Goal: Contribute content: Contribute content

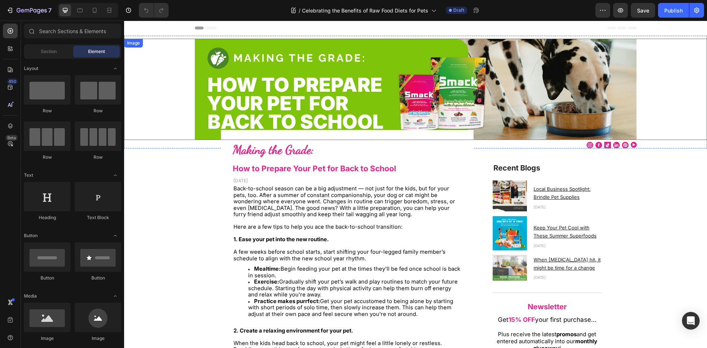
click at [274, 88] on img at bounding box center [416, 89] width 442 height 101
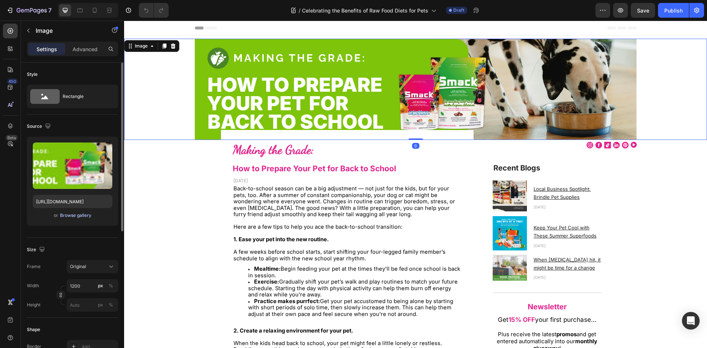
click at [73, 218] on div "Browse gallery" at bounding box center [75, 215] width 31 height 7
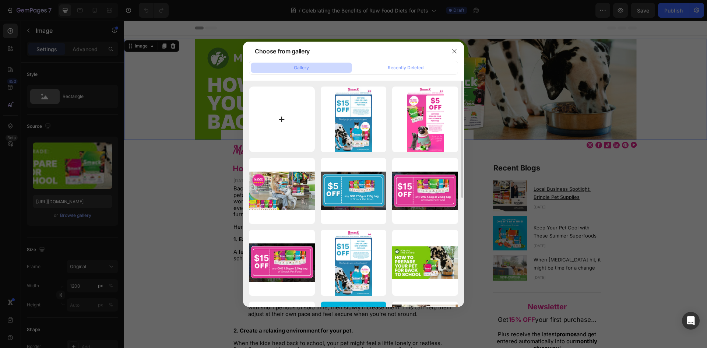
click at [274, 117] on input "file" at bounding box center [282, 120] width 66 height 66
type input "C:\fakepath\1960x450.jpg"
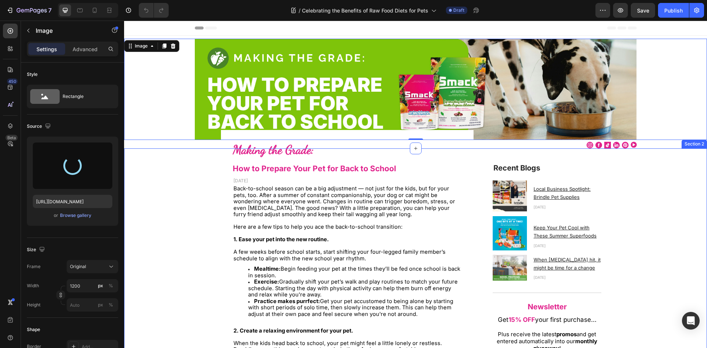
type input "https://cdn.shopify.com/s/files/1/0323/7685/files/gempages_481486671871739038-d…"
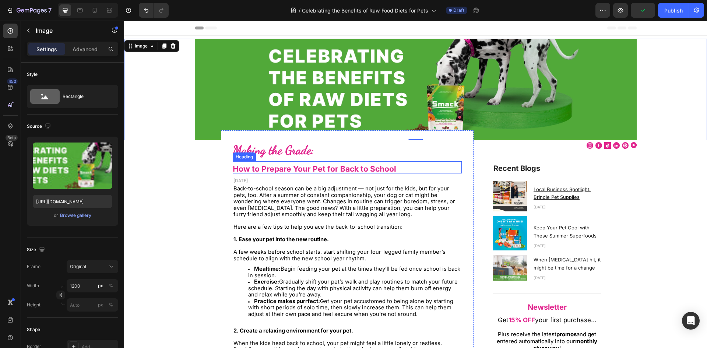
click at [285, 168] on strong "How to Prepare Your Pet for Back to School" at bounding box center [314, 168] width 163 height 9
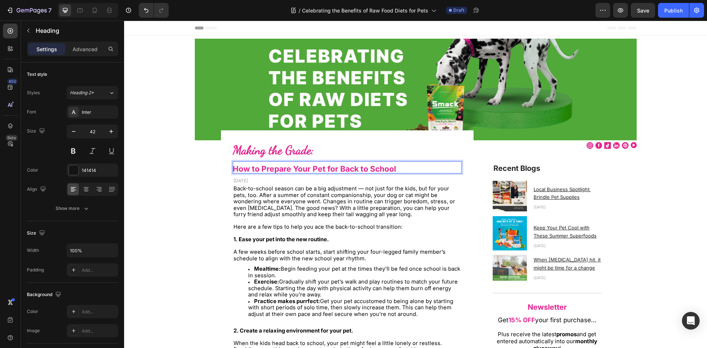
click at [285, 168] on strong "How to Prepare Your Pet for Back to School" at bounding box center [314, 168] width 163 height 9
click at [405, 165] on p "How to Prepare Your Pet for Back to School" at bounding box center [347, 167] width 229 height 12
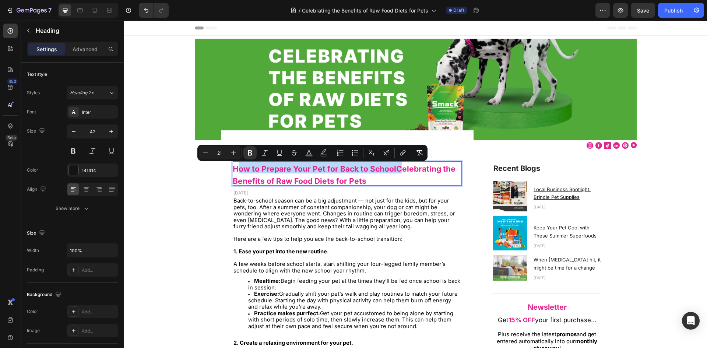
drag, startPoint x: 393, startPoint y: 169, endPoint x: 231, endPoint y: 170, distance: 161.3
click at [233, 170] on strong "How to Prepare Your Pet for Back to SchoolCelebrating the Benefits of Raw Food …" at bounding box center [344, 174] width 223 height 21
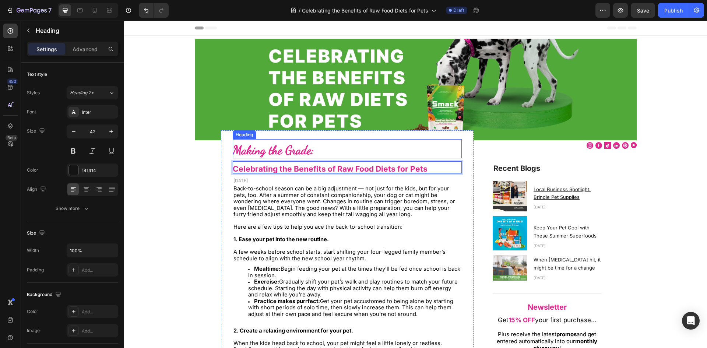
click at [265, 152] on strong "Making the Grade:" at bounding box center [273, 150] width 81 height 14
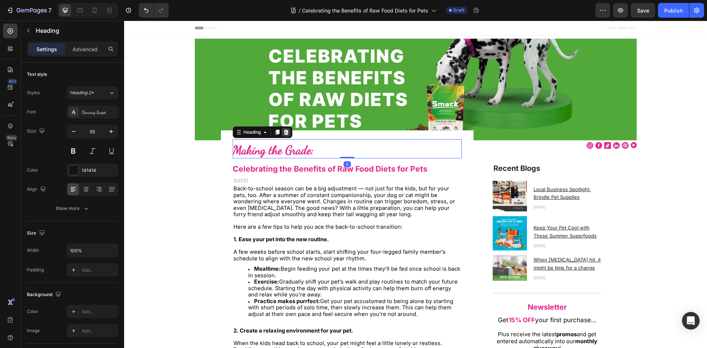
click at [286, 132] on icon at bounding box center [286, 132] width 6 height 6
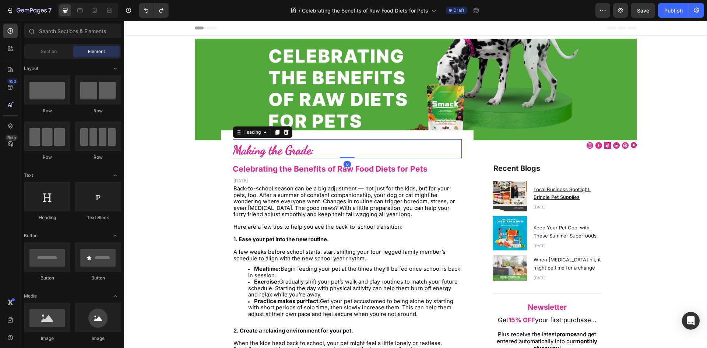
click at [278, 146] on strong "Making the Grade:" at bounding box center [273, 150] width 81 height 14
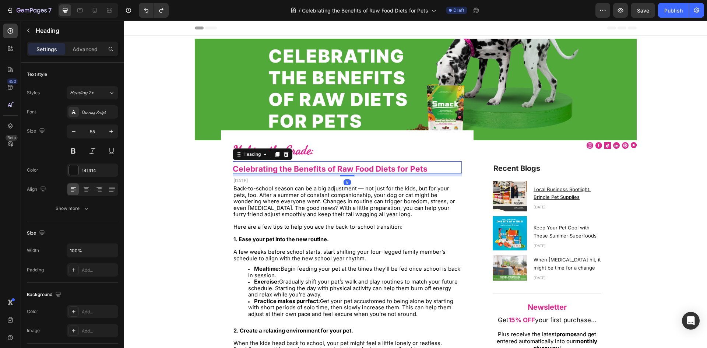
click at [265, 164] on strong "Celebrating the Benefits of Raw Food Diets for Pets" at bounding box center [330, 168] width 195 height 9
click at [305, 149] on strong "Making the Grade:" at bounding box center [273, 150] width 81 height 14
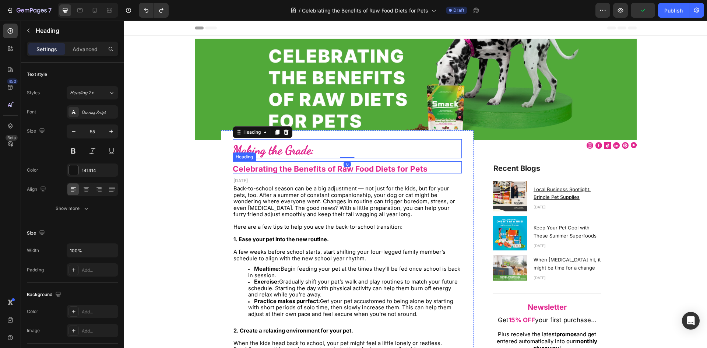
click at [297, 168] on strong "Celebrating the Benefits of Raw Food Diets for Pets" at bounding box center [330, 168] width 195 height 9
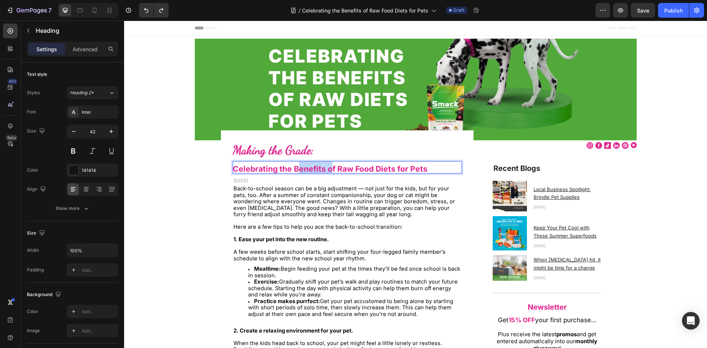
click at [298, 165] on strong "Celebrating the Benefits of Raw Food Diets for Pets" at bounding box center [330, 168] width 195 height 9
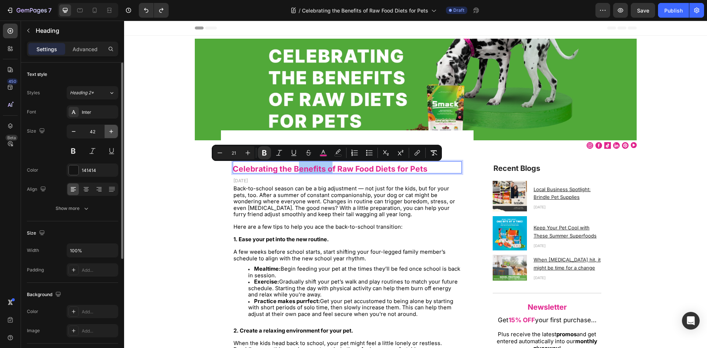
click at [108, 135] on icon "button" at bounding box center [111, 131] width 7 height 7
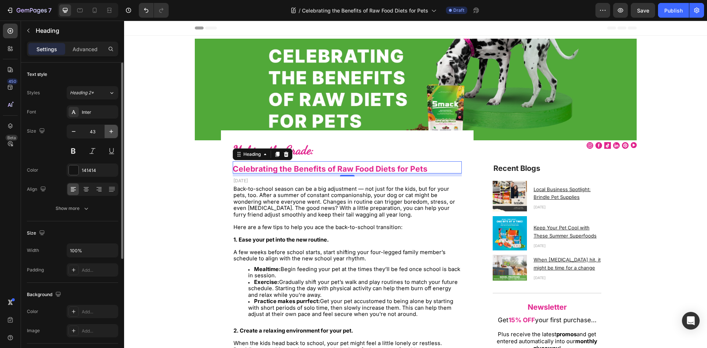
click at [109, 134] on icon "button" at bounding box center [111, 131] width 7 height 7
click at [100, 131] on input "44" at bounding box center [92, 131] width 24 height 13
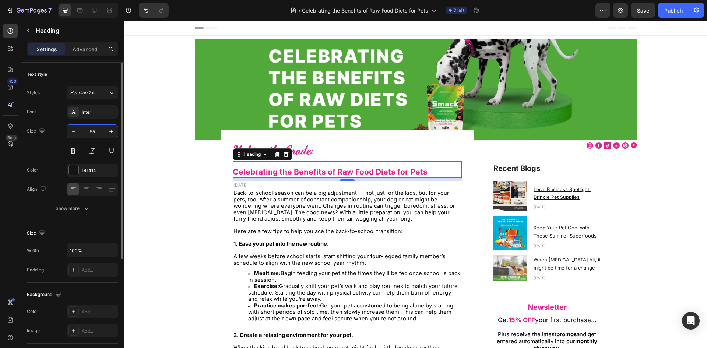
type input "55"
click at [374, 217] on span "Back-to-school season can be a big adjustment — not just for the kids, but for …" at bounding box center [344, 206] width 222 height 32
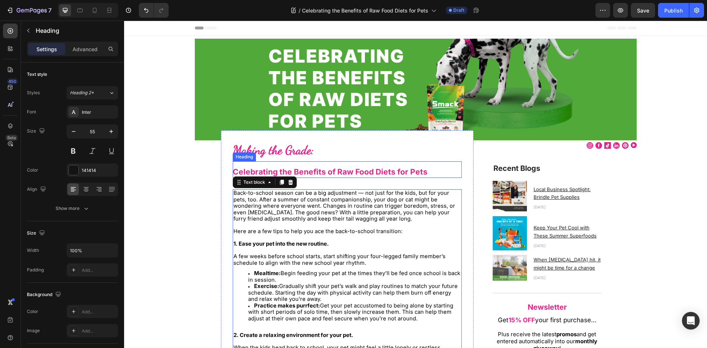
click at [332, 172] on strong "Celebrating the Benefits of Raw Food Diets for Pets" at bounding box center [330, 171] width 195 height 9
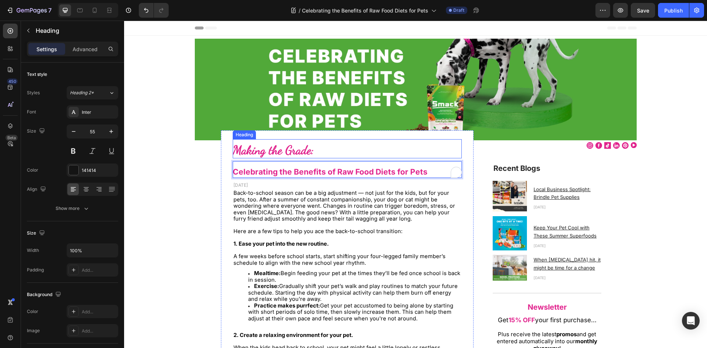
click at [312, 151] on strong "Making the Grade:" at bounding box center [273, 150] width 81 height 14
click at [265, 172] on strong "Celebrating the Benefits of Raw Food Diets for Pets" at bounding box center [330, 171] width 195 height 9
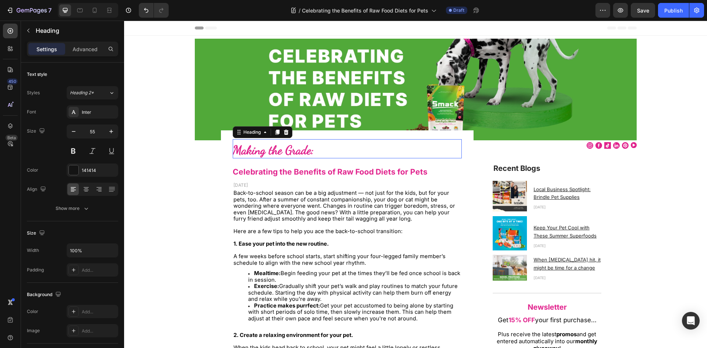
click at [306, 144] on strong "Making the Grade:" at bounding box center [273, 150] width 81 height 14
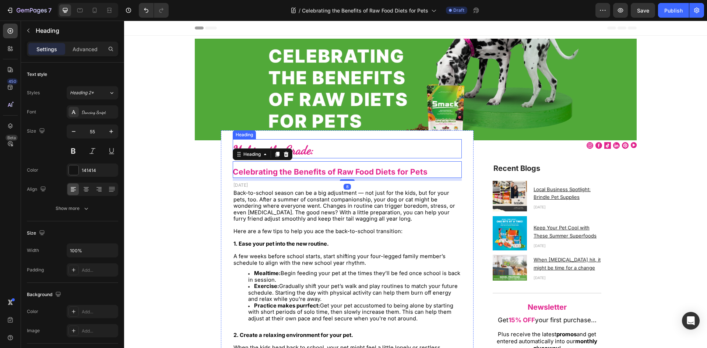
click at [322, 149] on h2 "Making the Grade:" at bounding box center [347, 148] width 229 height 19
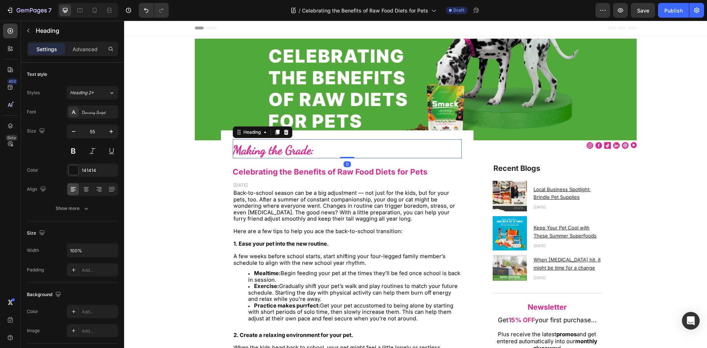
click at [322, 149] on h2 "Making the Grade:" at bounding box center [347, 148] width 229 height 19
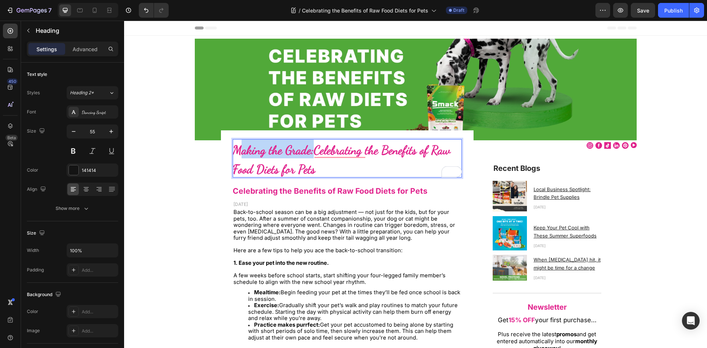
drag, startPoint x: 311, startPoint y: 153, endPoint x: 235, endPoint y: 153, distance: 76.2
click at [235, 153] on strong "Making the Grade:Celebrating the Benefits of Raw Food Diets for Pets" at bounding box center [342, 160] width 218 height 34
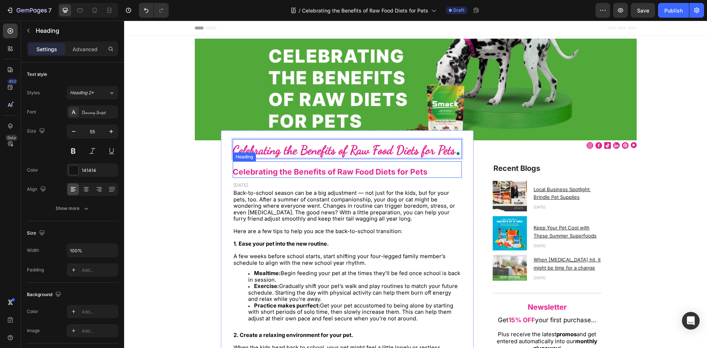
click at [295, 170] on strong "Celebrating the Benefits of Raw Food Diets for Pets" at bounding box center [330, 171] width 195 height 9
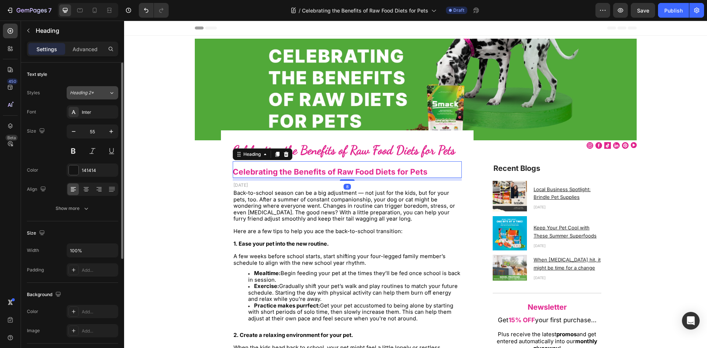
click at [75, 92] on span "Heading 2*" at bounding box center [82, 92] width 24 height 7
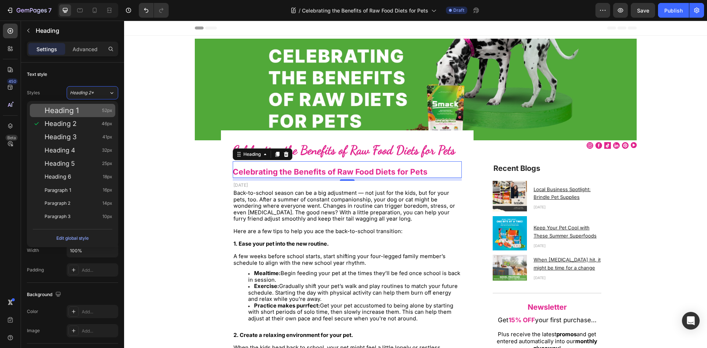
click at [85, 110] on div "Heading 1 52px" at bounding box center [79, 110] width 68 height 7
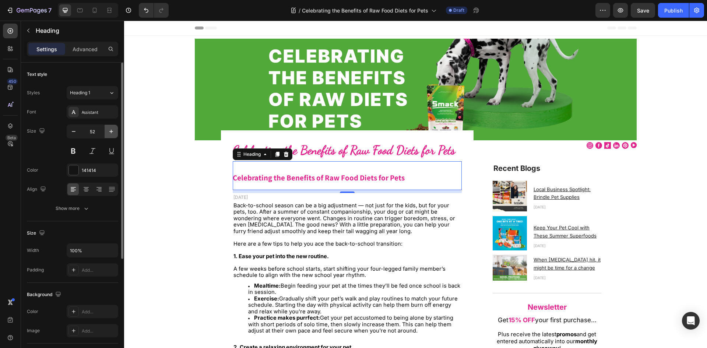
click at [112, 131] on icon "button" at bounding box center [111, 131] width 7 height 7
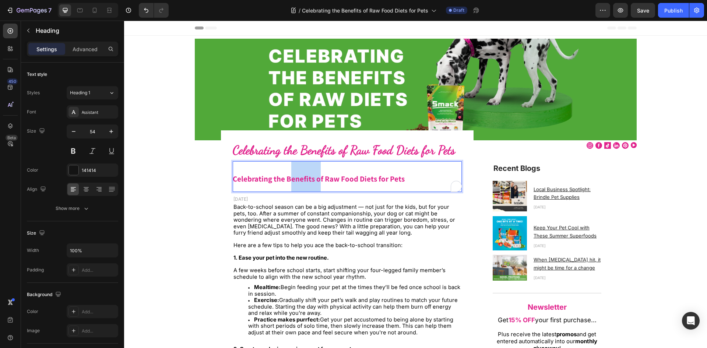
click at [299, 178] on strong "Celebrating the Benefits of Raw Food Diets for Pets" at bounding box center [319, 179] width 172 height 10
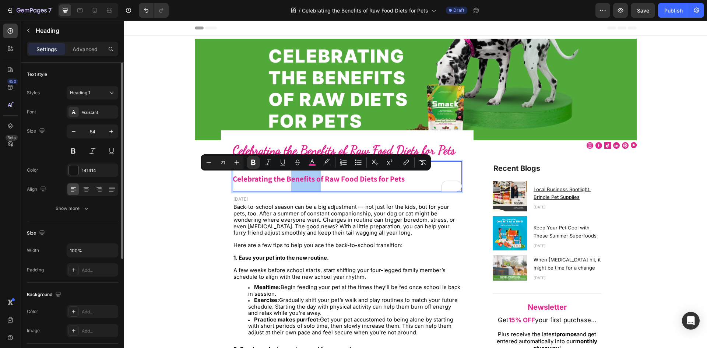
click at [98, 130] on input "54" at bounding box center [92, 131] width 24 height 13
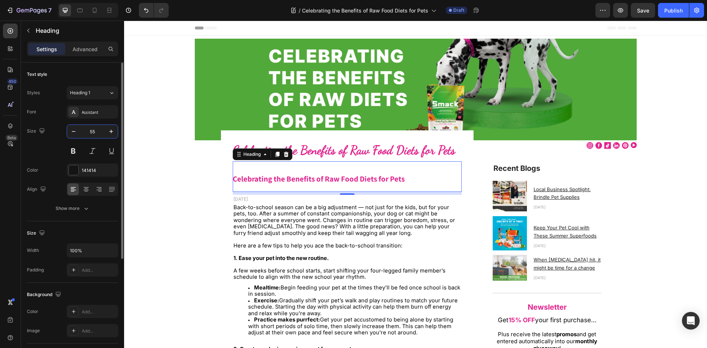
type input "55"
click at [361, 243] on span "Here are a few tips to help you ace the back-to-school transition:" at bounding box center [317, 245] width 169 height 7
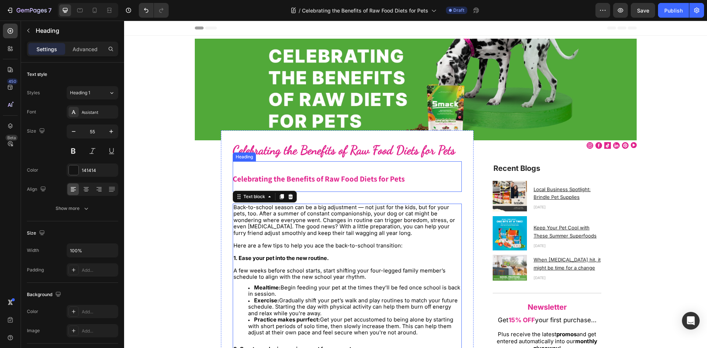
click at [394, 174] on strong "Celebrating the Benefits of Raw Food Diets for Pets" at bounding box center [319, 179] width 172 height 10
click at [392, 178] on strong "Celebrating the Benefits of Raw Food Diets for Pets" at bounding box center [319, 179] width 172 height 10
click at [408, 178] on p "Celebrating the Benefits of Raw Food Diets for Pets" at bounding box center [347, 176] width 229 height 31
click at [338, 171] on p "Celebrating the Benefits of Raw Food Diets for Pets fdgfg" at bounding box center [347, 176] width 229 height 31
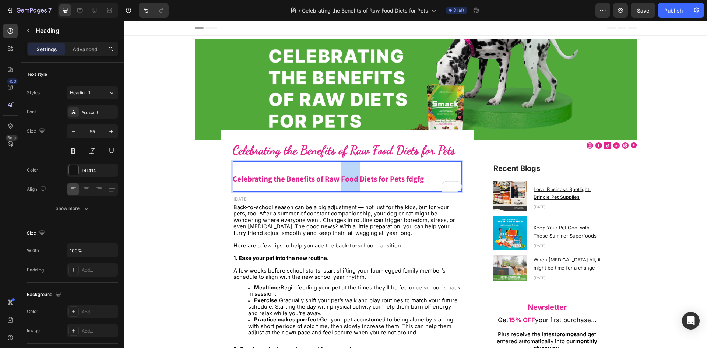
click at [338, 171] on p "Celebrating the Benefits of Raw Food Diets for Pets fdgfg" at bounding box center [347, 176] width 229 height 31
click at [300, 177] on strong "Celebrating the Benefits of Raw Food Diets for Pets fdgfg" at bounding box center [328, 179] width 191 height 10
click at [386, 186] on p "Celebrating the Benefits of Raw Food Diets for Pets fdgfg" at bounding box center [347, 176] width 229 height 31
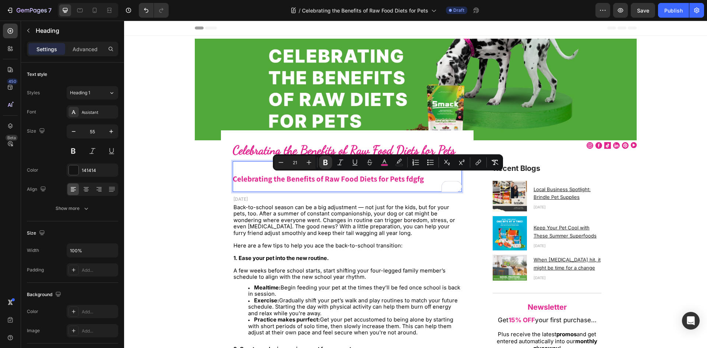
click at [293, 181] on strong "Celebrating the Benefits of Raw Food Diets for Pets fdgfg" at bounding box center [328, 179] width 191 height 10
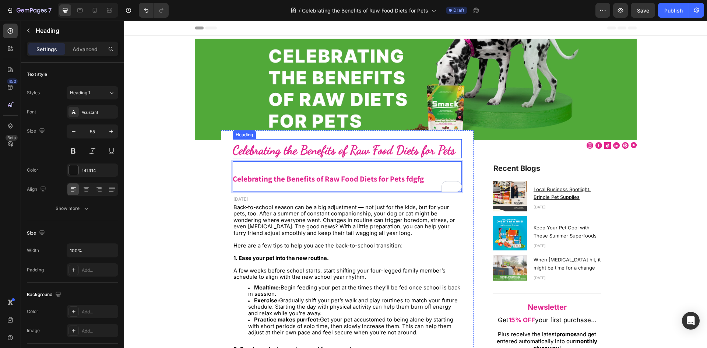
click at [262, 154] on strong "Celebrating the Benefits of Raw Food Diets for Pets" at bounding box center [344, 150] width 222 height 14
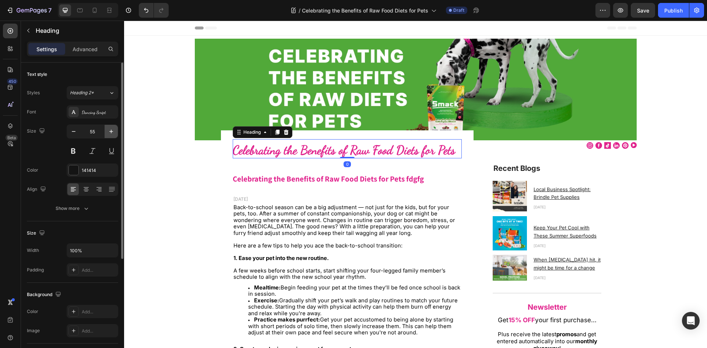
click at [115, 133] on icon "button" at bounding box center [111, 131] width 7 height 7
type input "58"
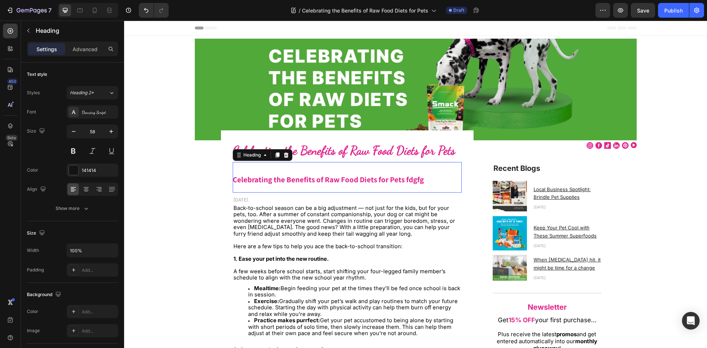
click at [333, 175] on strong "Celebrating the Benefits of Raw Food Diets for Pets fdgfg" at bounding box center [328, 180] width 191 height 10
click at [75, 134] on icon "button" at bounding box center [73, 131] width 7 height 7
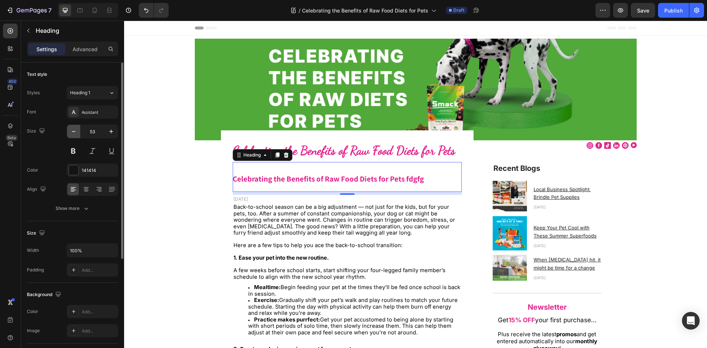
click at [75, 134] on icon "button" at bounding box center [73, 131] width 7 height 7
click at [74, 133] on icon "button" at bounding box center [73, 131] width 7 height 7
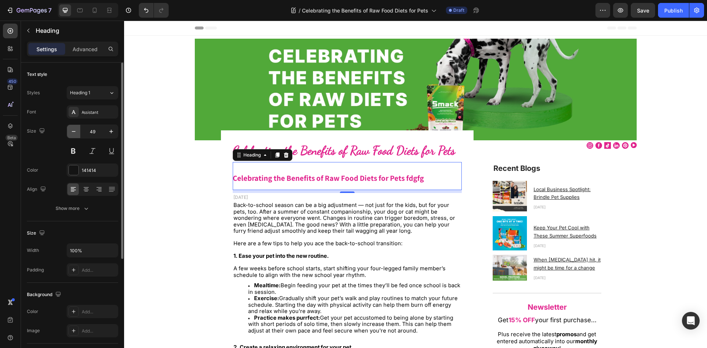
click at [73, 133] on icon "button" at bounding box center [73, 131] width 7 height 7
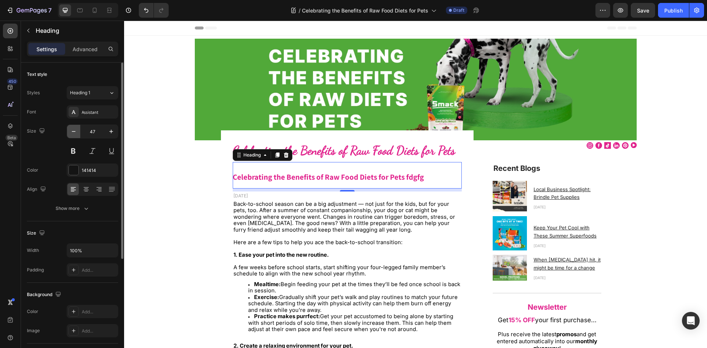
click at [71, 132] on icon "button" at bounding box center [73, 131] width 7 height 7
click at [71, 131] on icon "button" at bounding box center [73, 131] width 7 height 7
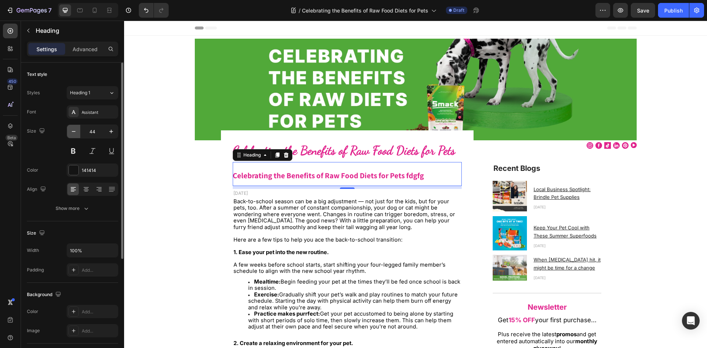
click at [71, 131] on icon "button" at bounding box center [73, 131] width 7 height 7
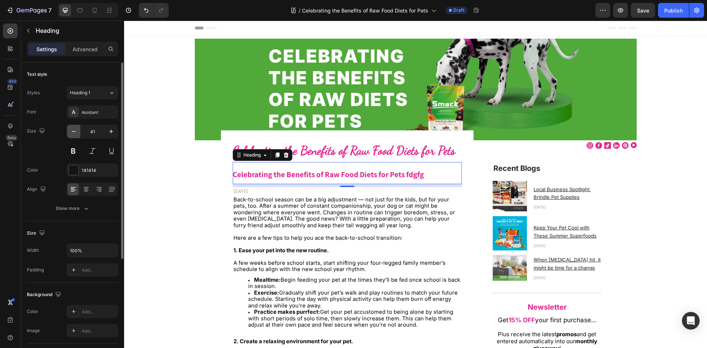
click at [71, 131] on icon "button" at bounding box center [73, 131] width 7 height 7
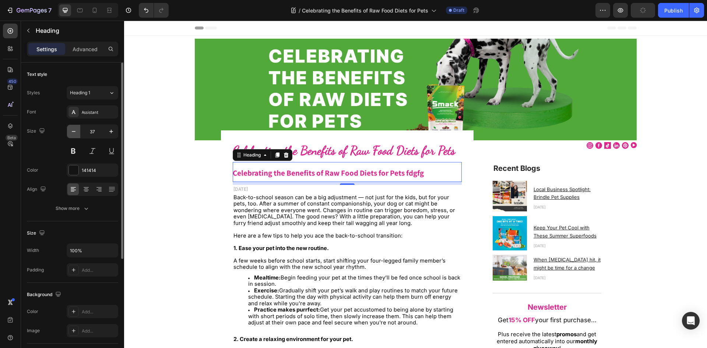
click at [71, 131] on icon "button" at bounding box center [73, 131] width 7 height 7
type input "35"
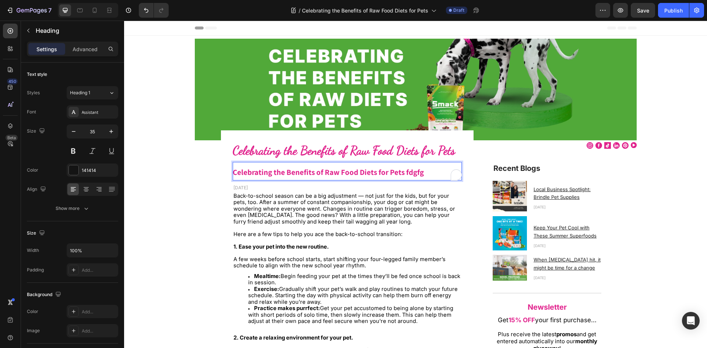
click at [256, 171] on strong "Celebrating the Benefits of Raw Food Diets for Pets fdgfg" at bounding box center [328, 172] width 191 height 10
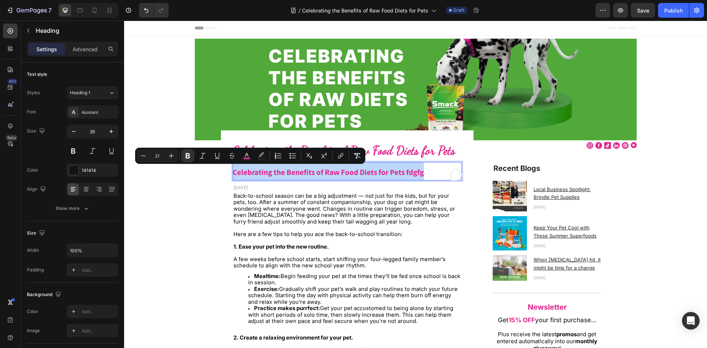
click at [256, 171] on strong "Celebrating the Benefits of Raw Food Diets for Pets fdgfg" at bounding box center [328, 172] width 191 height 10
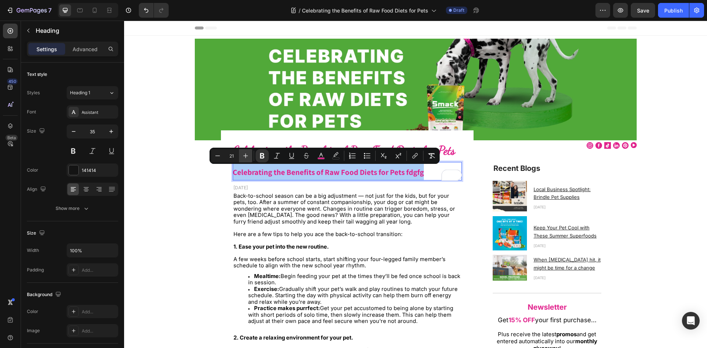
click at [245, 154] on icon "Editor contextual toolbar" at bounding box center [245, 155] width 7 height 7
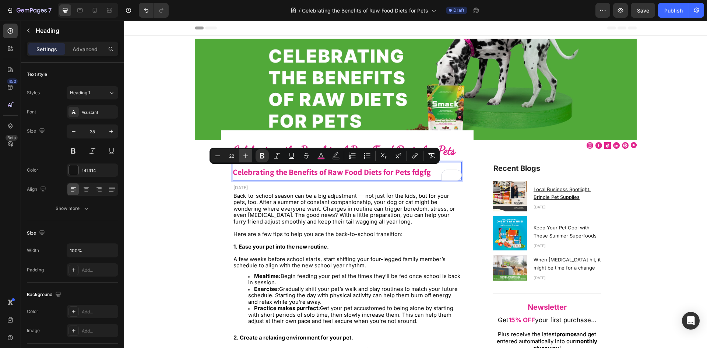
click at [249, 156] on icon "Editor contextual toolbar" at bounding box center [245, 155] width 7 height 7
type input "25"
click at [320, 212] on span "Back-to-school season can be a big adjustment — not just for the kids, but for …" at bounding box center [344, 208] width 222 height 32
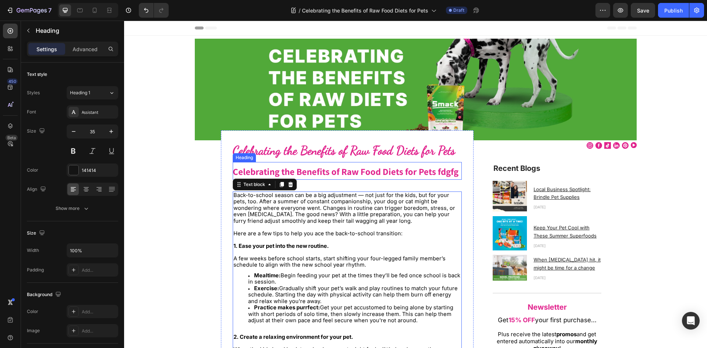
click at [436, 170] on strong "Celebrating the Benefits of Raw Food Diets for Pets fdgfg" at bounding box center [346, 171] width 226 height 12
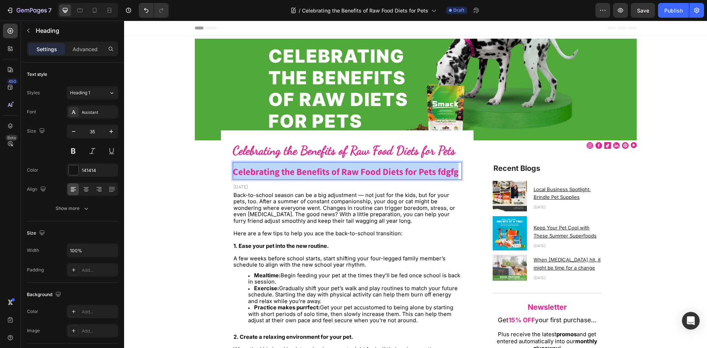
click at [436, 170] on strong "Celebrating the Benefits of Raw Food Diets for Pets fdgfg" at bounding box center [346, 171] width 226 height 12
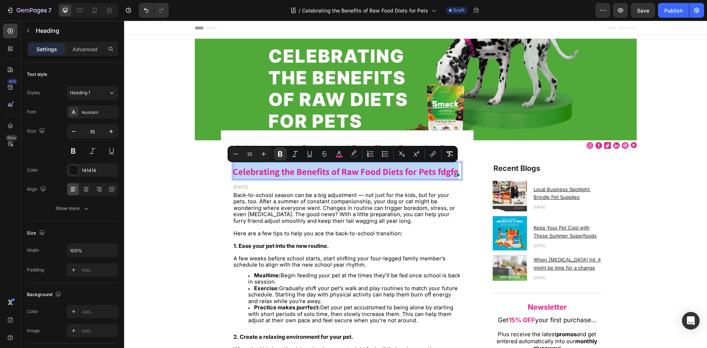
click at [436, 170] on strong "Celebrating the Benefits of Raw Food Diets for Pets fdgfg" at bounding box center [346, 171] width 226 height 12
click at [436, 173] on strong "Celebrating the Benefits of Raw Food Diets for Pets fdgfg" at bounding box center [346, 171] width 226 height 12
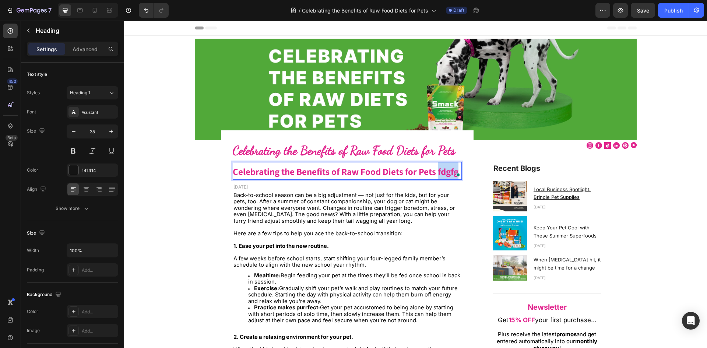
click at [436, 173] on strong "Celebrating the Benefits of Raw Food Diets for Pets fdgfg" at bounding box center [346, 171] width 226 height 12
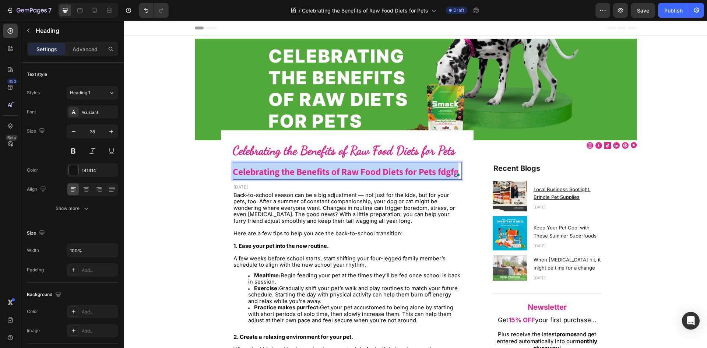
click at [436, 173] on strong "Celebrating the Benefits of Raw Food Diets for Pets fdgfg" at bounding box center [346, 171] width 226 height 12
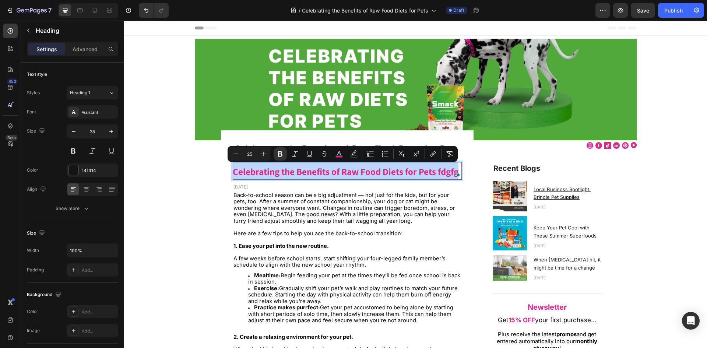
click at [436, 173] on strong "Celebrating the Benefits of Raw Food Diets for Pets fdgfg" at bounding box center [346, 171] width 226 height 12
drag, startPoint x: 441, startPoint y: 172, endPoint x: 437, endPoint y: 172, distance: 4.1
click at [440, 172] on strong "Celebrating the Benefits of Raw Food Diets for Pets fdgfg" at bounding box center [346, 171] width 226 height 12
click at [434, 172] on strong "Celebrating the Benefits of Raw Food Diets for Pets fdgfg" at bounding box center [346, 171] width 226 height 12
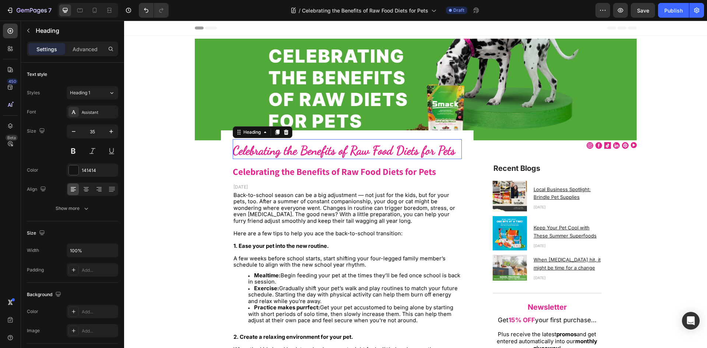
click at [249, 152] on strong "Celebrating the Benefits of Raw Food Diets for Pets" at bounding box center [344, 150] width 222 height 14
click at [245, 173] on strong "Celebrating the Benefits of Raw Food Diets for Pets" at bounding box center [334, 171] width 203 height 12
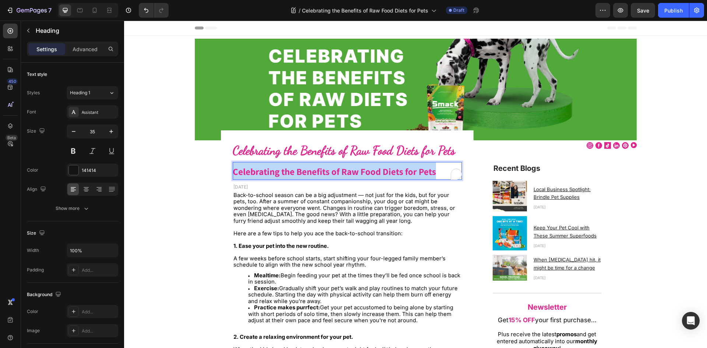
click at [245, 173] on strong "Celebrating the Benefits of Raw Food Diets for Pets" at bounding box center [334, 171] width 203 height 12
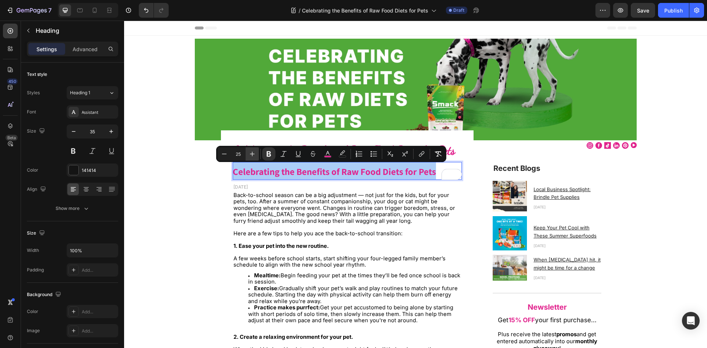
click at [251, 154] on icon "Editor contextual toolbar" at bounding box center [252, 153] width 7 height 7
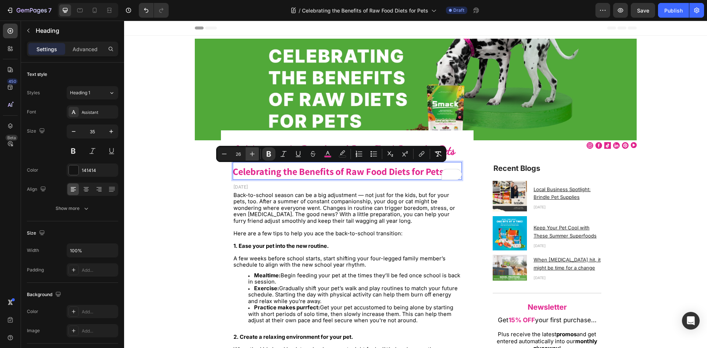
click at [251, 154] on icon "Editor contextual toolbar" at bounding box center [252, 153] width 7 height 7
type input "28"
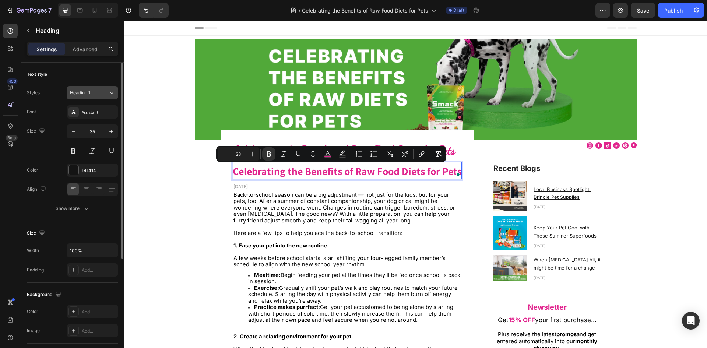
click at [106, 93] on div "Heading 1" at bounding box center [89, 92] width 39 height 7
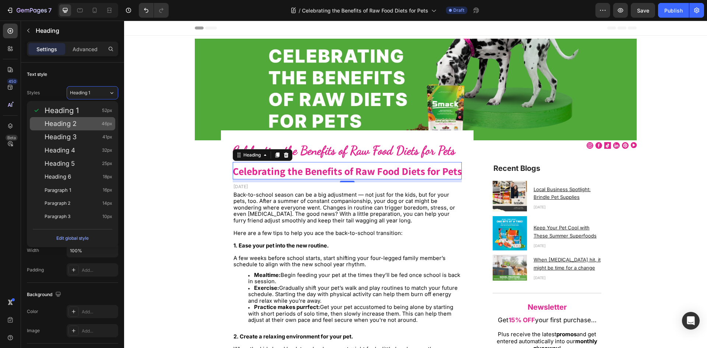
click at [79, 126] on div "Heading 2 46px" at bounding box center [79, 123] width 68 height 7
type input "46"
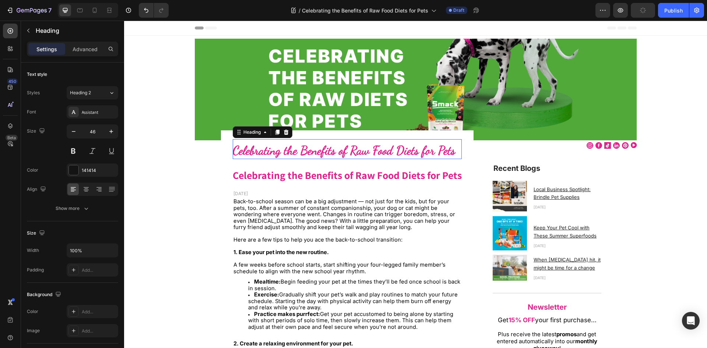
click at [292, 148] on strong "Celebrating the Benefits of Raw Food Diets for Pets" at bounding box center [344, 150] width 222 height 14
click at [289, 150] on strong "Celebrating the Benefits of Raw Food Diets for Pets" at bounding box center [344, 150] width 222 height 14
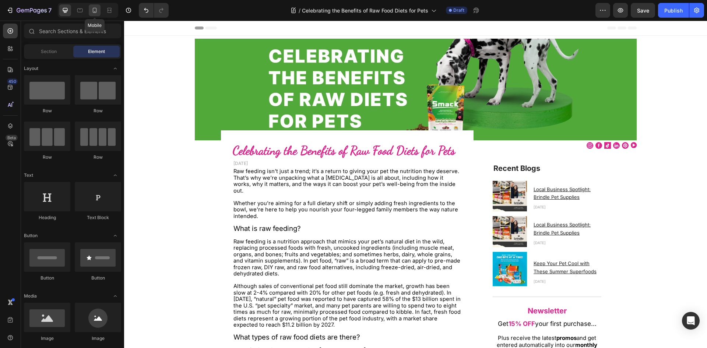
click at [96, 13] on icon at bounding box center [94, 10] width 7 height 7
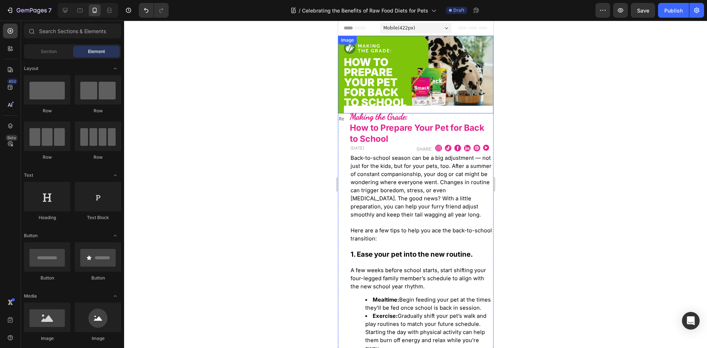
click at [391, 84] on img at bounding box center [415, 75] width 155 height 78
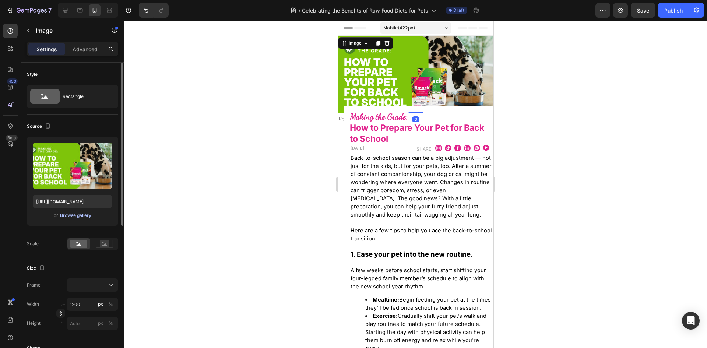
click at [64, 216] on div "Browse gallery" at bounding box center [75, 215] width 31 height 7
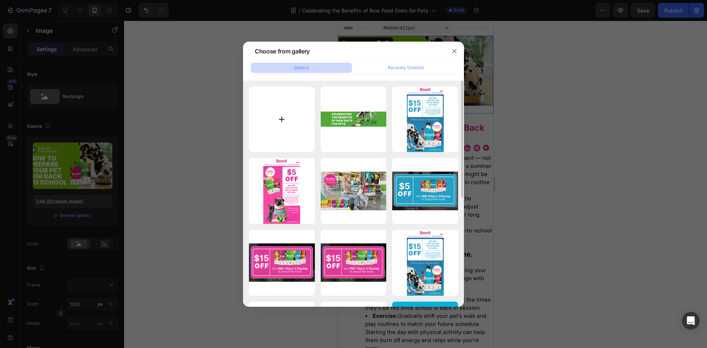
click at [281, 112] on input "file" at bounding box center [282, 120] width 66 height 66
type input "C:\fakepath\1000x550.jpg"
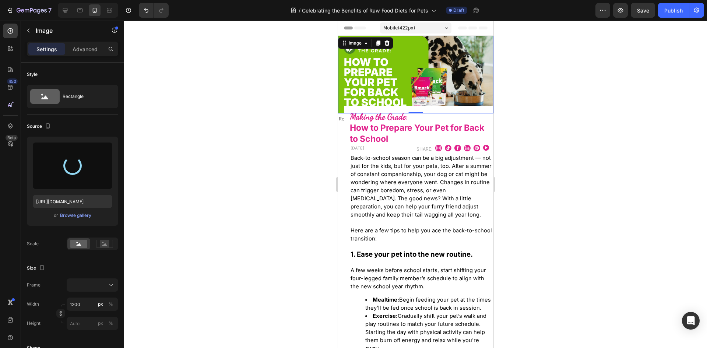
type input "[URL][DOMAIN_NAME]"
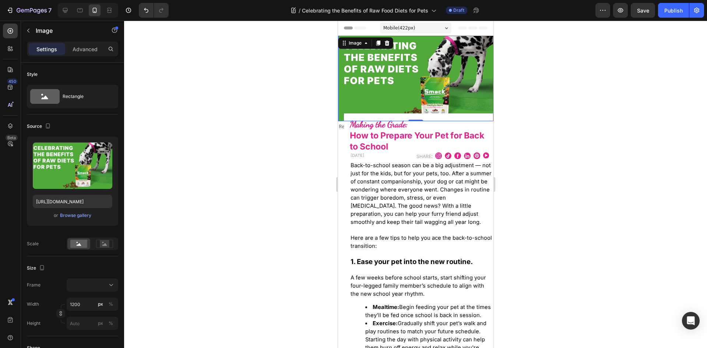
click at [412, 124] on div "0" at bounding box center [415, 127] width 7 height 6
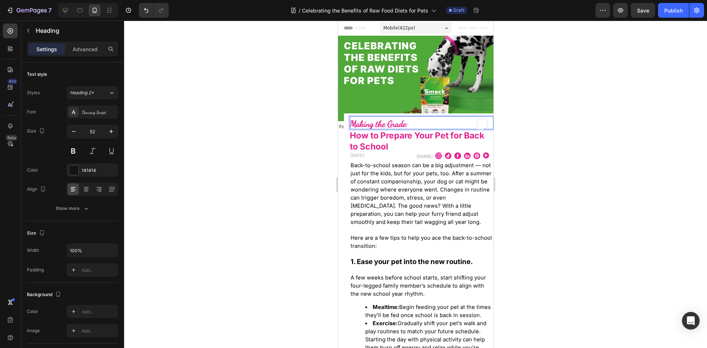
scroll to position [0, 0]
click at [409, 121] on p "Making the Grade:" at bounding box center [421, 122] width 144 height 13
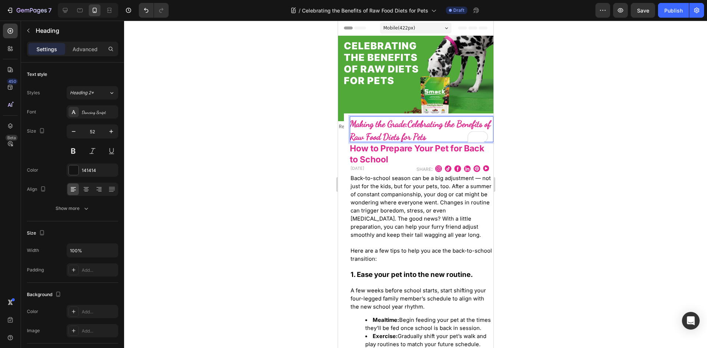
click at [410, 122] on strong "Making the Grade:Celebrating the Benefits of Raw Food Diets for Pets" at bounding box center [419, 131] width 141 height 24
drag, startPoint x: 409, startPoint y: 122, endPoint x: 349, endPoint y: 125, distance: 60.1
click at [349, 125] on strong "Making the Grade:Celebrating the Benefits of Raw Food Diets for Pets" at bounding box center [419, 131] width 141 height 24
click at [378, 153] on strong "How to Prepare Your Pet for Back to School" at bounding box center [416, 153] width 134 height 21
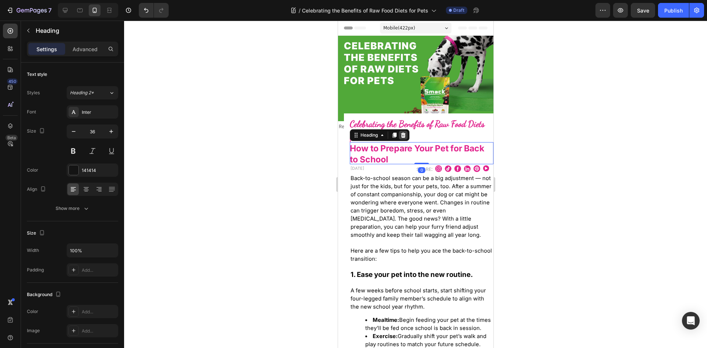
click at [402, 133] on icon at bounding box center [403, 135] width 5 height 5
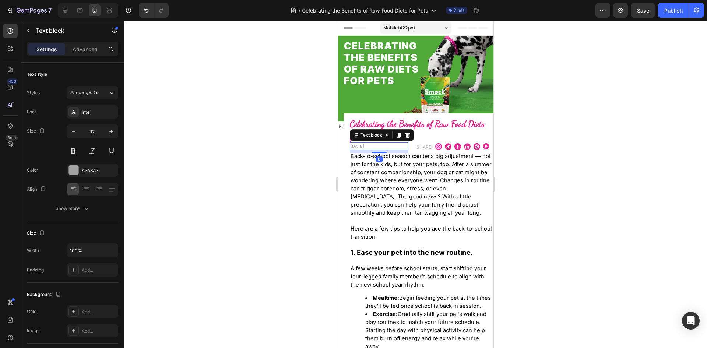
click at [364, 144] on span "[DATE]" at bounding box center [357, 146] width 14 height 5
click at [407, 184] on span "Back-to-school season can be a big adjustment — not just for the kids, but for …" at bounding box center [420, 184] width 141 height 63
click at [390, 207] on span "Back-to-school season can be a big adjustment — not just for the kids, but for …" at bounding box center [420, 184] width 141 height 63
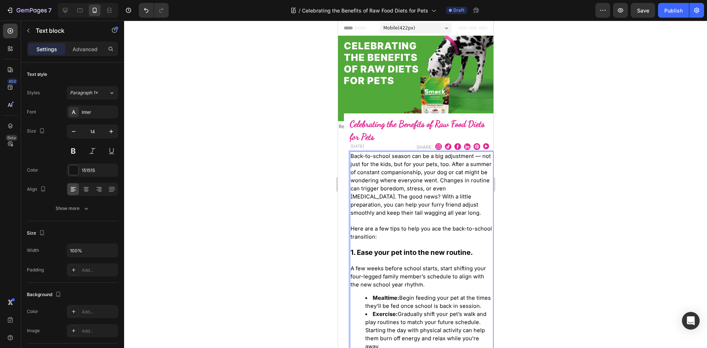
click at [390, 207] on span "Back-to-school season can be a big adjustment — not just for the kids, but for …" at bounding box center [420, 184] width 141 height 63
click at [354, 155] on span "Back-to-school season can be a big adjustment — not just for the kids, but for …" at bounding box center [420, 184] width 141 height 63
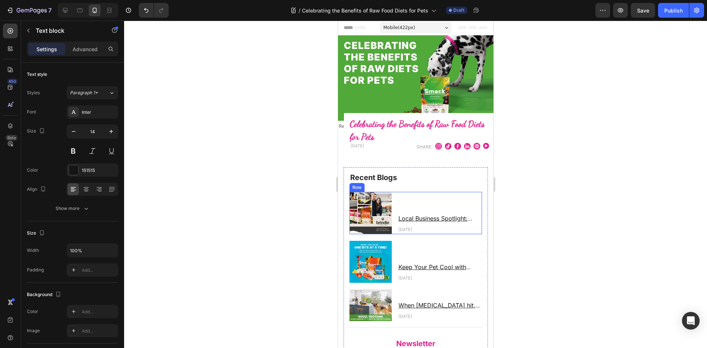
scroll to position [0, 0]
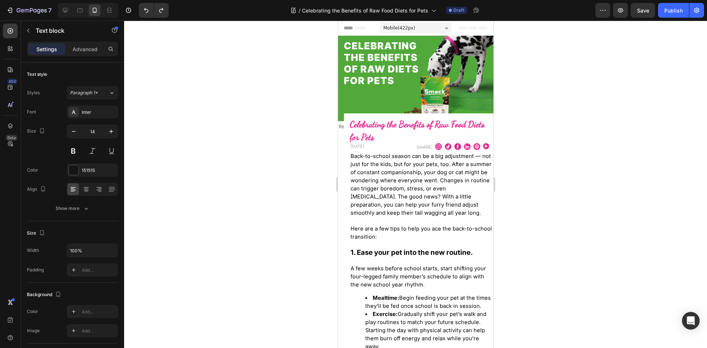
click at [381, 159] on span "Back-to-school season can be a big adjustment — not just for the kids, but for …" at bounding box center [420, 184] width 141 height 63
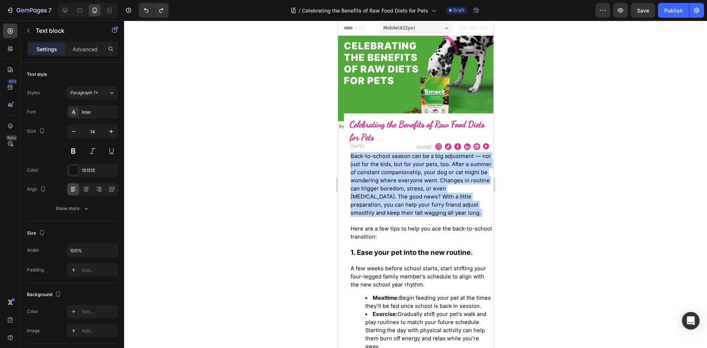
click at [381, 159] on span "Back-to-school season can be a big adjustment — not just for the kids, but for …" at bounding box center [420, 184] width 141 height 63
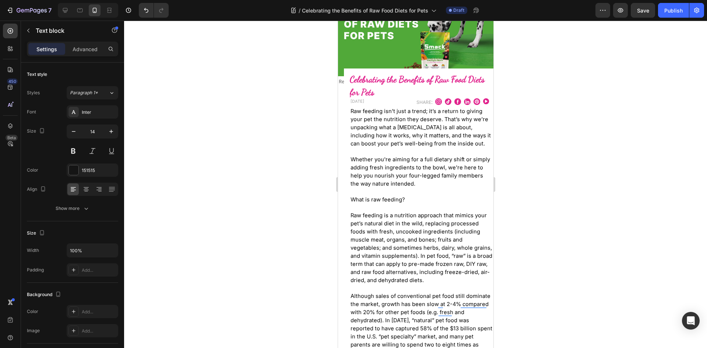
scroll to position [9, 0]
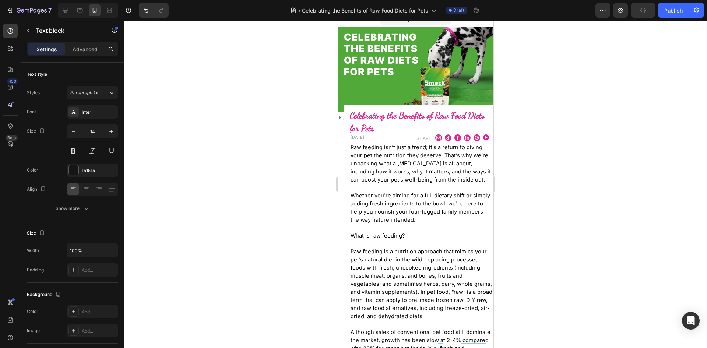
click at [437, 218] on span "Whether you're aiming for a full dietary shift or simply adding fresh ingredien…" at bounding box center [420, 207] width 140 height 31
click at [394, 192] on span "Whether you're aiming for a full dietary shift or simply adding fresh ingredien…" at bounding box center [420, 207] width 140 height 31
drag, startPoint x: 410, startPoint y: 233, endPoint x: 347, endPoint y: 231, distance: 63.0
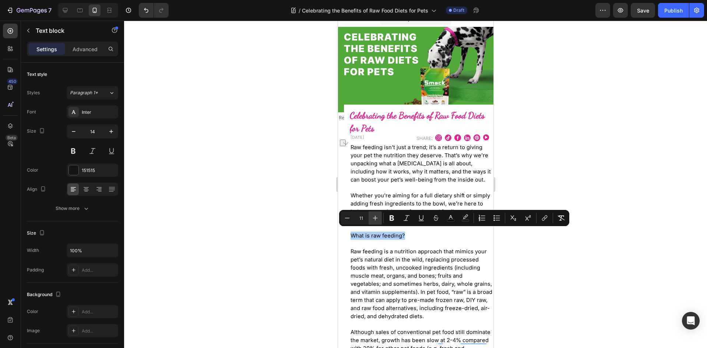
click at [377, 219] on icon "Editor contextual toolbar" at bounding box center [375, 217] width 7 height 7
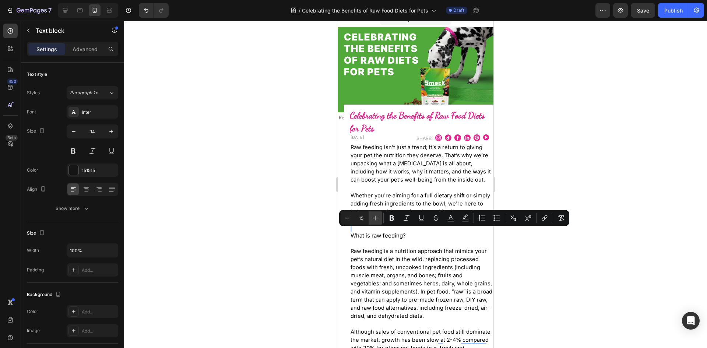
type input "16"
click at [389, 220] on icon "Editor contextual toolbar" at bounding box center [391, 217] width 7 height 7
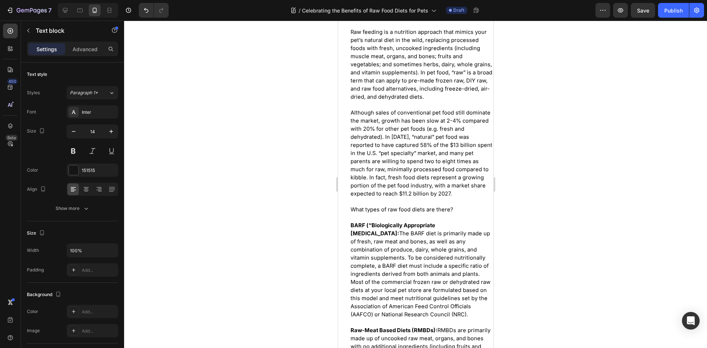
scroll to position [230, 0]
click at [456, 205] on p "Raw feeding isn’t just a trend; it’s a return to giving your pet the nutrition …" at bounding box center [421, 336] width 142 height 829
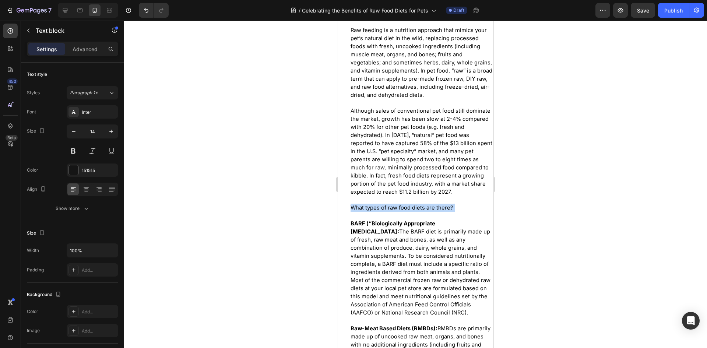
drag, startPoint x: 456, startPoint y: 205, endPoint x: 351, endPoint y: 205, distance: 105.7
click at [351, 205] on p "Raw feeding isn’t just a trend; it’s a return to giving your pet the nutrition …" at bounding box center [421, 336] width 142 height 829
click at [363, 204] on span "What types of raw food diets are there?" at bounding box center [401, 207] width 103 height 7
drag, startPoint x: 459, startPoint y: 202, endPoint x: 344, endPoint y: 207, distance: 114.6
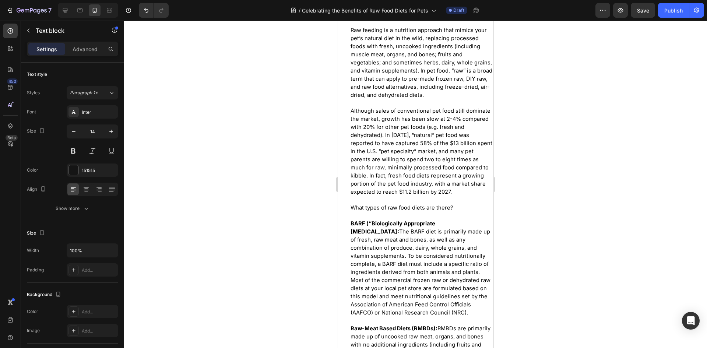
click at [394, 198] on p "Raw feeding isn’t just a trend; it’s a return to giving your pet the nutrition …" at bounding box center [421, 336] width 142 height 829
click at [396, 207] on span "What types of raw food diets are there?" at bounding box center [401, 207] width 103 height 7
click at [434, 207] on span "What types of raw food diets are there?" at bounding box center [401, 207] width 103 height 7
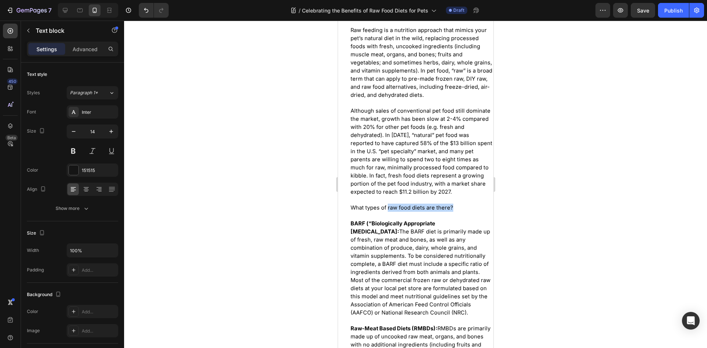
drag, startPoint x: 452, startPoint y: 205, endPoint x: 381, endPoint y: 199, distance: 71.0
click at [383, 200] on p "Raw feeding isn’t just a trend; it’s a return to giving your pet the nutrition …" at bounding box center [421, 336] width 142 height 829
drag, startPoint x: 384, startPoint y: 171, endPoint x: 376, endPoint y: 158, distance: 15.2
click at [376, 158] on span "Although sales of conventional pet food still dominate the market, growth has b…" at bounding box center [421, 152] width 142 height 88
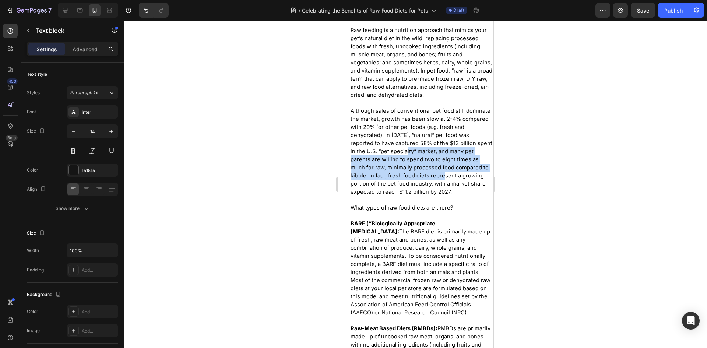
drag, startPoint x: 416, startPoint y: 170, endPoint x: 425, endPoint y: 175, distance: 10.4
click at [425, 175] on span "Although sales of conventional pet food still dominate the market, growth has b…" at bounding box center [421, 152] width 142 height 88
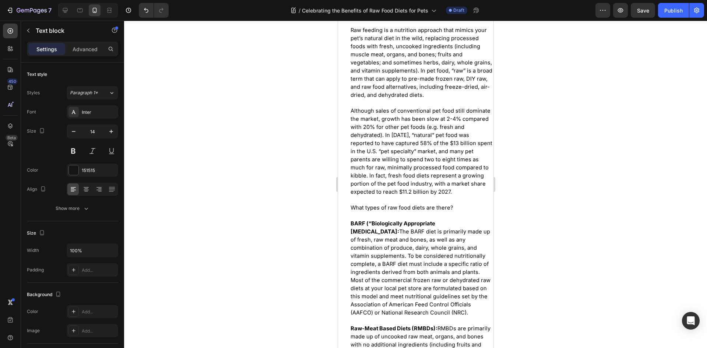
click at [433, 204] on span "What types of raw food diets are there?" at bounding box center [401, 207] width 103 height 7
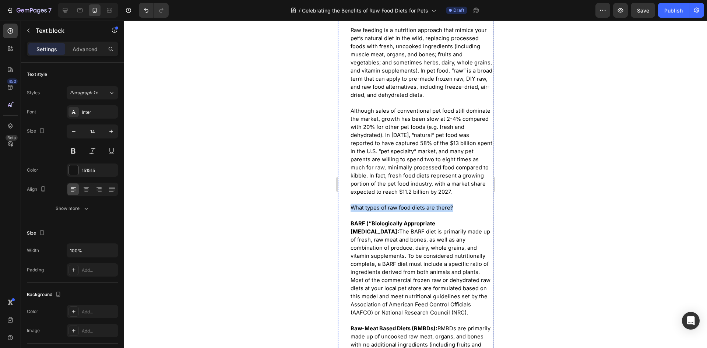
drag, startPoint x: 457, startPoint y: 205, endPoint x: 349, endPoint y: 207, distance: 108.3
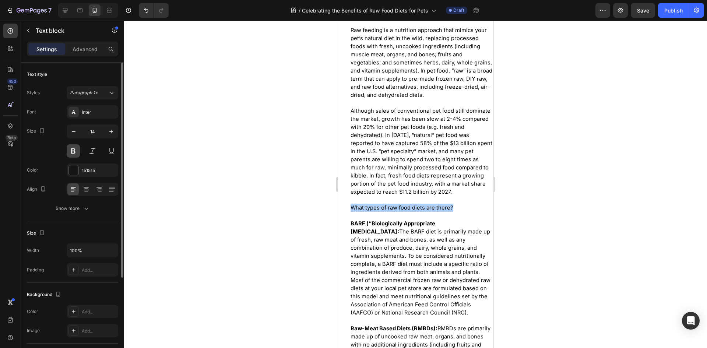
click at [72, 154] on button at bounding box center [73, 150] width 13 height 13
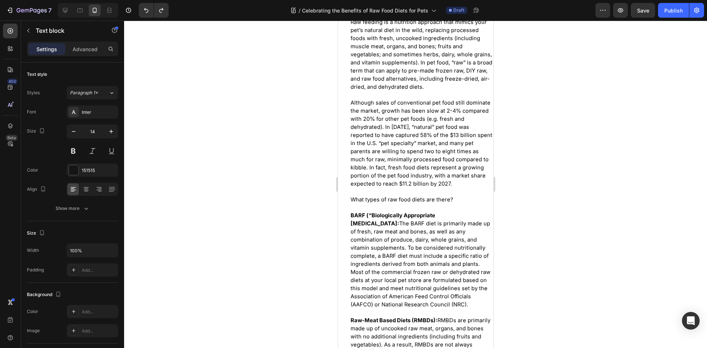
click at [418, 198] on span "What types of raw food diets are there?" at bounding box center [401, 199] width 103 height 7
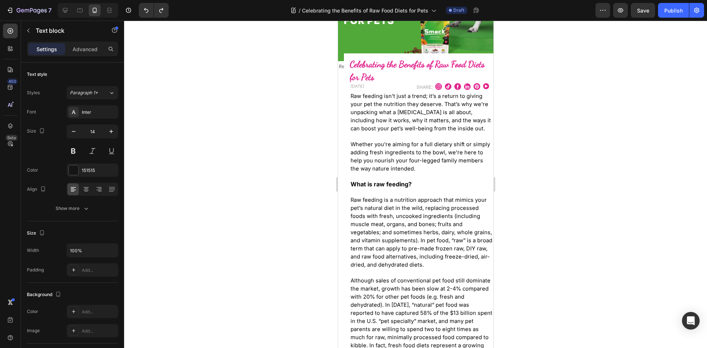
scroll to position [74, 0]
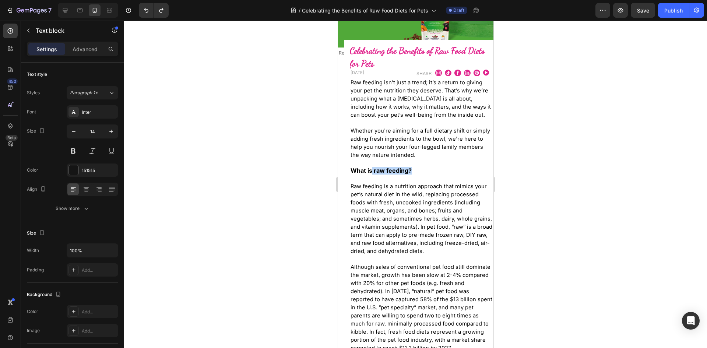
drag, startPoint x: 409, startPoint y: 165, endPoint x: 372, endPoint y: 164, distance: 37.2
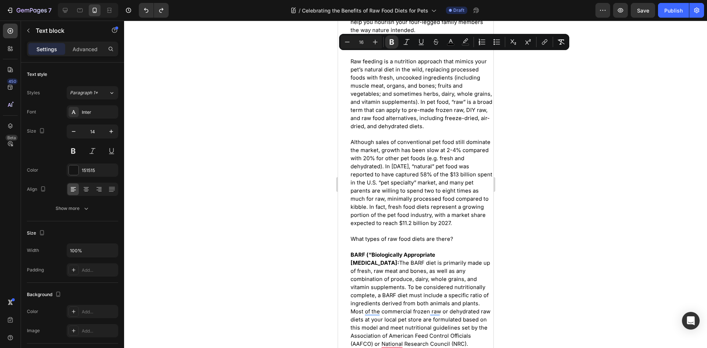
scroll to position [221, 0]
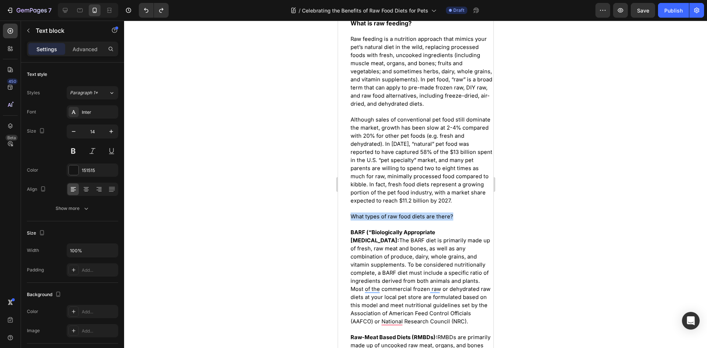
drag, startPoint x: 453, startPoint y: 212, endPoint x: 352, endPoint y: 212, distance: 100.5
click at [352, 212] on p "Raw feeding isn’t just a trend; it’s a return to giving your pet the nutrition …" at bounding box center [421, 345] width 142 height 829
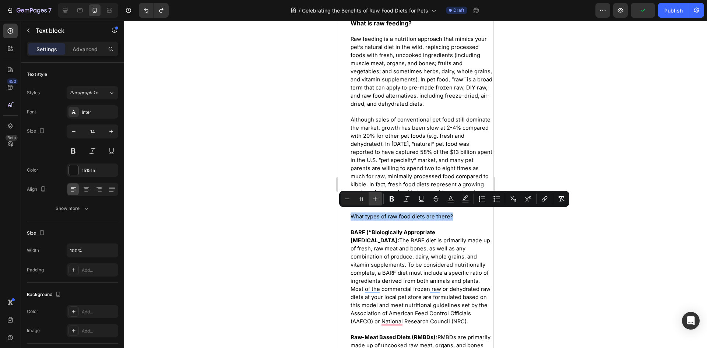
click at [376, 198] on icon "Editor contextual toolbar" at bounding box center [375, 198] width 7 height 7
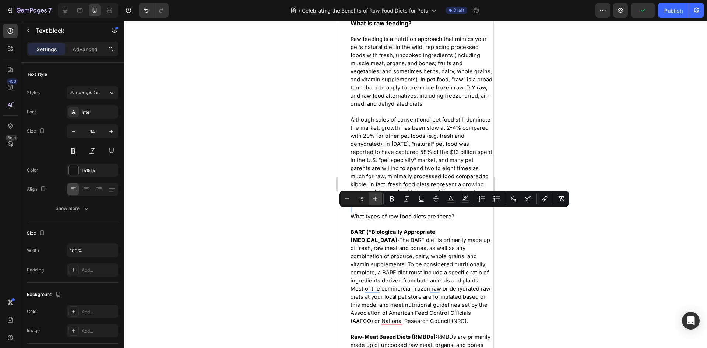
type input "16"
click at [394, 196] on icon "Editor contextual toolbar" at bounding box center [391, 198] width 7 height 7
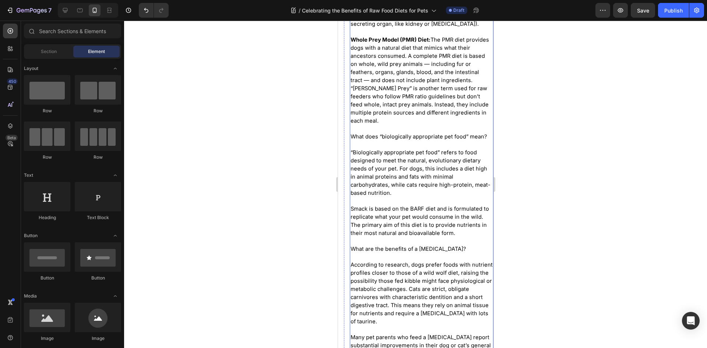
scroll to position [618, 0]
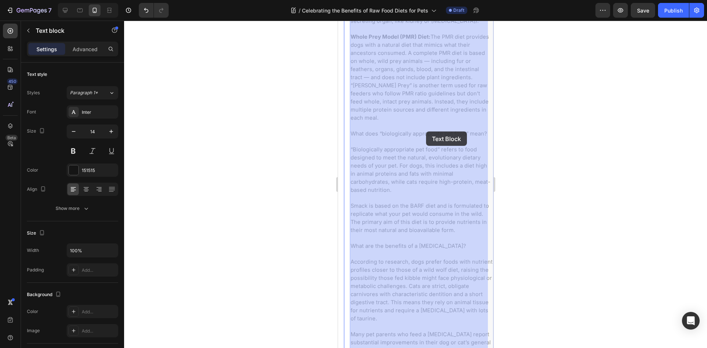
drag, startPoint x: 484, startPoint y: 131, endPoint x: 447, endPoint y: 132, distance: 37.2
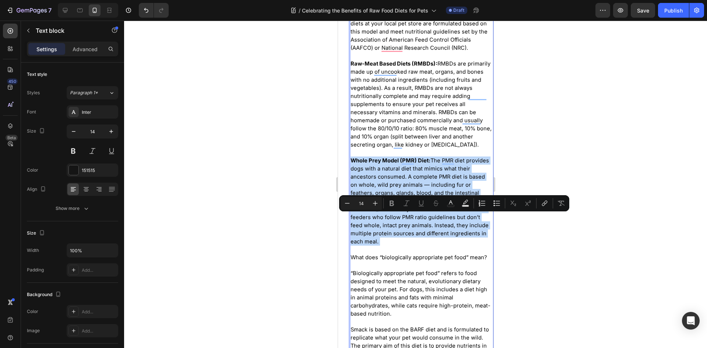
scroll to position [516, 0]
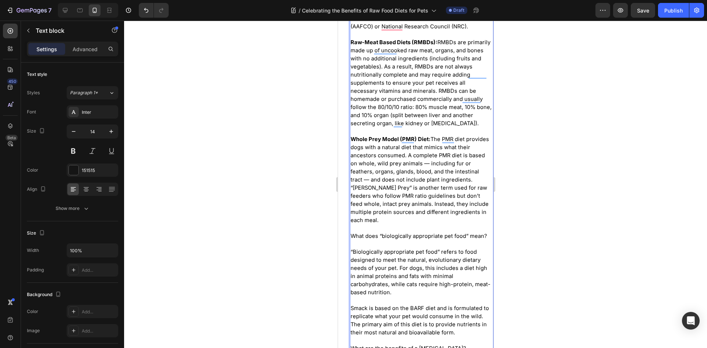
click at [385, 233] on span "What does “biologically appropriate pet food” mean?" at bounding box center [418, 236] width 137 height 7
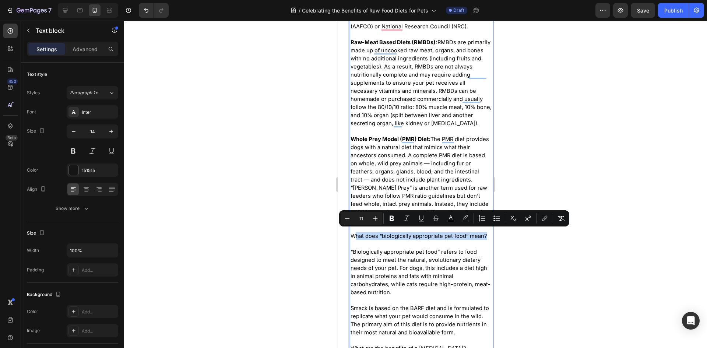
drag, startPoint x: 485, startPoint y: 233, endPoint x: 353, endPoint y: 231, distance: 132.2
click at [353, 231] on p "Raw feeding isn’t just a trend; it’s a return to giving your pet the nutrition …" at bounding box center [421, 51] width 142 height 829
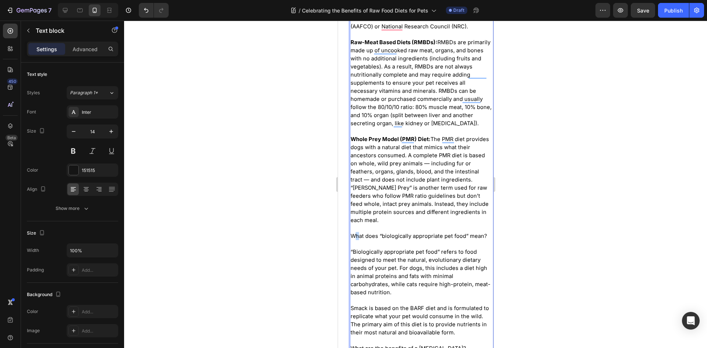
drag, startPoint x: 354, startPoint y: 232, endPoint x: 359, endPoint y: 234, distance: 6.2
click at [359, 234] on span "What does “biologically appropriate pet food” mean?" at bounding box center [418, 236] width 137 height 7
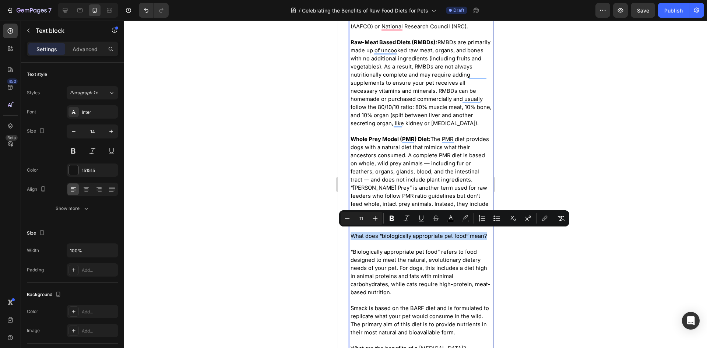
drag, startPoint x: 352, startPoint y: 233, endPoint x: 486, endPoint y: 236, distance: 133.7
click at [379, 219] on button "Plus" at bounding box center [375, 218] width 13 height 13
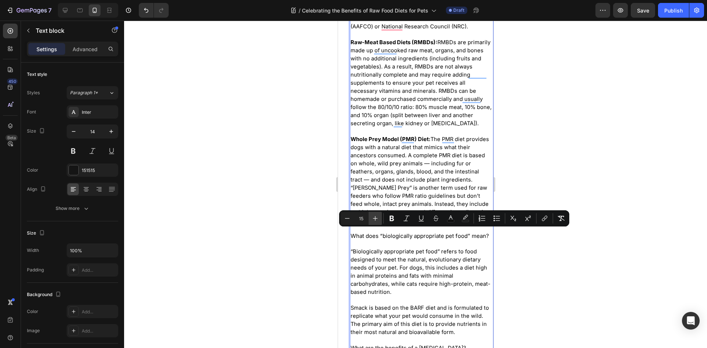
click at [379, 219] on button "Plus" at bounding box center [375, 218] width 13 height 13
type input "16"
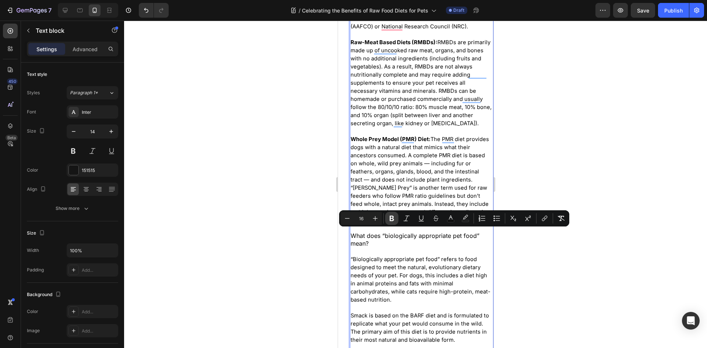
click at [393, 219] on icon "Editor contextual toolbar" at bounding box center [392, 219] width 4 height 6
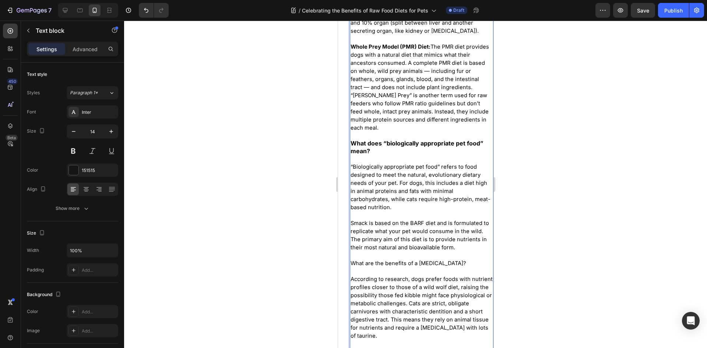
scroll to position [626, 0]
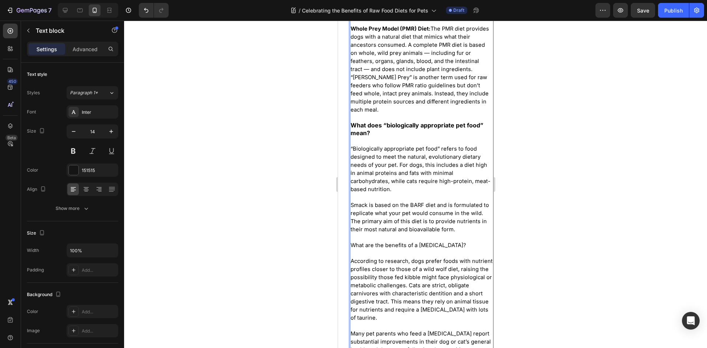
drag, startPoint x: 458, startPoint y: 242, endPoint x: 338, endPoint y: 242, distance: 120.0
click at [374, 243] on span "What are the benefits of a [MEDICAL_DATA]?" at bounding box center [408, 245] width 116 height 7
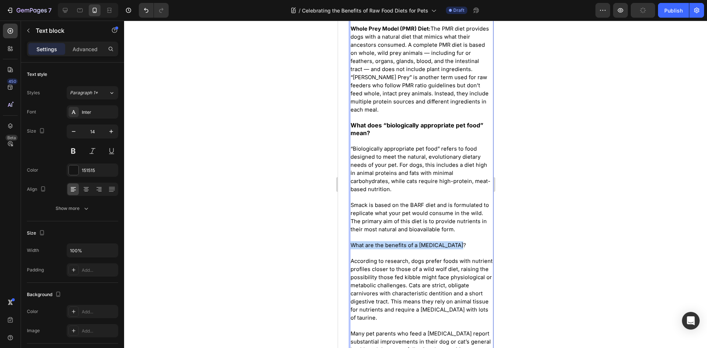
drag, startPoint x: 352, startPoint y: 243, endPoint x: 454, endPoint y: 243, distance: 102.4
click at [444, 242] on span "What are the benefits of a [MEDICAL_DATA]?" at bounding box center [408, 245] width 116 height 7
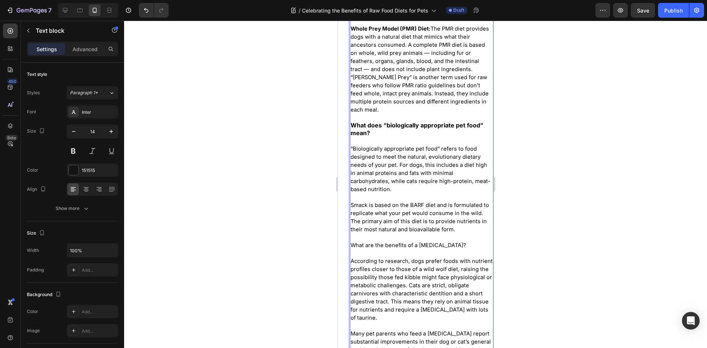
click at [441, 207] on span "Smack is based on the BARF diet and is formulated to replicate what your pet wo…" at bounding box center [419, 217] width 138 height 31
drag, startPoint x: 382, startPoint y: 129, endPoint x: 356, endPoint y: 123, distance: 26.4
click at [365, 122] on strong "What does “biologically appropriate pet food” mean?" at bounding box center [416, 129] width 133 height 15
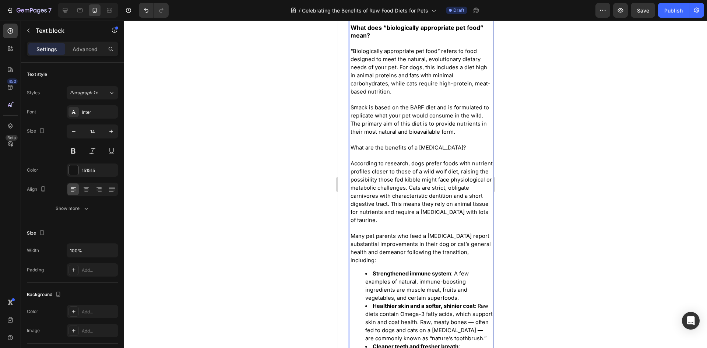
scroll to position [736, 0]
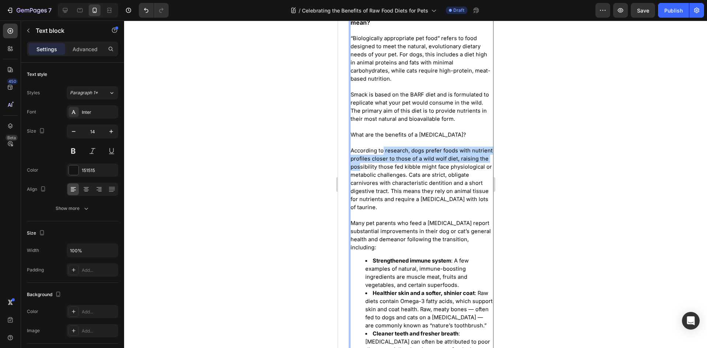
drag, startPoint x: 387, startPoint y: 159, endPoint x: 382, endPoint y: 148, distance: 12.2
click at [382, 148] on span "According to research, dogs prefer foods with nutrient profiles closer to those…" at bounding box center [421, 178] width 142 height 63
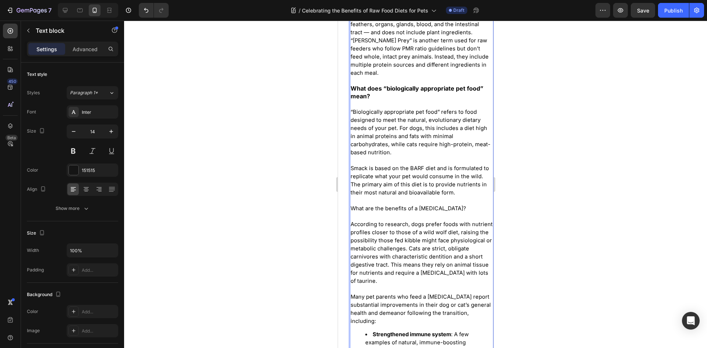
drag, startPoint x: 454, startPoint y: 206, endPoint x: 353, endPoint y: 204, distance: 101.3
click at [354, 207] on span "What are the benefits of a [MEDICAL_DATA]?" at bounding box center [408, 208] width 116 height 7
drag, startPoint x: 354, startPoint y: 206, endPoint x: 443, endPoint y: 212, distance: 89.3
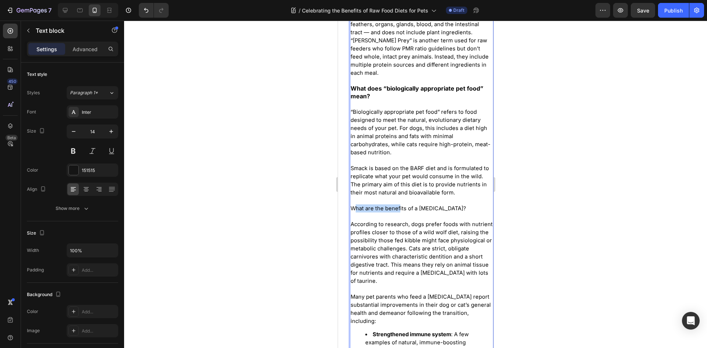
click at [399, 208] on span "What are the benefits of a [MEDICAL_DATA]?" at bounding box center [408, 208] width 116 height 7
drag, startPoint x: 455, startPoint y: 207, endPoint x: 352, endPoint y: 204, distance: 102.4
click at [402, 134] on span "“Biologically appropriate pet food” refers to food designed to meet the natural…" at bounding box center [420, 132] width 140 height 47
drag, startPoint x: 364, startPoint y: 91, endPoint x: 352, endPoint y: 85, distance: 13.2
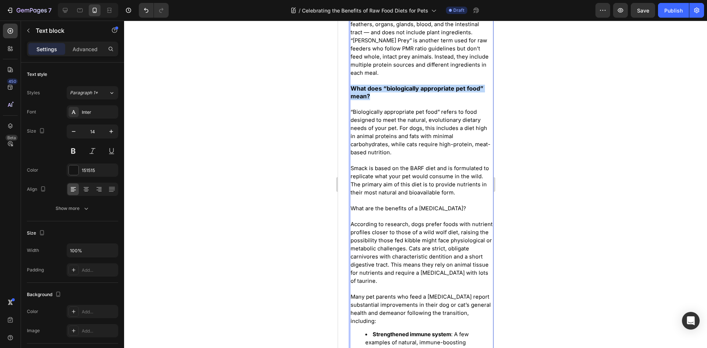
click at [390, 144] on span "“Biologically appropriate pet food” refers to food designed to meet the natural…" at bounding box center [420, 132] width 140 height 47
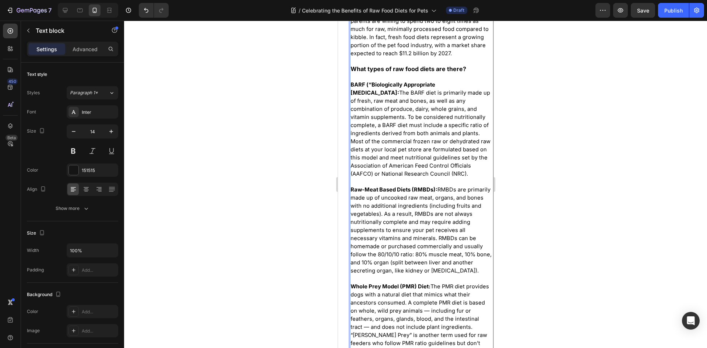
scroll to position [331, 0]
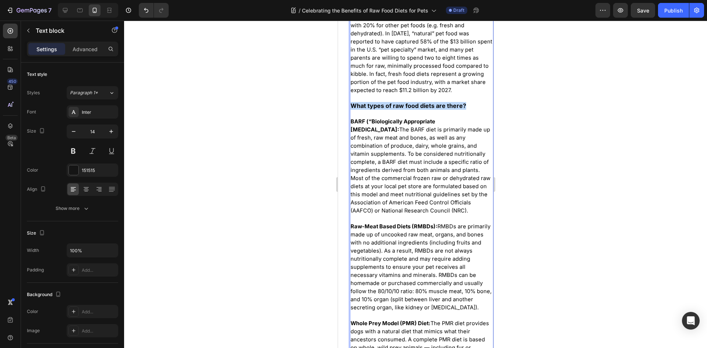
drag, startPoint x: 470, startPoint y: 104, endPoint x: 353, endPoint y: 102, distance: 117.5
click at [353, 102] on p "Raw feeding isn’t just a trend; it’s a return to giving your pet the nutrition …" at bounding box center [421, 239] width 142 height 836
click at [380, 156] on span "BARF (“Biologically Appropriate [MEDICAL_DATA]: The BARF diet is primarily made…" at bounding box center [420, 166] width 140 height 96
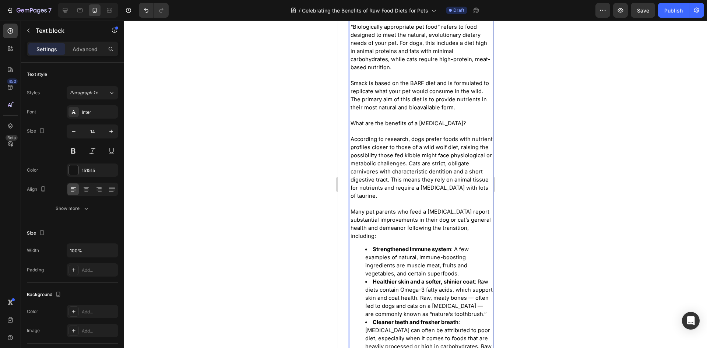
scroll to position [736, 0]
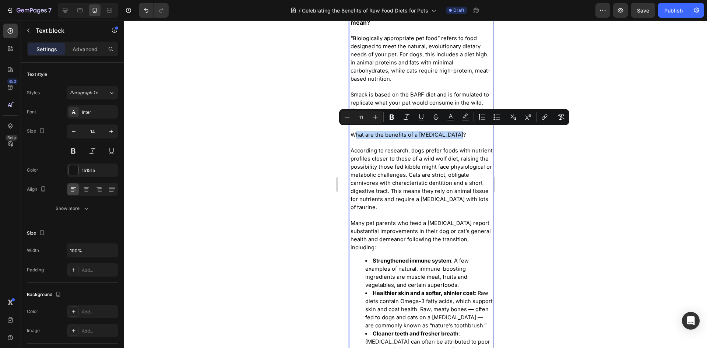
drag, startPoint x: 465, startPoint y: 132, endPoint x: 353, endPoint y: 131, distance: 111.9
click at [353, 131] on span "What are the benefits of a [MEDICAL_DATA]?" at bounding box center [408, 134] width 116 height 7
click at [352, 131] on span "What are the benefits of a [MEDICAL_DATA]?" at bounding box center [408, 134] width 116 height 7
drag, startPoint x: 352, startPoint y: 131, endPoint x: 408, endPoint y: 131, distance: 55.6
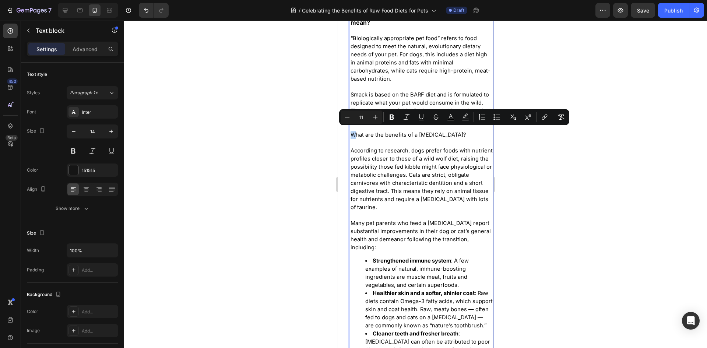
click at [355, 131] on span "What are the benefits of a [MEDICAL_DATA]?" at bounding box center [408, 134] width 116 height 7
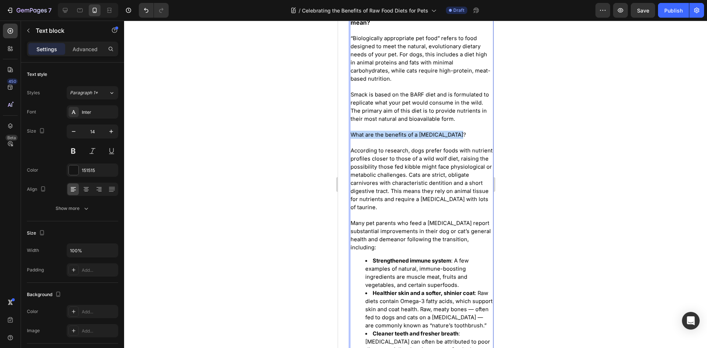
drag, startPoint x: 455, startPoint y: 132, endPoint x: 352, endPoint y: 133, distance: 102.7
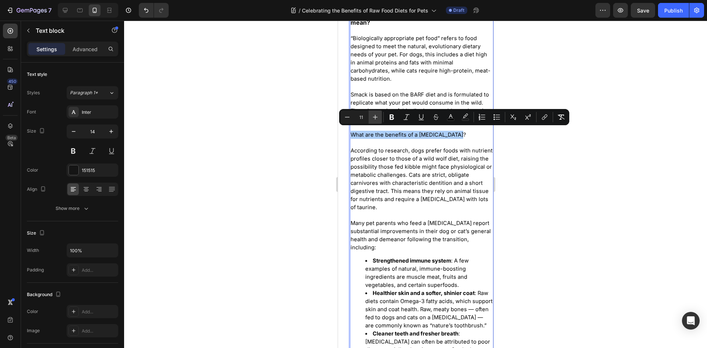
click at [374, 116] on icon "Editor contextual toolbar" at bounding box center [375, 116] width 7 height 7
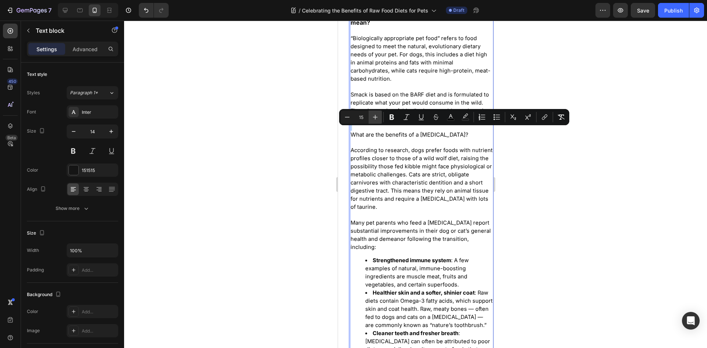
type input "16"
drag, startPoint x: 387, startPoint y: 116, endPoint x: 390, endPoint y: 124, distance: 8.3
click at [387, 116] on button "Bold" at bounding box center [391, 116] width 13 height 13
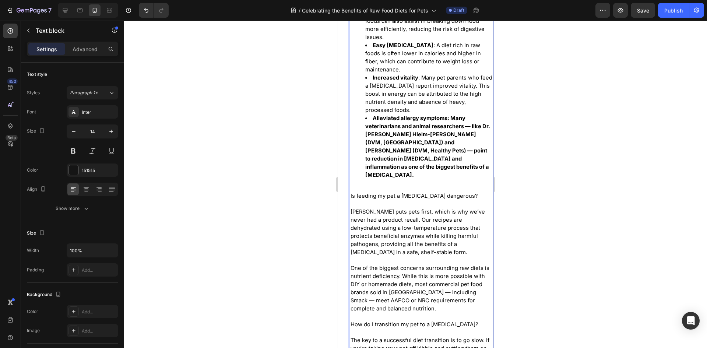
scroll to position [1215, 0]
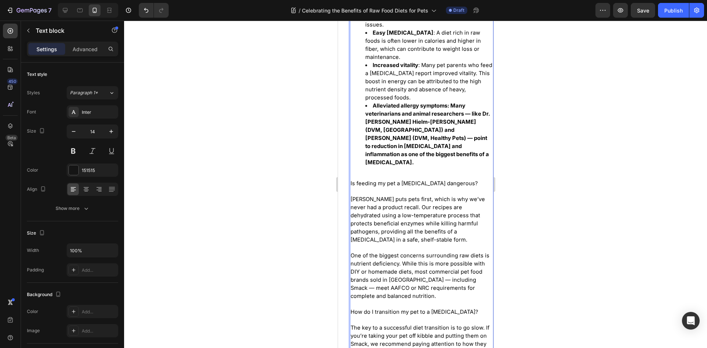
click at [444, 197] on span "[PERSON_NAME] puts pets first, which is why we’ve never had a product recall. O…" at bounding box center [417, 219] width 134 height 47
drag, startPoint x: 466, startPoint y: 182, endPoint x: 350, endPoint y: 182, distance: 116.0
click at [410, 117] on strong "Alleviated allergy symptoms: Many veterinarians and animal researchers — like D…" at bounding box center [427, 133] width 125 height 63
drag, startPoint x: 465, startPoint y: 183, endPoint x: 350, endPoint y: 182, distance: 115.6
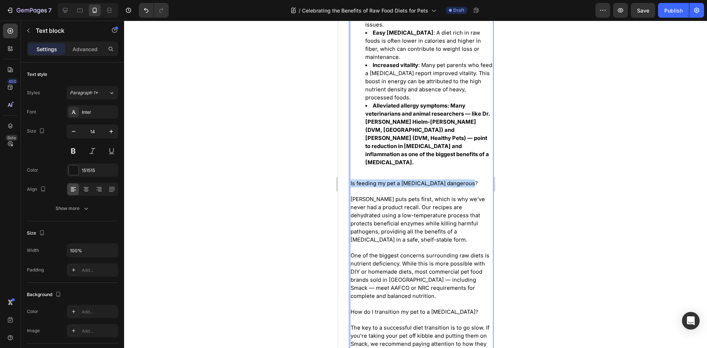
drag, startPoint x: 392, startPoint y: 179, endPoint x: 377, endPoint y: 158, distance: 25.3
click at [376, 159] on strong "Alleviated allergy symptoms: Many veterinarians and animal researchers — like D…" at bounding box center [427, 133] width 125 height 63
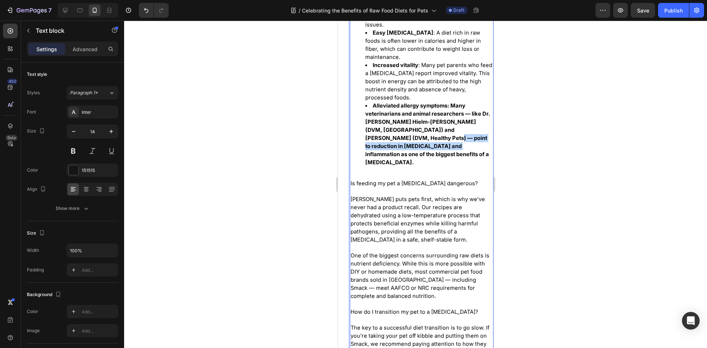
drag, startPoint x: 397, startPoint y: 149, endPoint x: 393, endPoint y: 142, distance: 8.1
click at [393, 142] on strong "Alleviated allergy symptoms: Many veterinarians and animal researchers — like D…" at bounding box center [427, 133] width 125 height 63
click at [416, 180] on span "Is feeding my pet a [MEDICAL_DATA] dangerous?" at bounding box center [413, 183] width 127 height 7
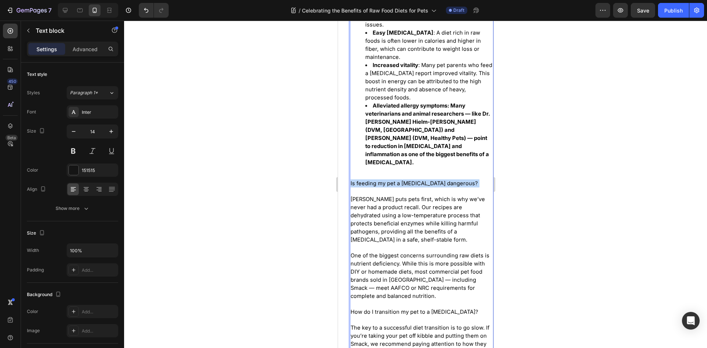
click at [416, 180] on span "Is feeding my pet a [MEDICAL_DATA] dangerous?" at bounding box center [413, 183] width 127 height 7
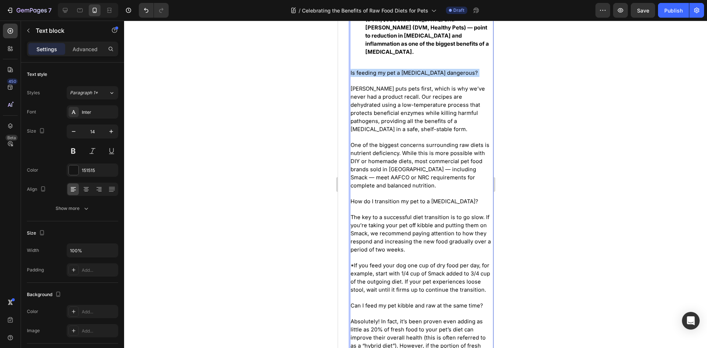
scroll to position [1362, 0]
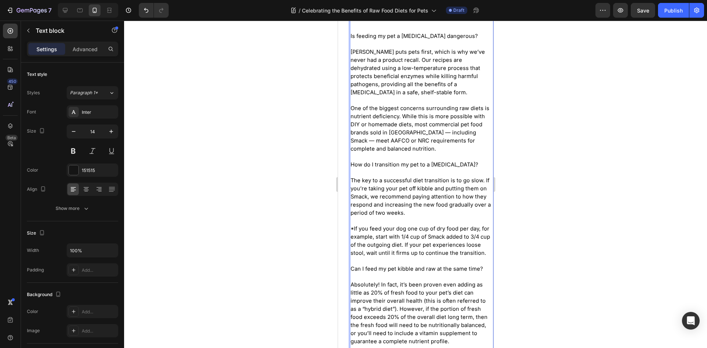
click at [404, 225] on span "*If you feed your dog one cup of dry food per day, for example, start with 1/4 …" at bounding box center [420, 240] width 140 height 31
click at [421, 113] on span "One of the biggest concerns surrounding raw diets is nutrient deficiency. While…" at bounding box center [419, 128] width 139 height 47
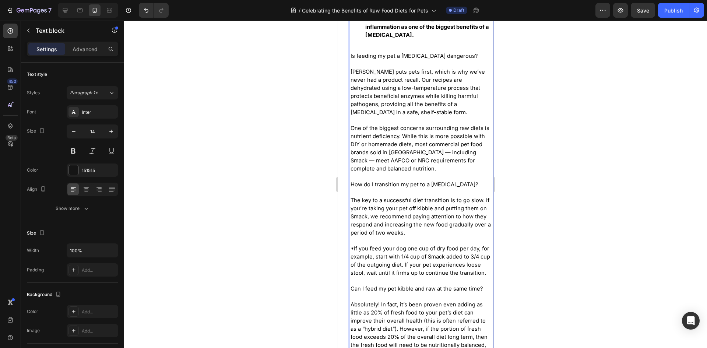
scroll to position [1326, 0]
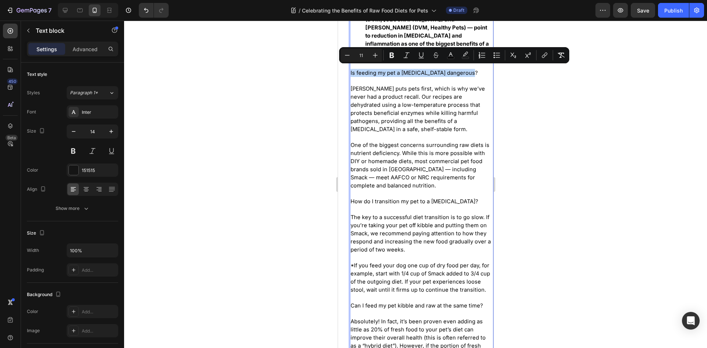
drag, startPoint x: 469, startPoint y: 68, endPoint x: 350, endPoint y: 67, distance: 119.3
click at [350, 67] on p "Is feeding my pet a [MEDICAL_DATA] dangerous? [PERSON_NAME] puts pets first, wh…" at bounding box center [421, 261] width 142 height 401
click at [376, 56] on icon "Editor contextual toolbar" at bounding box center [375, 55] width 7 height 7
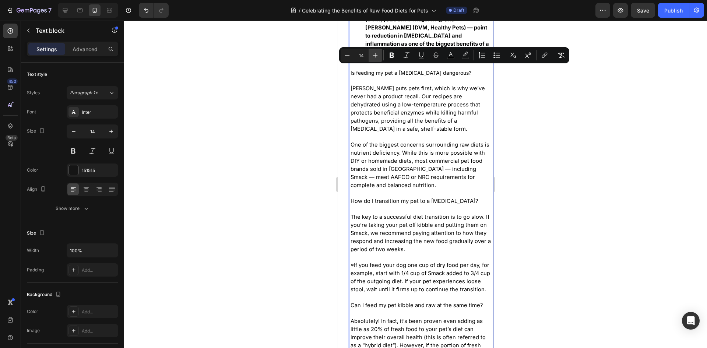
click at [376, 56] on icon "Editor contextual toolbar" at bounding box center [375, 55] width 7 height 7
type input "16"
click at [392, 54] on icon "Editor contextual toolbar" at bounding box center [391, 55] width 7 height 7
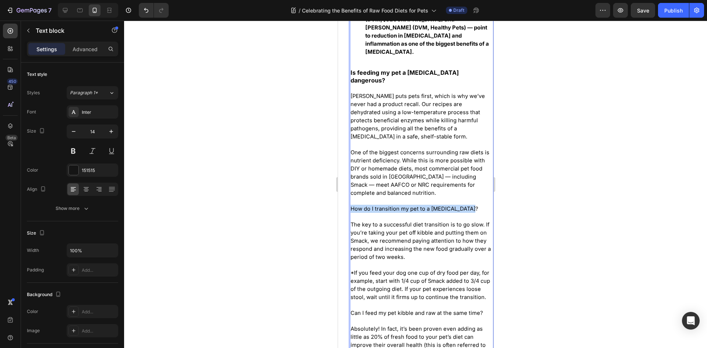
drag, startPoint x: 469, startPoint y: 197, endPoint x: 351, endPoint y: 199, distance: 118.6
click at [351, 199] on p "Is feeding my pet a [MEDICAL_DATA] dangerous? [PERSON_NAME] puts pets first, wh…" at bounding box center [421, 265] width 142 height 409
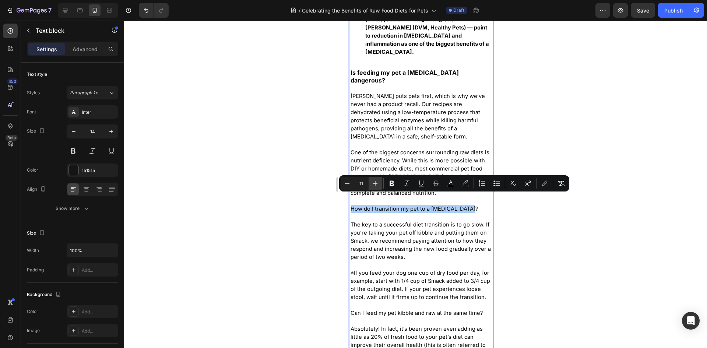
click at [373, 182] on icon "Editor contextual toolbar" at bounding box center [375, 183] width 7 height 7
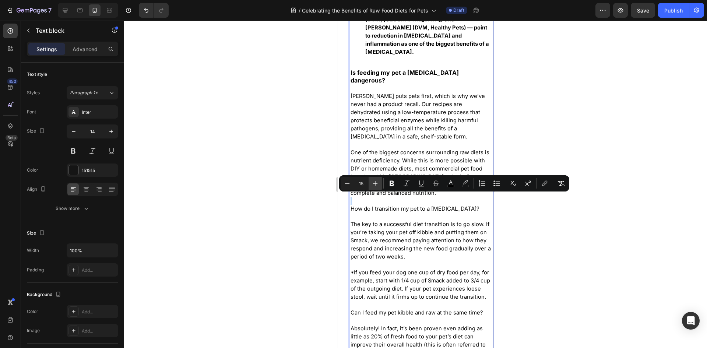
type input "16"
click at [393, 183] on icon "Editor contextual toolbar" at bounding box center [392, 184] width 4 height 6
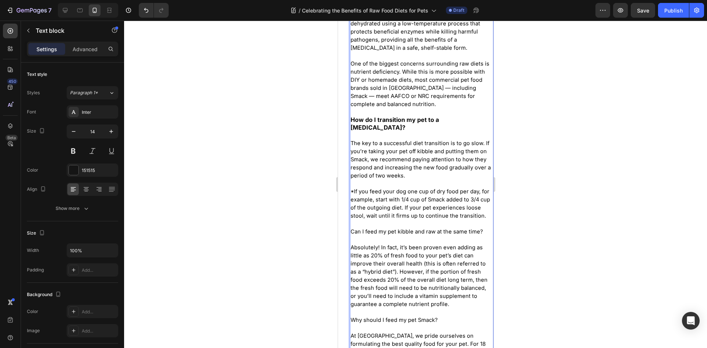
scroll to position [1436, 0]
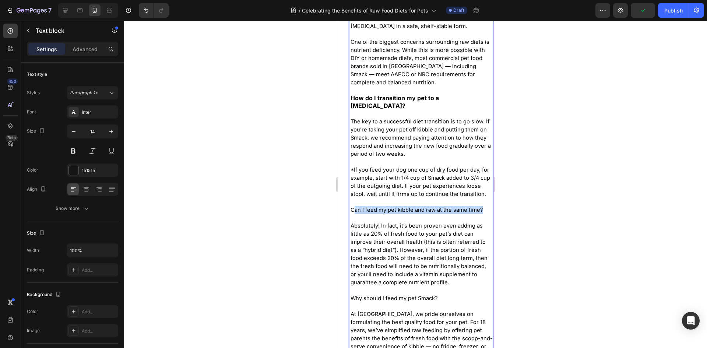
drag, startPoint x: 484, startPoint y: 199, endPoint x: 352, endPoint y: 198, distance: 132.2
click at [352, 198] on p "Is feeding my pet a [MEDICAL_DATA] dangerous? [PERSON_NAME] puts pets first, wh…" at bounding box center [421, 159] width 142 height 416
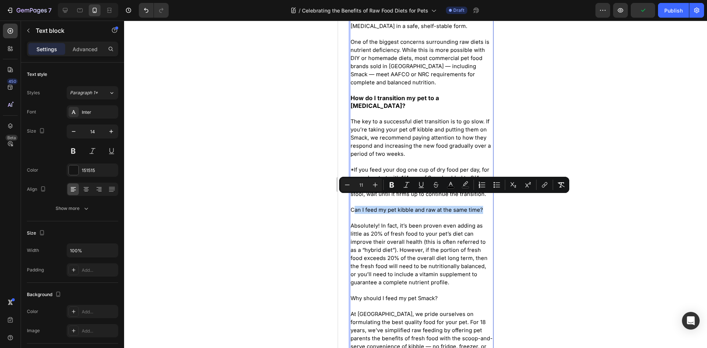
click at [472, 207] on span "Can I feed my pet kibble and raw at the same time?" at bounding box center [416, 210] width 133 height 7
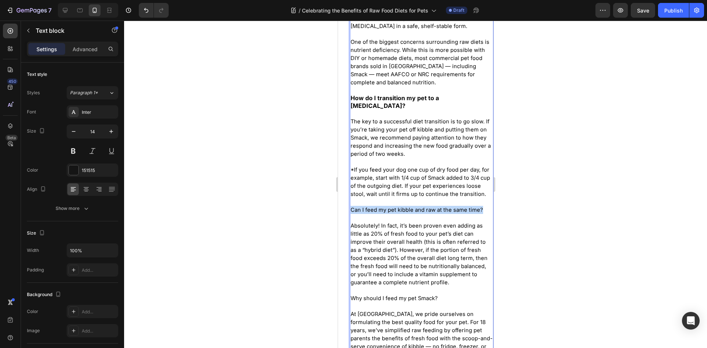
drag, startPoint x: 483, startPoint y: 200, endPoint x: 352, endPoint y: 200, distance: 131.5
click at [352, 200] on p "Is feeding my pet a [MEDICAL_DATA] dangerous? [PERSON_NAME] puts pets first, wh…" at bounding box center [421, 159] width 142 height 416
click at [387, 166] on span "*If you feed your dog one cup of dry food per day, for example, start with 1/4 …" at bounding box center [420, 181] width 140 height 31
click at [406, 166] on span "*If you feed your dog one cup of dry food per day, for example, start with 1/4 …" at bounding box center [420, 181] width 140 height 31
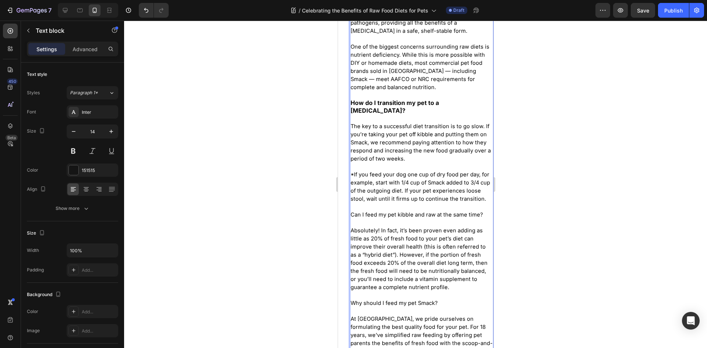
scroll to position [1473, 0]
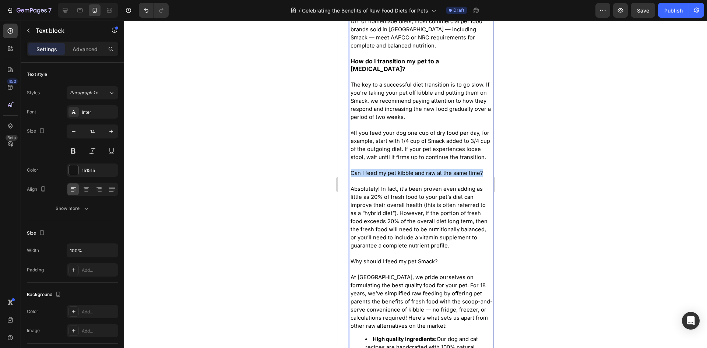
drag, startPoint x: 481, startPoint y: 164, endPoint x: 351, endPoint y: 161, distance: 129.3
click at [351, 161] on p "Is feeding my pet a [MEDICAL_DATA] dangerous? [PERSON_NAME] puts pets first, wh…" at bounding box center [421, 122] width 142 height 416
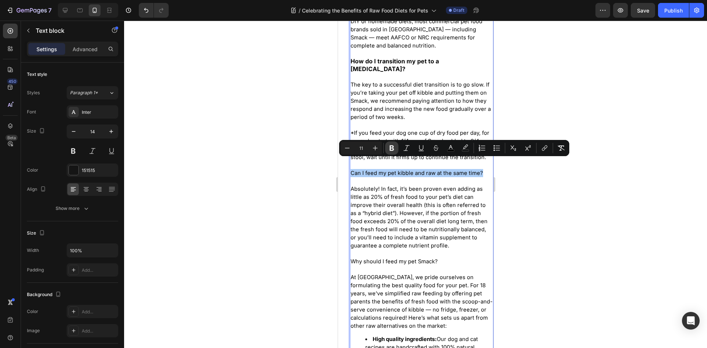
click at [393, 147] on icon "Editor contextual toolbar" at bounding box center [392, 148] width 4 height 6
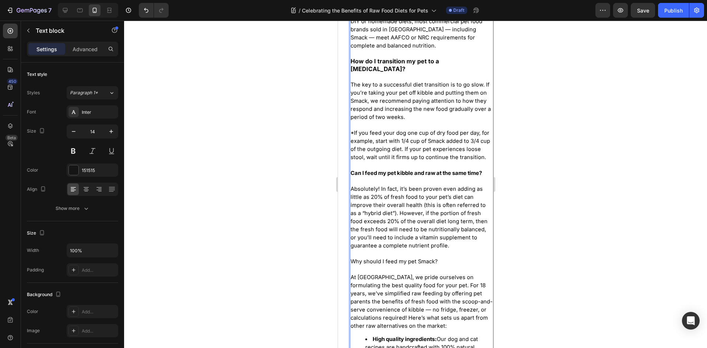
click at [377, 148] on p "Is feeding my pet a [MEDICAL_DATA] dangerous? [PERSON_NAME] puts pets first, wh…" at bounding box center [421, 122] width 142 height 416
drag, startPoint x: 485, startPoint y: 161, endPoint x: 351, endPoint y: 162, distance: 133.7
click at [351, 162] on p "Is feeding my pet a [MEDICAL_DATA] dangerous? [PERSON_NAME] puts pets first, wh…" at bounding box center [421, 122] width 142 height 416
click at [384, 130] on span "*If you feed your dog one cup of dry food per day, for example, start with 1/4 …" at bounding box center [420, 145] width 140 height 31
click at [440, 143] on p "Is feeding my pet a [MEDICAL_DATA] dangerous? [PERSON_NAME] puts pets first, wh…" at bounding box center [421, 122] width 142 height 416
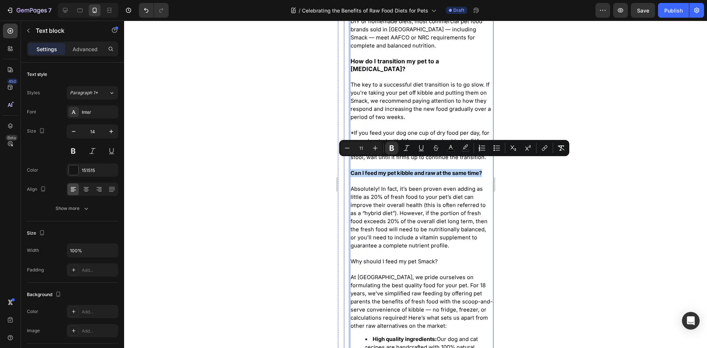
click at [378, 147] on icon "Editor contextual toolbar" at bounding box center [375, 147] width 7 height 7
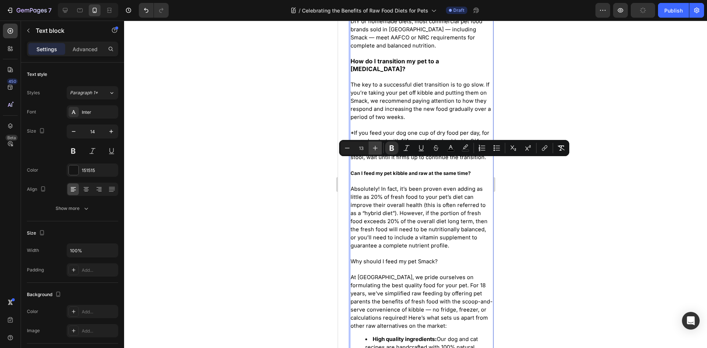
click at [378, 147] on icon "Editor contextual toolbar" at bounding box center [375, 147] width 7 height 7
type input "16"
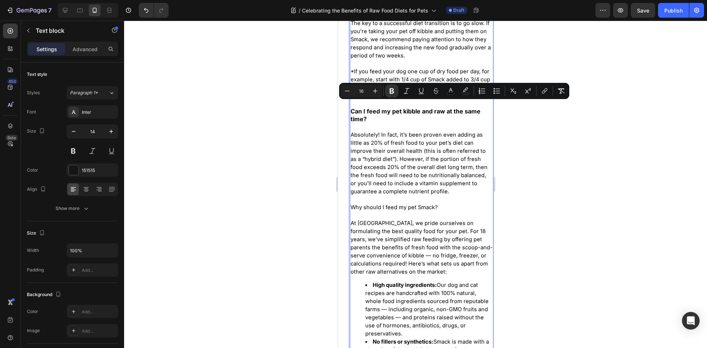
scroll to position [1547, 0]
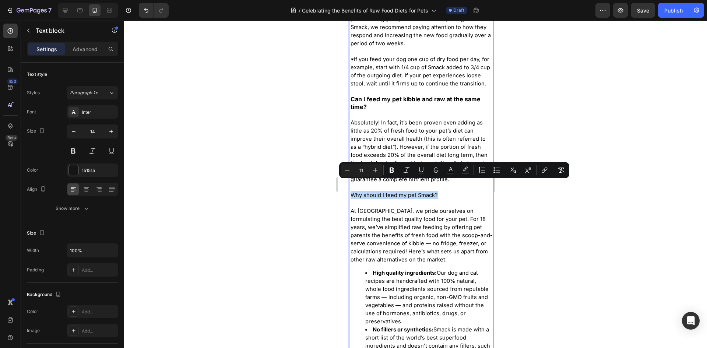
drag, startPoint x: 438, startPoint y: 186, endPoint x: 352, endPoint y: 187, distance: 85.8
click at [352, 187] on p "Is feeding my pet a [MEDICAL_DATA] dangerous? [PERSON_NAME] puts pets first, wh…" at bounding box center [421, 51] width 142 height 423
click at [377, 169] on icon "Editor contextual toolbar" at bounding box center [375, 169] width 7 height 7
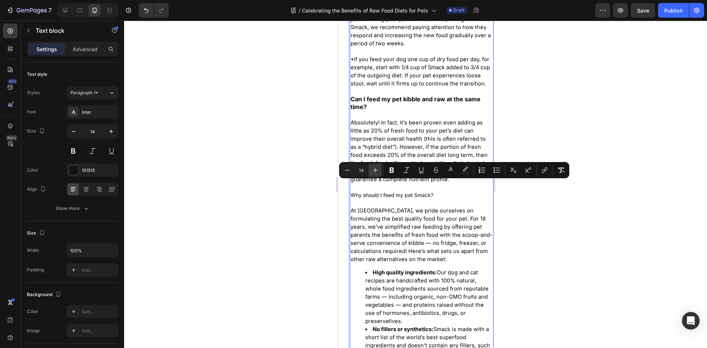
click at [377, 169] on icon "Editor contextual toolbar" at bounding box center [375, 169] width 7 height 7
type input "16"
drag, startPoint x: 389, startPoint y: 172, endPoint x: 59, endPoint y: 158, distance: 330.2
click at [389, 172] on icon "Editor contextual toolbar" at bounding box center [391, 169] width 7 height 7
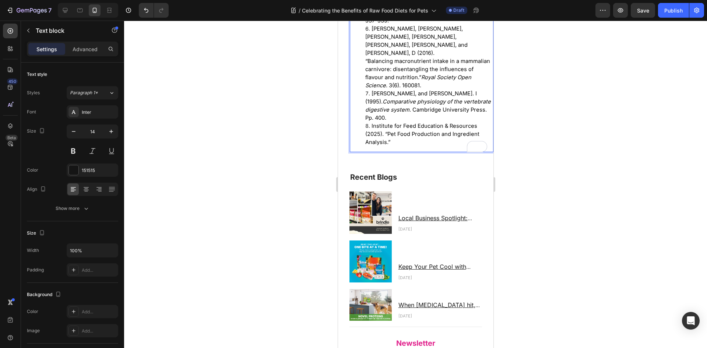
scroll to position [2320, 0]
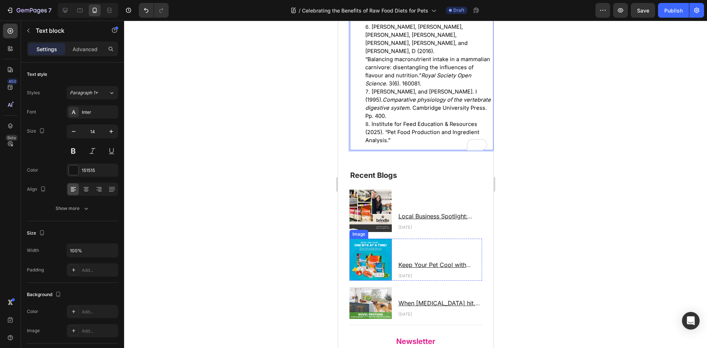
click at [379, 245] on img at bounding box center [370, 260] width 42 height 42
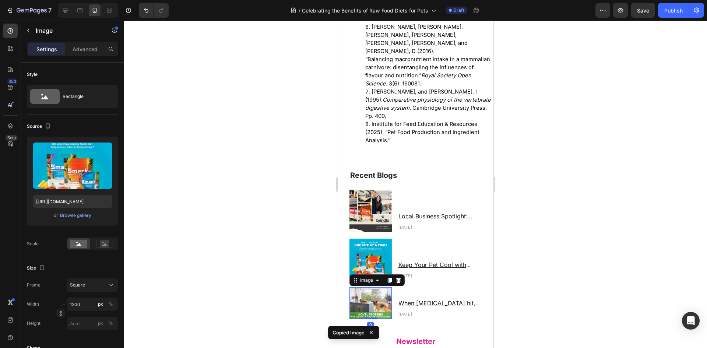
click at [368, 295] on img at bounding box center [370, 303] width 42 height 32
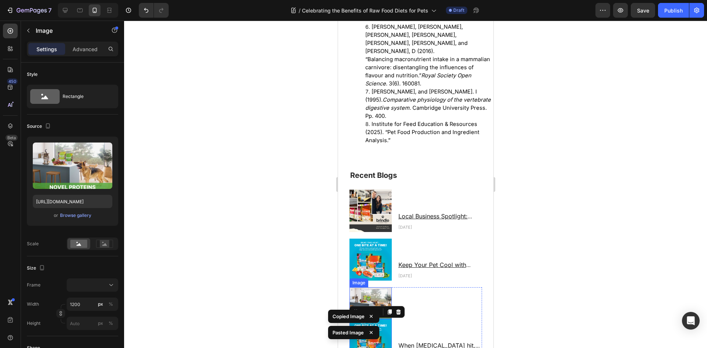
click at [378, 288] on img at bounding box center [370, 303] width 42 height 32
click at [399, 278] on icon at bounding box center [398, 280] width 5 height 5
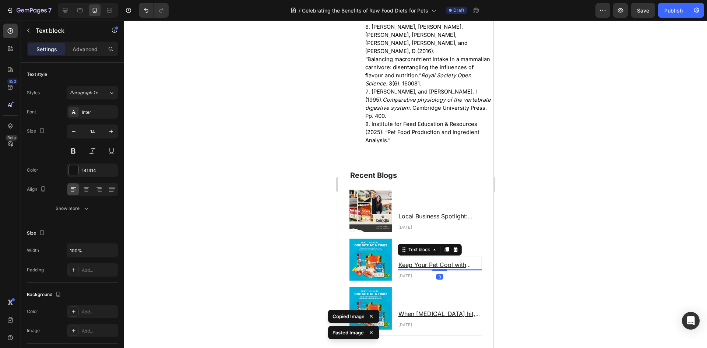
click at [440, 261] on u "Keep Your Pet Cool with These Summer Superfoods" at bounding box center [435, 268] width 75 height 15
click at [446, 310] on u "When [MEDICAL_DATA] hit, it might be time for a change" at bounding box center [439, 317] width 82 height 15
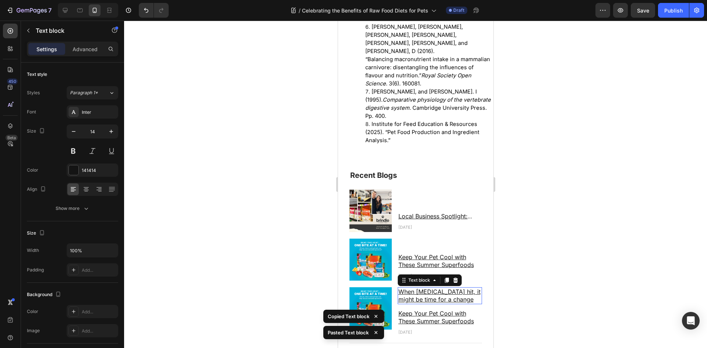
click at [465, 288] on u "When [MEDICAL_DATA] hit, it might be time for a change" at bounding box center [439, 295] width 82 height 15
click at [454, 278] on icon at bounding box center [455, 280] width 5 height 5
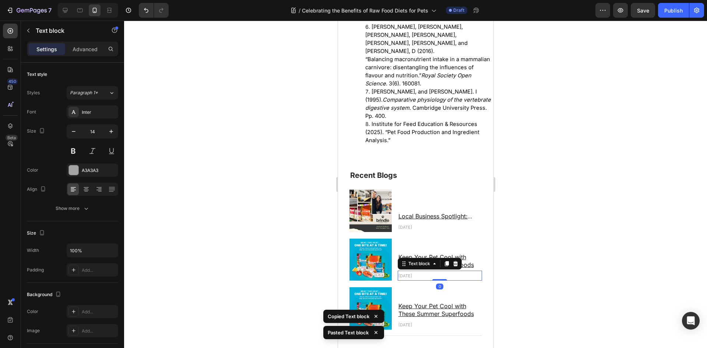
click at [426, 271] on p "[DATE]" at bounding box center [439, 275] width 83 height 8
click at [431, 320] on p "[DATE]" at bounding box center [439, 324] width 83 height 8
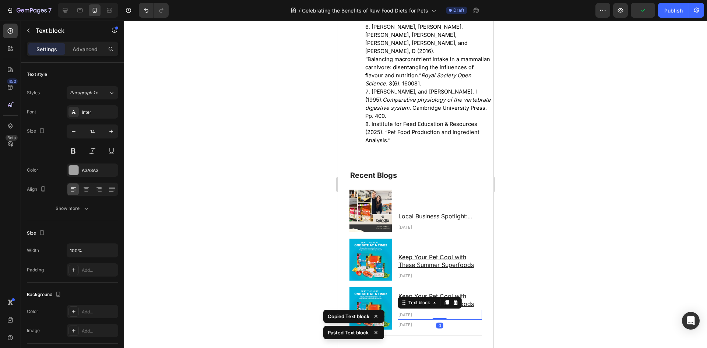
click at [471, 310] on p "[DATE]" at bounding box center [439, 314] width 83 height 8
click at [454, 298] on div at bounding box center [455, 302] width 9 height 9
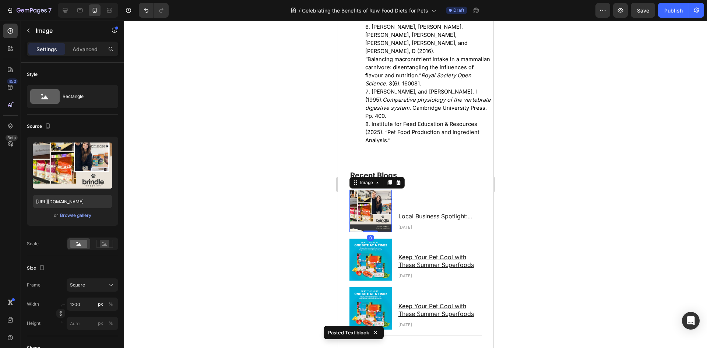
click at [377, 214] on img at bounding box center [370, 211] width 42 height 42
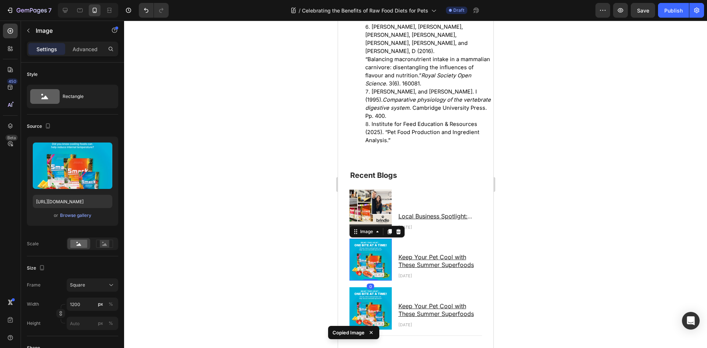
click at [380, 249] on img at bounding box center [370, 260] width 42 height 42
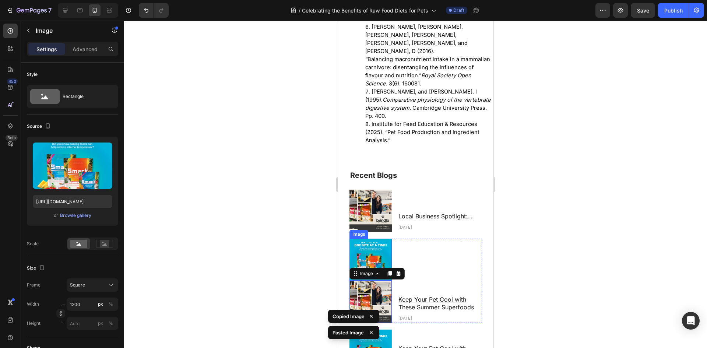
click at [377, 244] on img at bounding box center [370, 260] width 42 height 42
click at [396, 229] on icon at bounding box center [398, 232] width 6 height 6
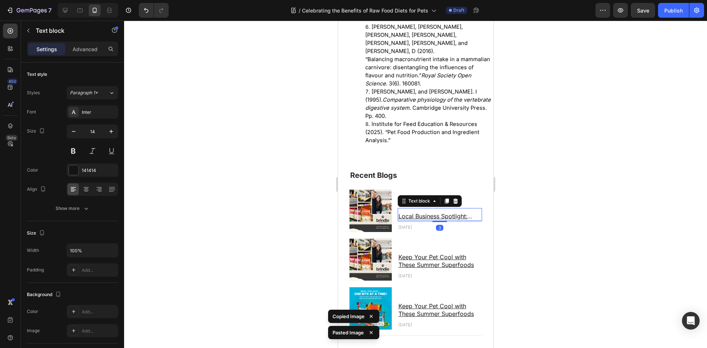
click at [436, 213] on u "Local Business Spotlight: Brindle Pet Supplies" at bounding box center [435, 219] width 74 height 15
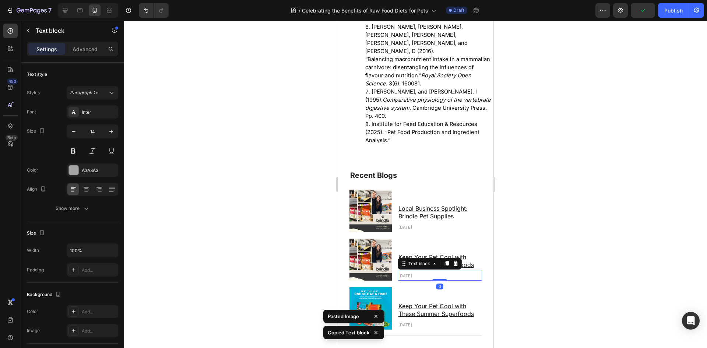
click at [412, 258] on div "Text block" at bounding box center [429, 264] width 64 height 12
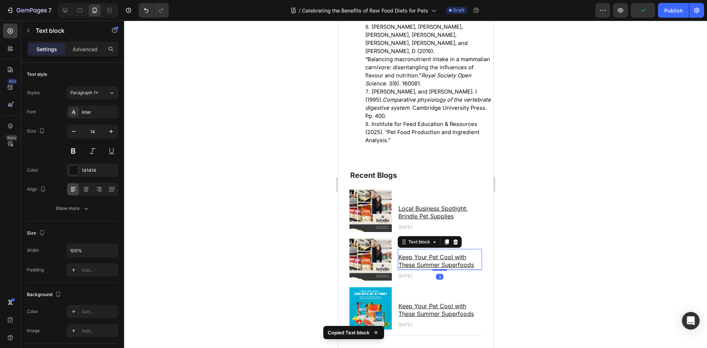
click at [460, 253] on u "Keep Your Pet Cool with These Summer Superfoods" at bounding box center [435, 260] width 75 height 15
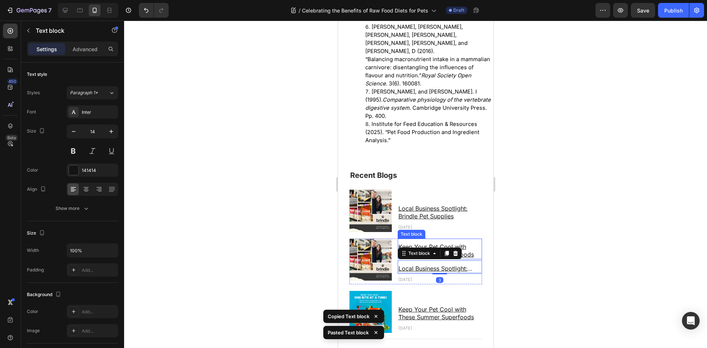
click at [467, 243] on p "Keep Your Pet Cool with These Summer Superfoods" at bounding box center [439, 250] width 83 height 15
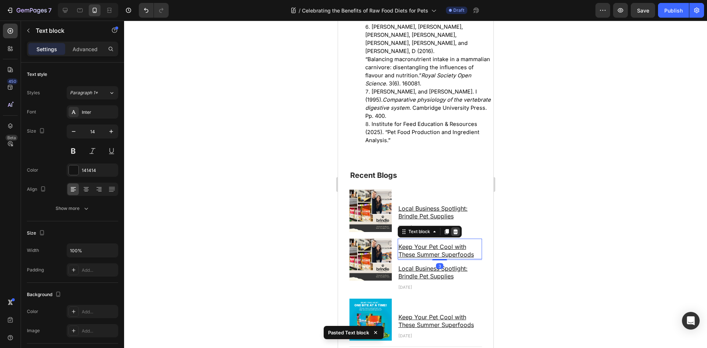
click at [456, 229] on icon at bounding box center [455, 232] width 6 height 6
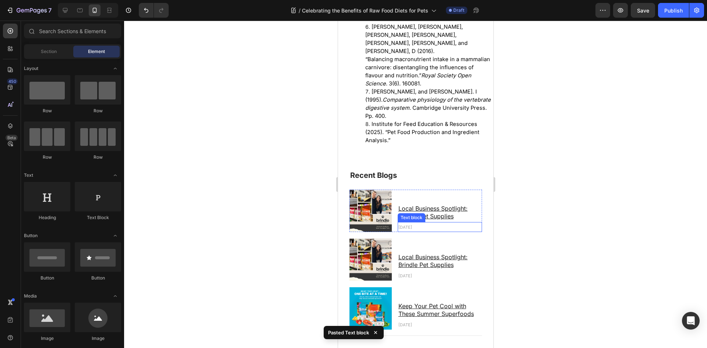
click at [412, 225] on span "[DATE]" at bounding box center [405, 227] width 14 height 5
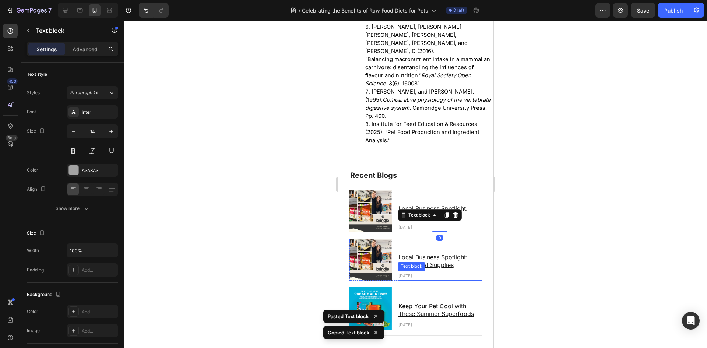
click at [429, 271] on p "[DATE]" at bounding box center [439, 275] width 83 height 8
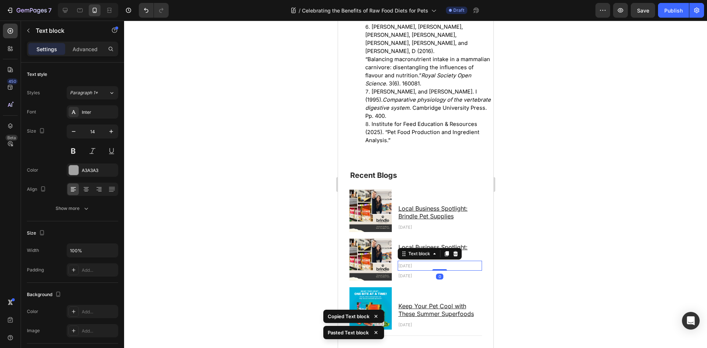
click at [469, 261] on p "[DATE]" at bounding box center [439, 265] width 83 height 8
click at [452, 251] on icon at bounding box center [455, 254] width 6 height 6
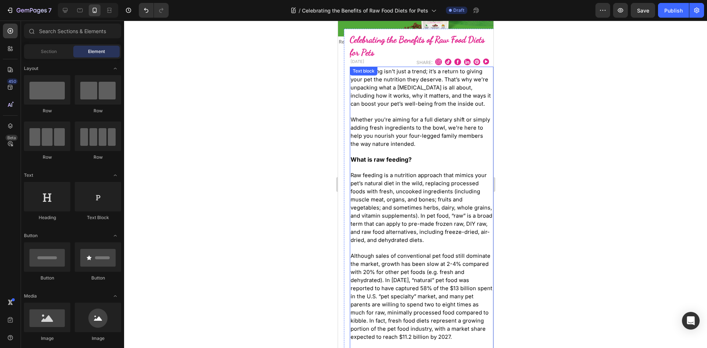
scroll to position [0, 0]
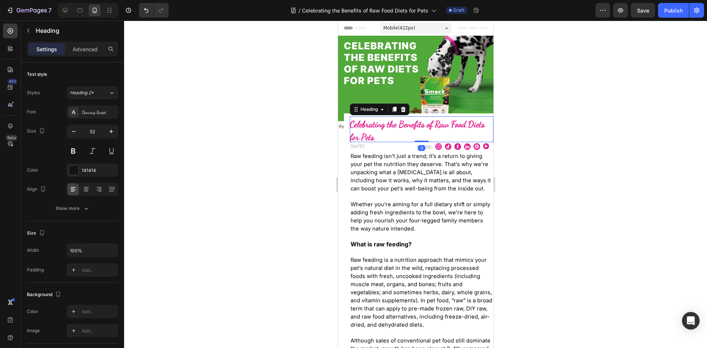
click at [358, 123] on strong "Celebrating the Benefits of Raw Food Diets for Pets" at bounding box center [416, 131] width 135 height 24
click at [352, 133] on strong "Celebrating the Benefits of Raw Food Diets for Pets" at bounding box center [416, 131] width 135 height 24
click at [285, 177] on div at bounding box center [415, 184] width 583 height 327
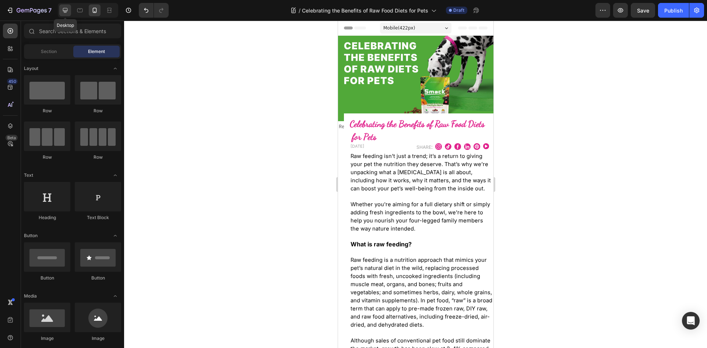
click at [68, 10] on icon at bounding box center [64, 10] width 7 height 7
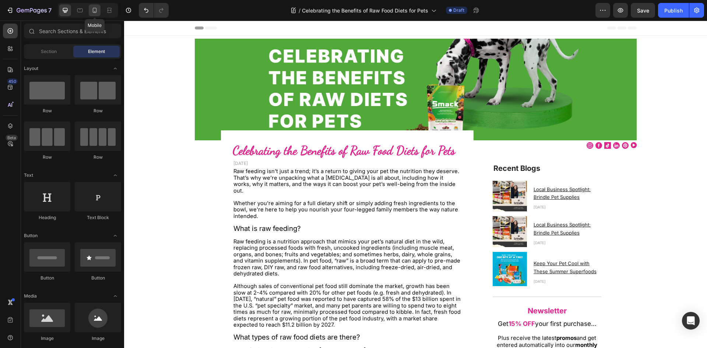
click at [96, 11] on icon at bounding box center [95, 10] width 4 height 5
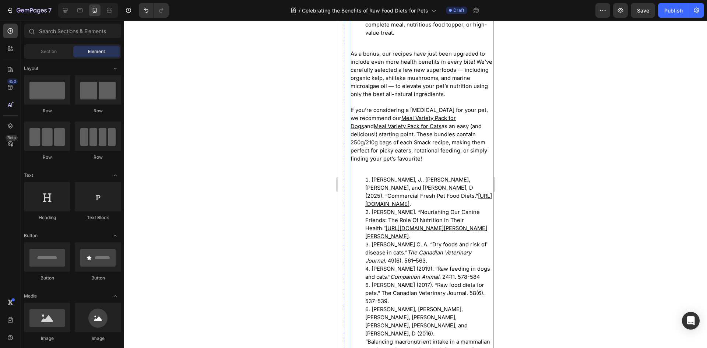
scroll to position [2025, 0]
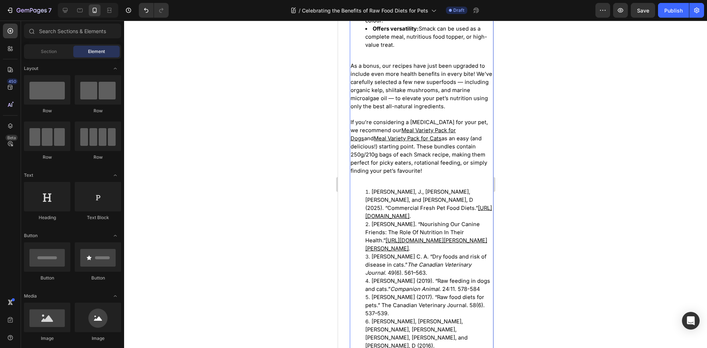
click at [428, 135] on u "Meal Variety Pack for Dogs" at bounding box center [402, 134] width 105 height 15
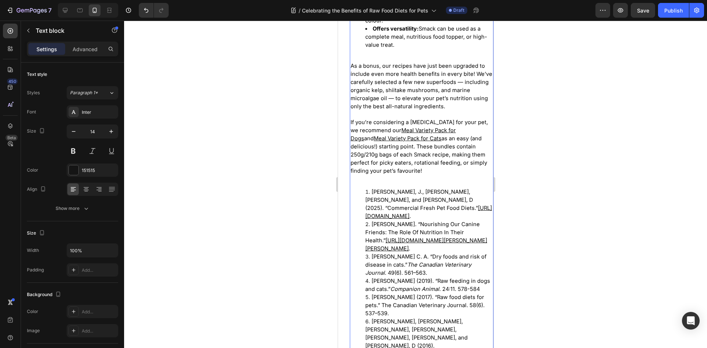
click at [428, 135] on u "Meal Variety Pack for Dogs" at bounding box center [402, 134] width 105 height 15
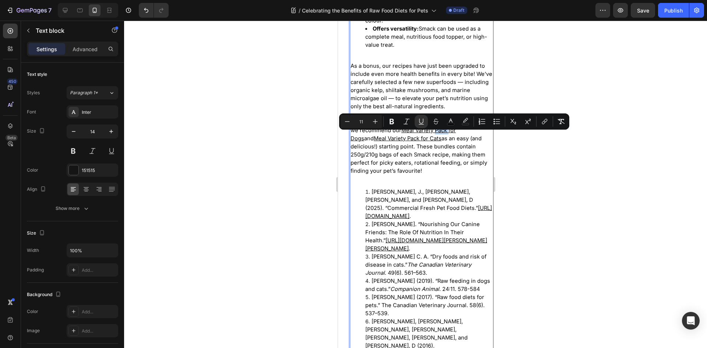
click at [428, 135] on u "Meal Variety Pack for Dogs" at bounding box center [402, 134] width 105 height 15
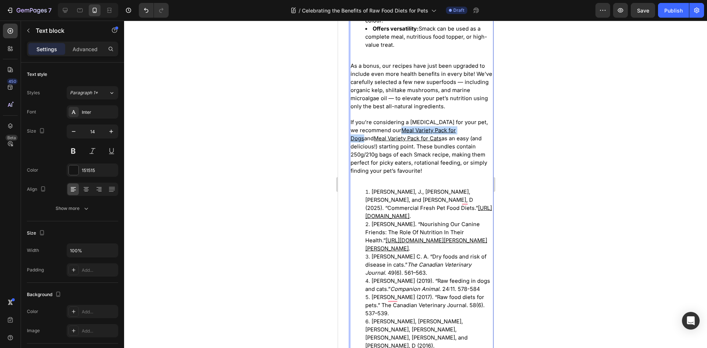
drag, startPoint x: 394, startPoint y: 135, endPoint x: 461, endPoint y: 134, distance: 67.4
click at [461, 134] on p "As a bonus, our recipes have just been upgraded to include even more health ben…" at bounding box center [421, 114] width 142 height 121
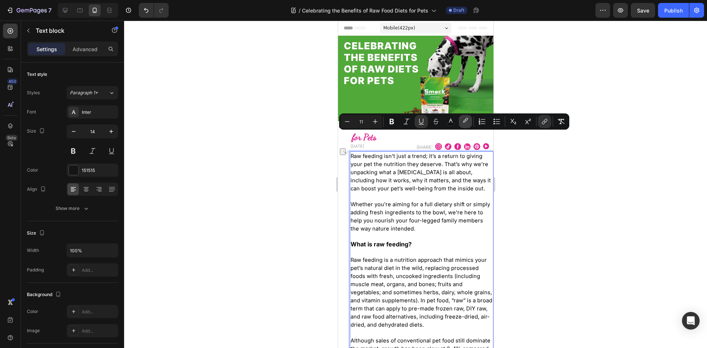
scroll to position [2025, 0]
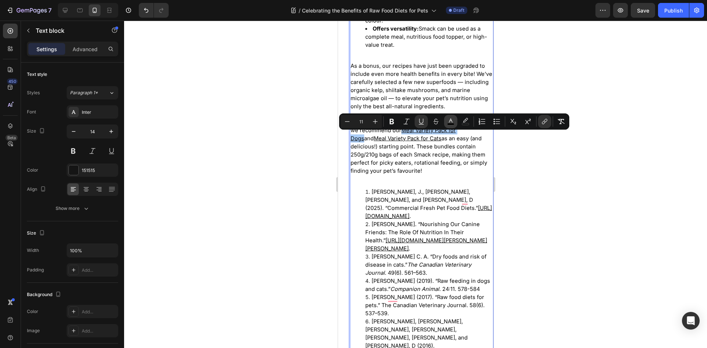
click at [453, 120] on icon "Editor contextual toolbar" at bounding box center [450, 121] width 7 height 7
type input "000000"
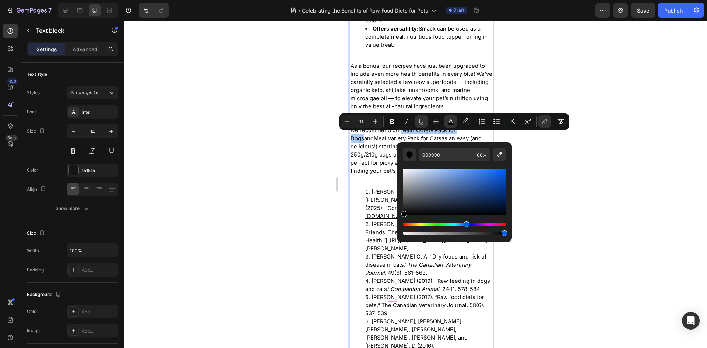
click at [465, 224] on div "Hue" at bounding box center [454, 224] width 103 height 3
click at [462, 224] on div "Hue" at bounding box center [454, 224] width 103 height 3
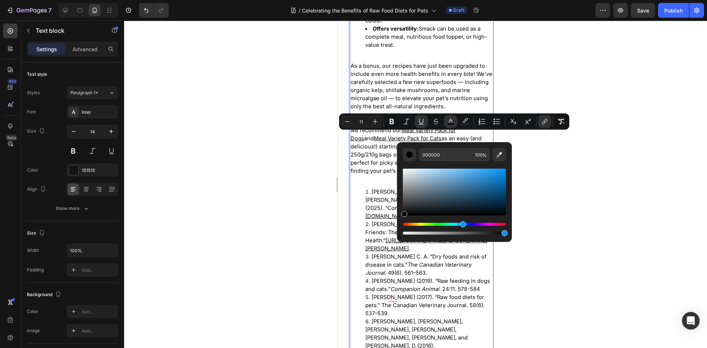
click at [377, 148] on p "As a bonus, our recipes have just been upgraded to include even more health ben…" at bounding box center [421, 114] width 142 height 121
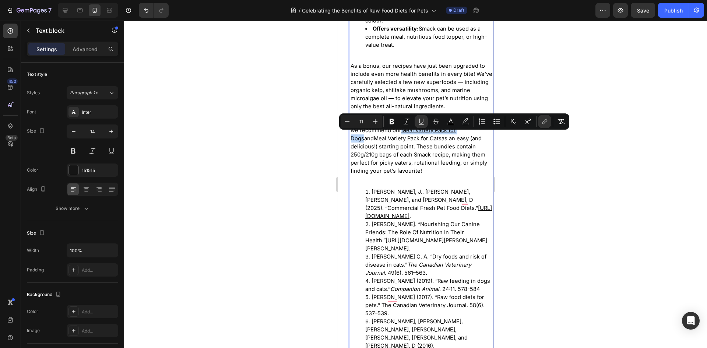
drag, startPoint x: 394, startPoint y: 134, endPoint x: 460, endPoint y: 138, distance: 66.4
click at [456, 138] on u "Meal Variety Pack for Dogs" at bounding box center [402, 134] width 105 height 15
click at [451, 121] on icon "Editor contextual toolbar" at bounding box center [451, 121] width 4 height 4
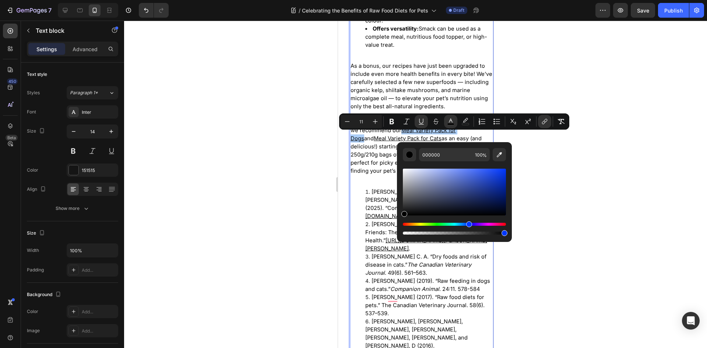
click at [468, 223] on div "Hue" at bounding box center [454, 224] width 103 height 3
click at [505, 235] on div "Editor contextual toolbar" at bounding box center [505, 233] width 6 height 6
type input "99"
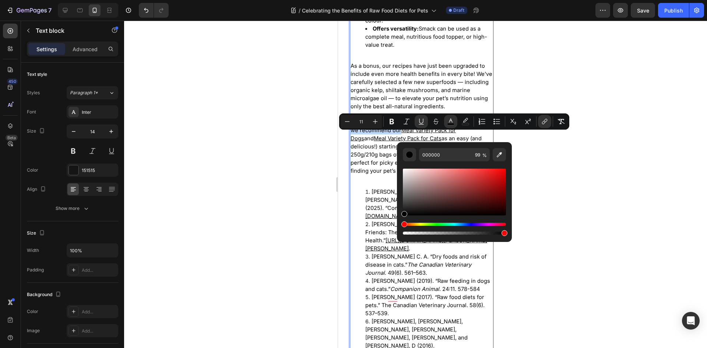
click at [421, 137] on u "Meal Variety Pack for Dogs" at bounding box center [402, 134] width 105 height 15
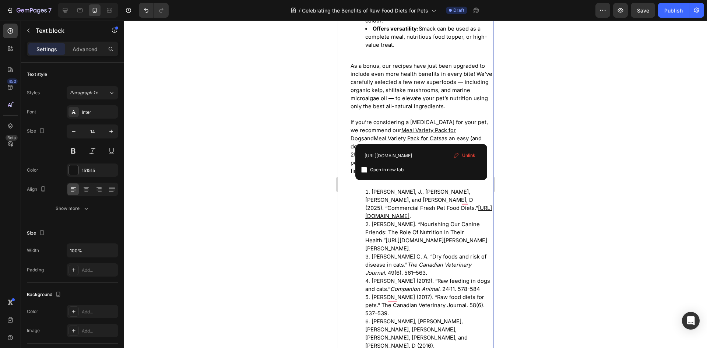
click at [393, 170] on span "Open in new tab" at bounding box center [387, 169] width 34 height 9
checkbox input "true"
click at [441, 136] on u "Meal Variety Pack for Cats" at bounding box center [407, 138] width 68 height 7
click at [398, 169] on span "Open in new tab" at bounding box center [392, 169] width 34 height 9
checkbox input "true"
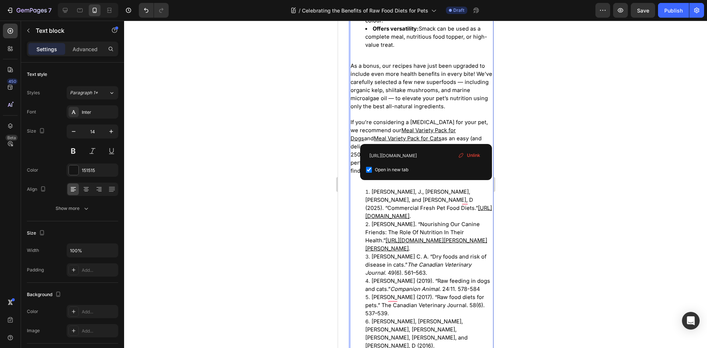
click at [373, 135] on span "and" at bounding box center [369, 138] width 10 height 7
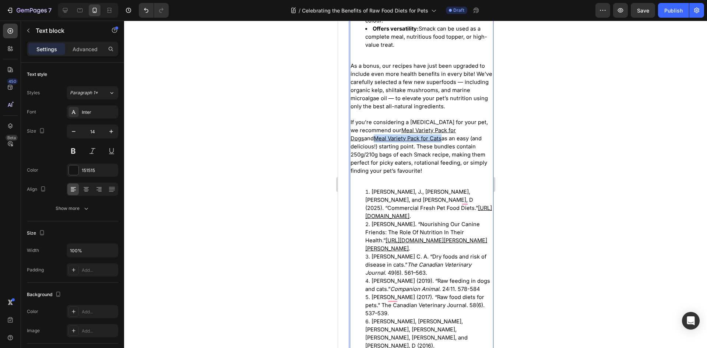
drag, startPoint x: 474, startPoint y: 136, endPoint x: 403, endPoint y: 146, distance: 71.8
click at [403, 142] on u "Meal Variety Pack for Cats" at bounding box center [407, 138] width 68 height 7
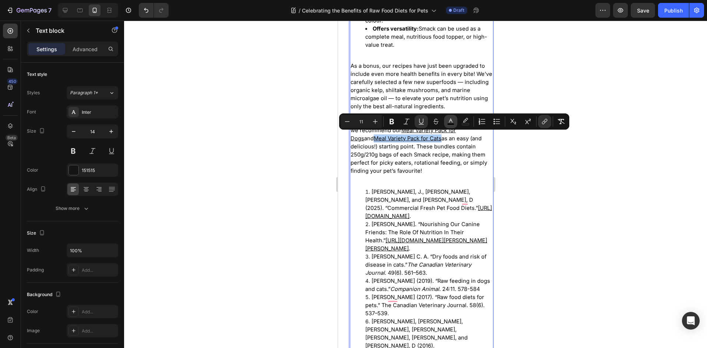
click at [454, 122] on icon "Editor contextual toolbar" at bounding box center [450, 121] width 7 height 7
type input "100"
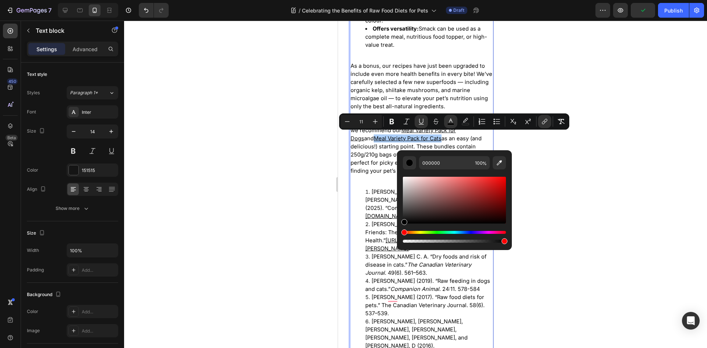
click at [463, 231] on div "Hue" at bounding box center [454, 232] width 103 height 3
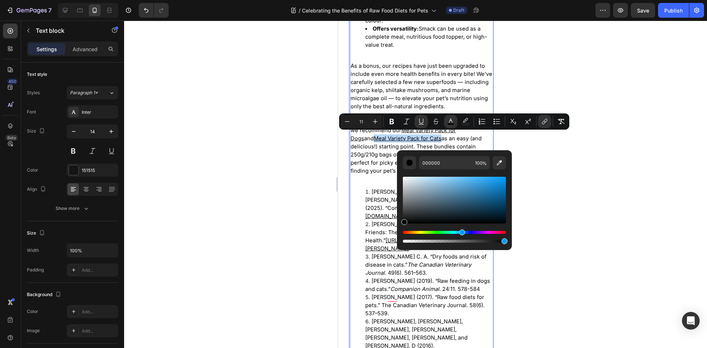
click at [461, 231] on div "Hue" at bounding box center [462, 232] width 6 height 6
click at [465, 232] on div "Hue" at bounding box center [454, 232] width 103 height 3
click at [506, 240] on div "Editor contextual toolbar" at bounding box center [505, 241] width 6 height 6
click at [503, 241] on div "Editor contextual toolbar" at bounding box center [505, 241] width 6 height 6
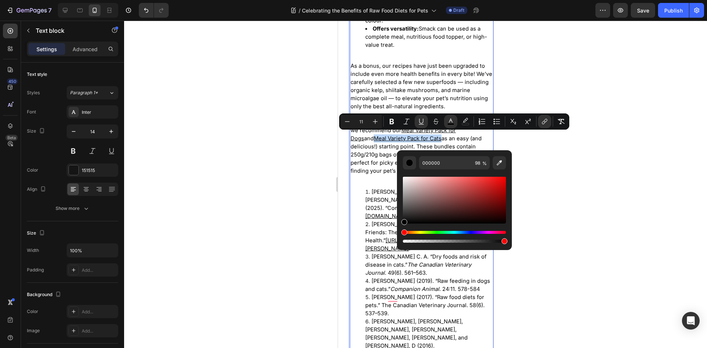
click at [503, 241] on div "Editor contextual toolbar" at bounding box center [505, 241] width 6 height 6
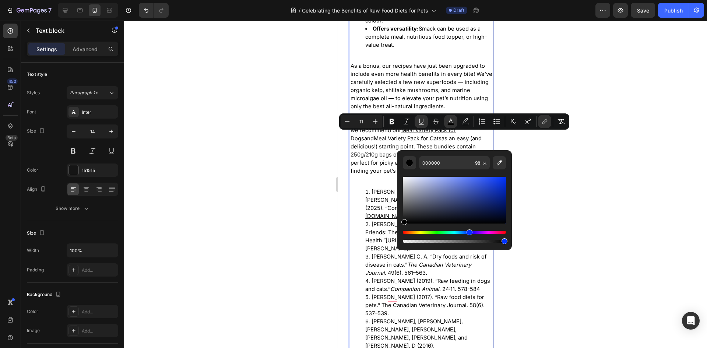
click at [468, 232] on div "Hue" at bounding box center [454, 232] width 103 height 3
click at [469, 233] on div "Hue" at bounding box center [471, 232] width 6 height 6
click at [503, 242] on div "Editor contextual toolbar" at bounding box center [505, 241] width 6 height 6
type input "97"
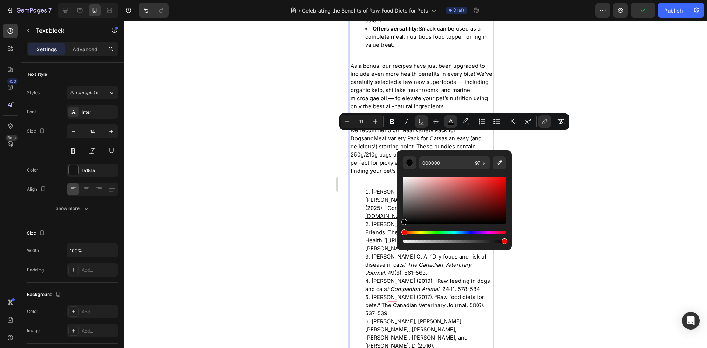
click at [468, 234] on div "Editor contextual toolbar" at bounding box center [454, 237] width 103 height 12
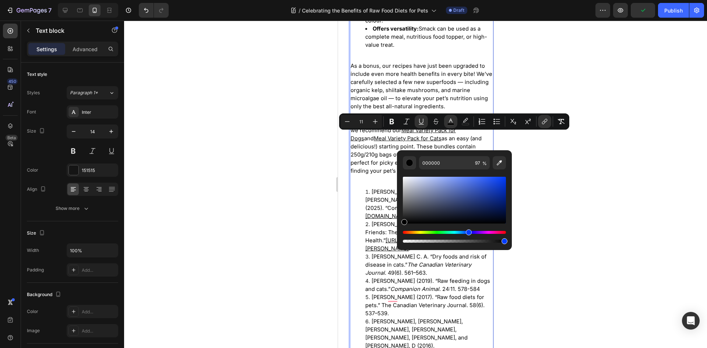
click at [468, 232] on div "Hue" at bounding box center [454, 232] width 103 height 3
click at [468, 232] on div "Hue" at bounding box center [469, 232] width 6 height 6
click at [365, 168] on span "as an easy (and delicious!) starting point. These bundles contain 250g/210g bag…" at bounding box center [418, 154] width 137 height 39
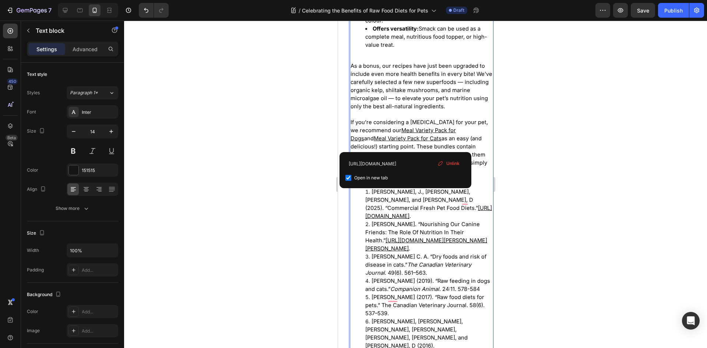
click at [402, 142] on u "Meal Variety Pack for Cats" at bounding box center [407, 138] width 68 height 7
click at [420, 136] on u "Meal Variety Pack for Dogs" at bounding box center [402, 134] width 105 height 15
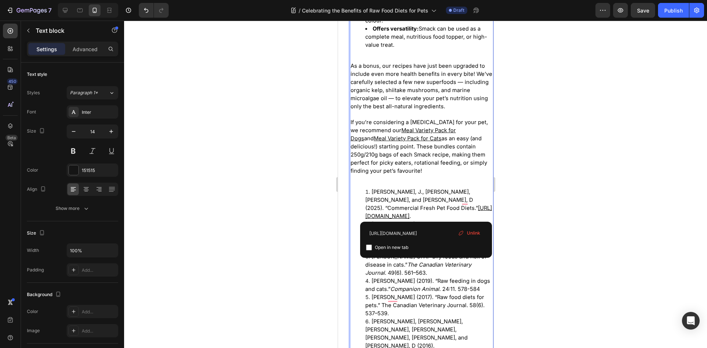
click at [434, 210] on li "Bartges, J., Gaylord, L., and Raditic, D (2025). “Commercial Fresh Pet Food Die…" at bounding box center [428, 204] width 127 height 32
drag, startPoint x: 394, startPoint y: 244, endPoint x: 412, endPoint y: 253, distance: 19.9
click at [394, 243] on span "Open in new tab" at bounding box center [392, 247] width 34 height 9
checkbox input "true"
click at [414, 252] on u "[URL][DOMAIN_NAME][PERSON_NAME][PERSON_NAME]" at bounding box center [426, 244] width 122 height 15
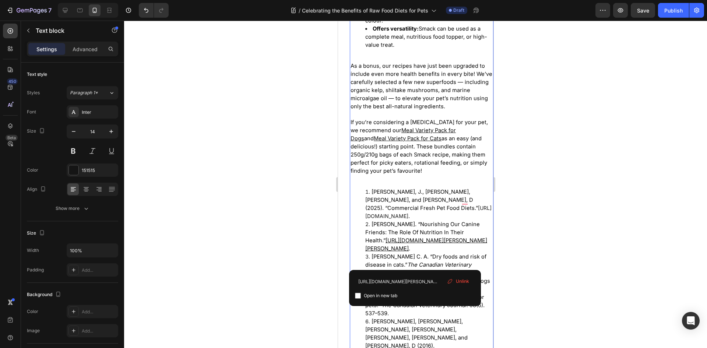
drag, startPoint x: 391, startPoint y: 293, endPoint x: 402, endPoint y: 270, distance: 25.7
click at [392, 293] on span "Open in new tab" at bounding box center [381, 295] width 34 height 9
checkbox input "true"
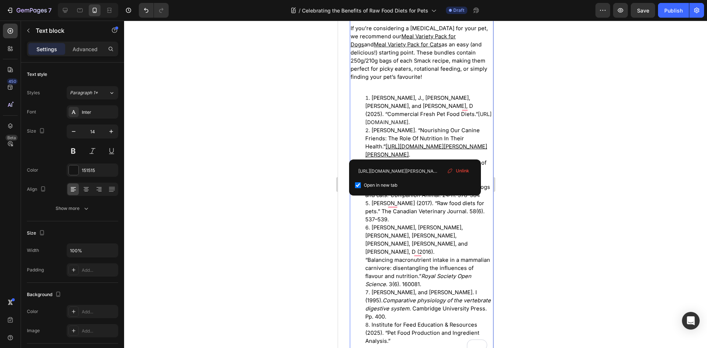
click at [427, 259] on span "Hawson-Hughes, A., Colyer, A., Simpson, S., and Raubenheimer, D (2016). “Balanc…" at bounding box center [427, 255] width 125 height 63
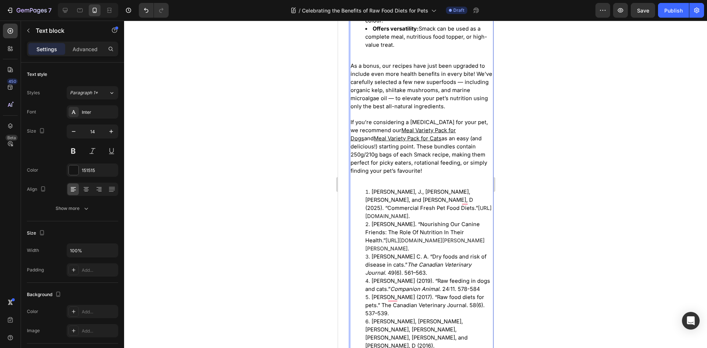
scroll to position [1988, 0]
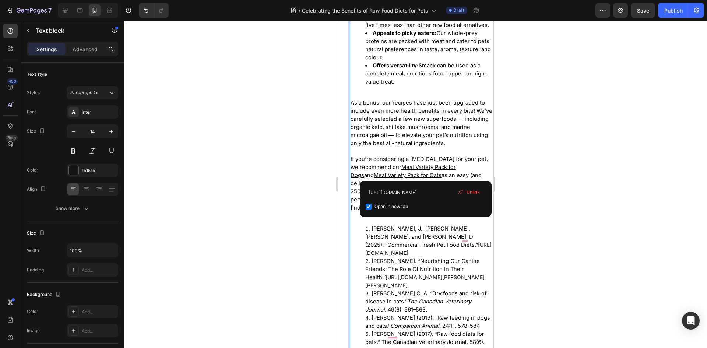
click at [426, 173] on u "Meal Variety Pack for Dogs" at bounding box center [402, 171] width 105 height 15
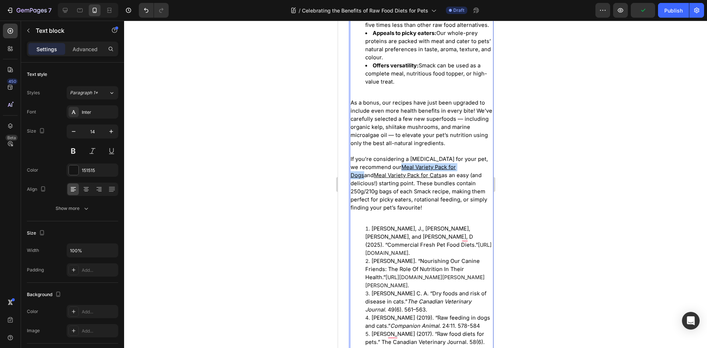
drag, startPoint x: 394, startPoint y: 172, endPoint x: 461, endPoint y: 177, distance: 67.6
click at [461, 177] on p "As a bonus, our recipes have just been upgraded to include even more health ben…" at bounding box center [421, 151] width 142 height 121
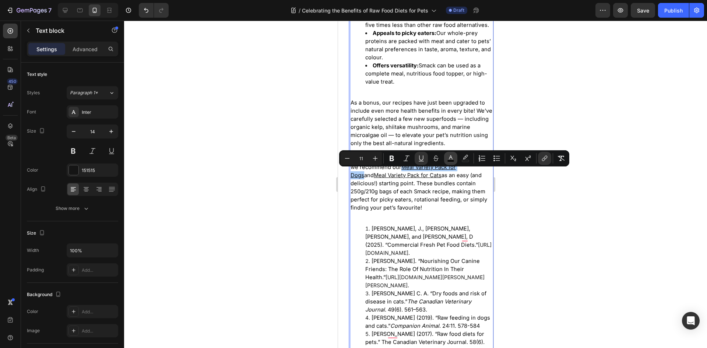
click at [454, 159] on icon "Editor contextual toolbar" at bounding box center [450, 158] width 7 height 7
type input "99"
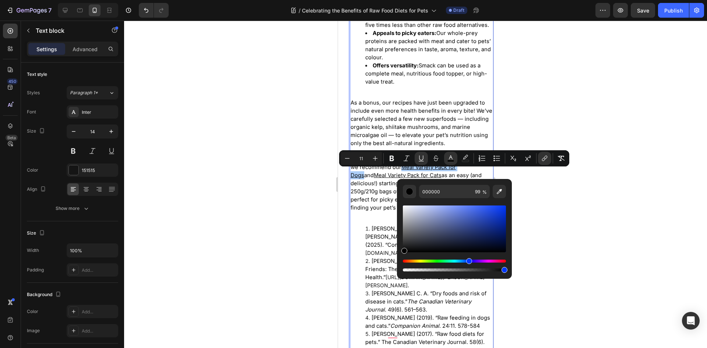
click at [468, 261] on div "Hue" at bounding box center [454, 261] width 103 height 3
click at [469, 258] on div "Hue" at bounding box center [471, 261] width 6 height 6
click at [469, 260] on div "Hue" at bounding box center [471, 261] width 6 height 6
click at [468, 261] on div "Hue" at bounding box center [469, 261] width 6 height 6
click at [443, 190] on input "000000" at bounding box center [445, 191] width 53 height 13
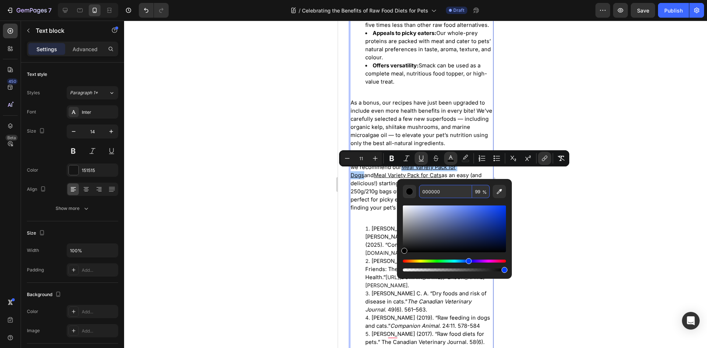
click at [443, 190] on input "000000" at bounding box center [445, 191] width 53 height 13
click at [463, 260] on div "Hue" at bounding box center [454, 261] width 103 height 3
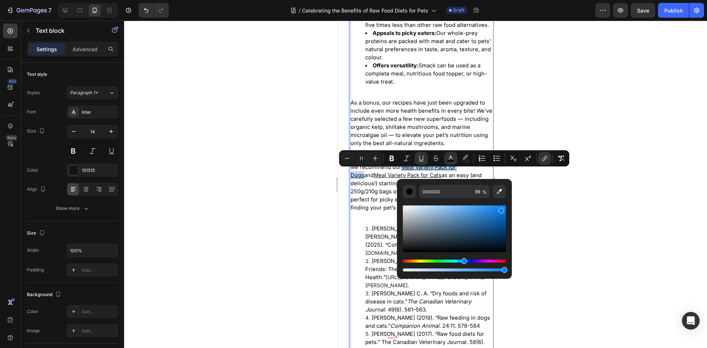
drag, startPoint x: 406, startPoint y: 250, endPoint x: 500, endPoint y: 209, distance: 102.9
click at [500, 209] on div "Editor contextual toolbar" at bounding box center [501, 211] width 6 height 6
drag, startPoint x: 501, startPoint y: 211, endPoint x: 502, endPoint y: 218, distance: 7.0
click at [502, 218] on div "Editor contextual toolbar" at bounding box center [502, 219] width 6 height 6
type input "0964BA"
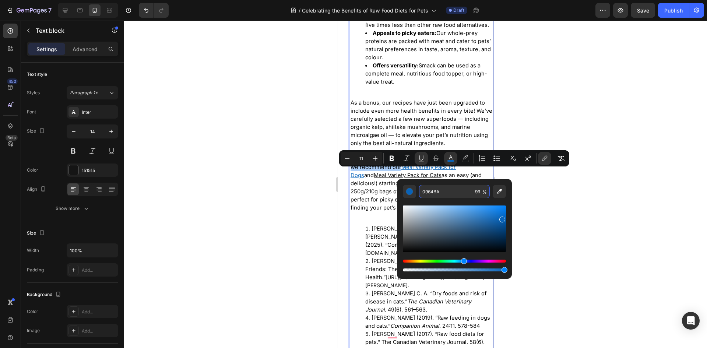
click at [439, 187] on input "0964BA" at bounding box center [445, 191] width 53 height 13
click at [550, 225] on div at bounding box center [415, 184] width 583 height 327
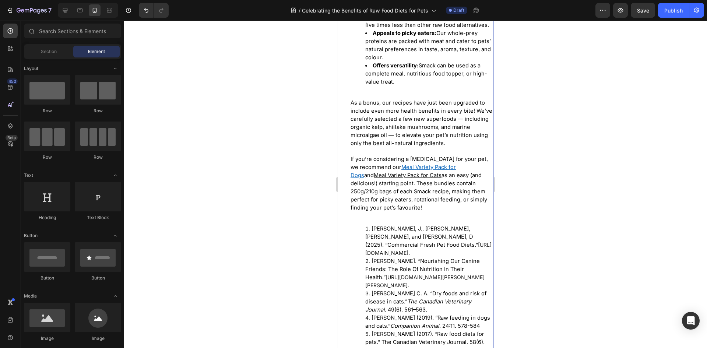
click at [441, 172] on u "Meal Variety Pack for Cats" at bounding box center [407, 175] width 68 height 7
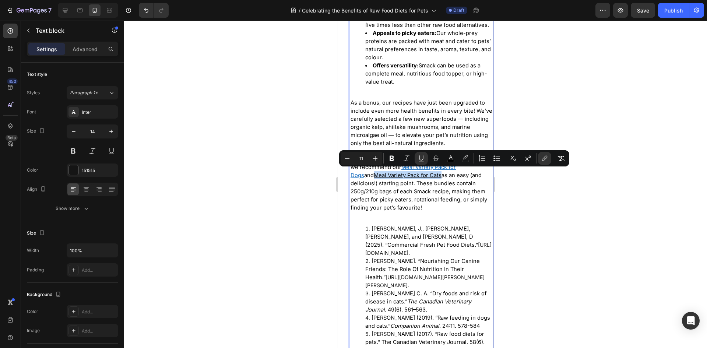
drag, startPoint x: 474, startPoint y: 173, endPoint x: 404, endPoint y: 182, distance: 71.3
click at [453, 160] on rect "Editor contextual toolbar" at bounding box center [450, 161] width 7 height 2
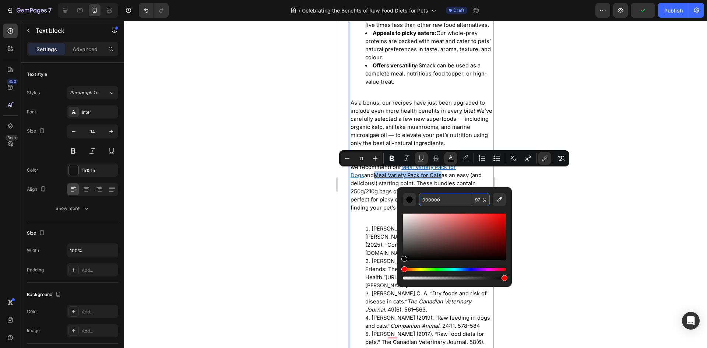
click at [446, 199] on input "000000" at bounding box center [445, 199] width 53 height 13
paste input "964BA"
type input "0964BA"
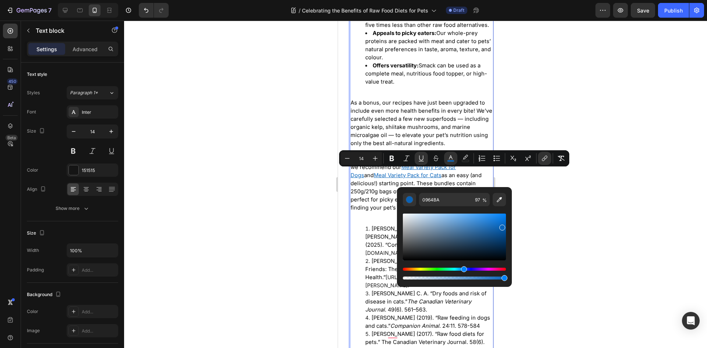
click at [374, 219] on p "Rich Text Editor. Editing area: main" at bounding box center [421, 216] width 142 height 8
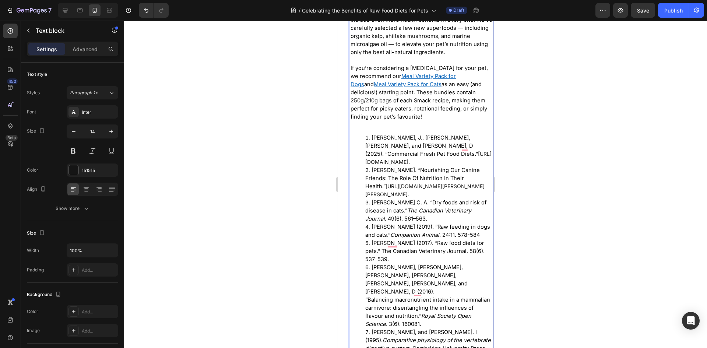
scroll to position [2062, 0]
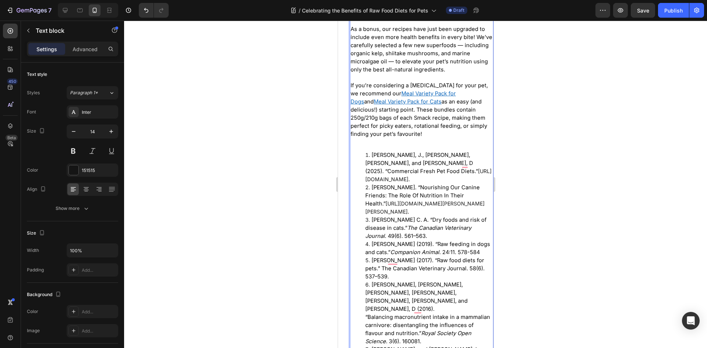
click at [389, 182] on link "[URL][DOMAIN_NAME]" at bounding box center [428, 175] width 126 height 14
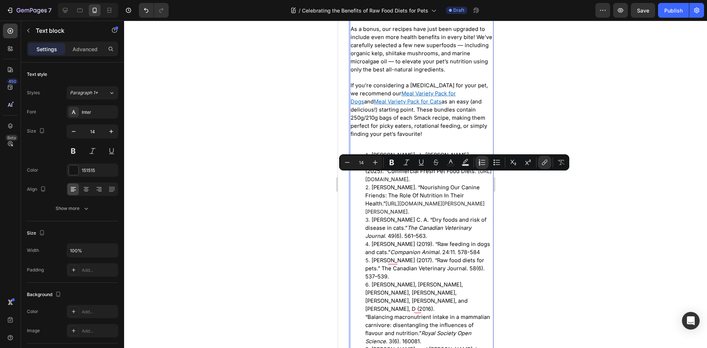
drag, startPoint x: 382, startPoint y: 177, endPoint x: 447, endPoint y: 194, distance: 67.3
click at [447, 183] on li "Bartges, J., Gaylord, L., and Raditic, D (2025). “Commercial Fresh Pet Food Die…" at bounding box center [428, 167] width 127 height 32
click at [453, 166] on rect "Editor contextual toolbar" at bounding box center [450, 165] width 7 height 2
type input "151515"
type input "100"
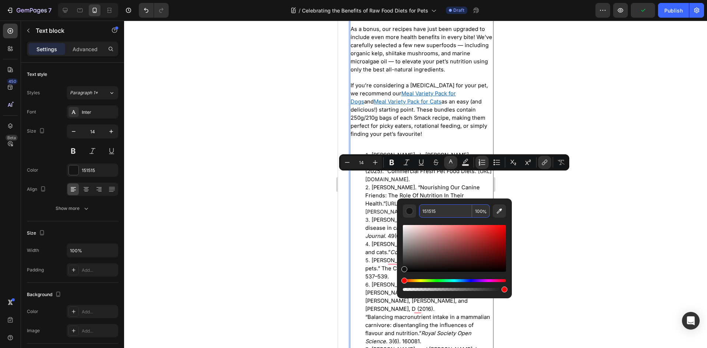
click at [436, 215] on input "151515" at bounding box center [445, 210] width 53 height 13
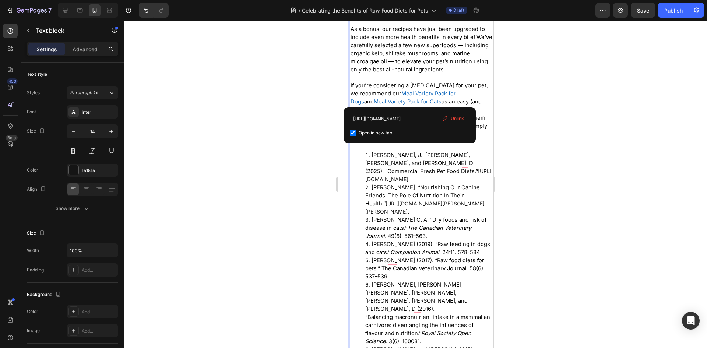
click at [409, 101] on u "Meal Variety Pack for Dogs" at bounding box center [402, 97] width 105 height 15
drag, startPoint x: 455, startPoint y: 100, endPoint x: 444, endPoint y: 100, distance: 10.7
click at [444, 100] on u "Meal Variety Pack for Dogs" at bounding box center [402, 97] width 105 height 15
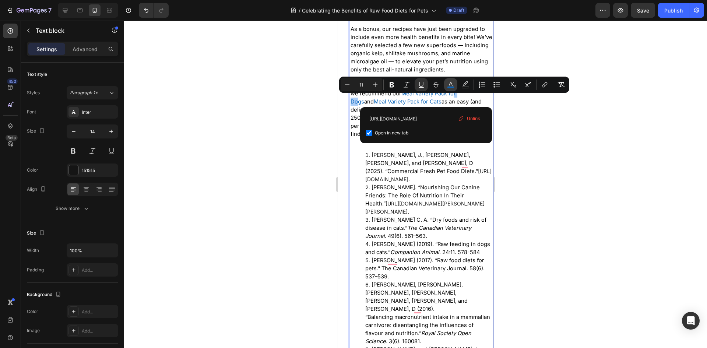
click at [450, 87] on rect "Editor contextual toolbar" at bounding box center [450, 88] width 7 height 2
type input "0964BA"
type input "99"
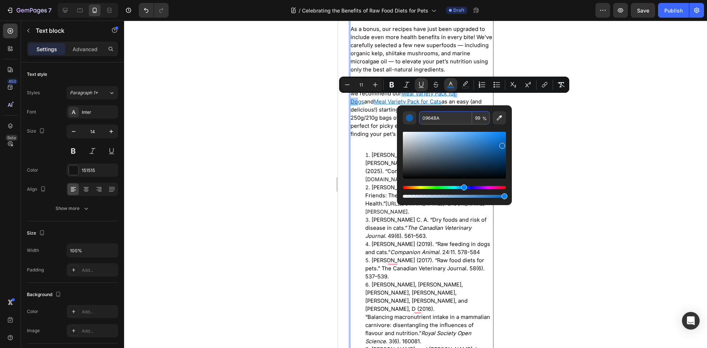
click at [426, 120] on input "0964BA" at bounding box center [445, 117] width 53 height 13
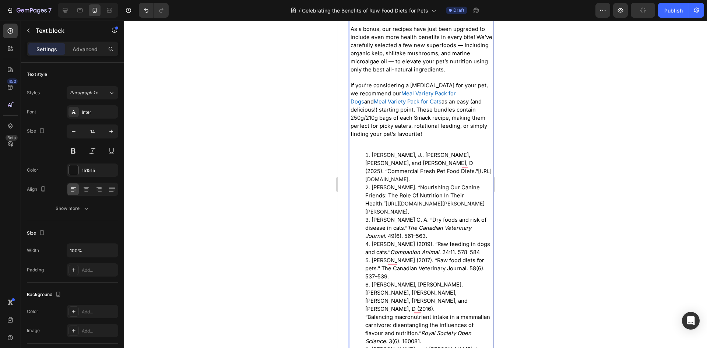
drag, startPoint x: 383, startPoint y: 178, endPoint x: 448, endPoint y: 194, distance: 66.7
click at [448, 183] on li "Bartges, J., Gaylord, L., and Raditic, D (2025). “Commercial Fresh Pet Food Die…" at bounding box center [428, 167] width 127 height 32
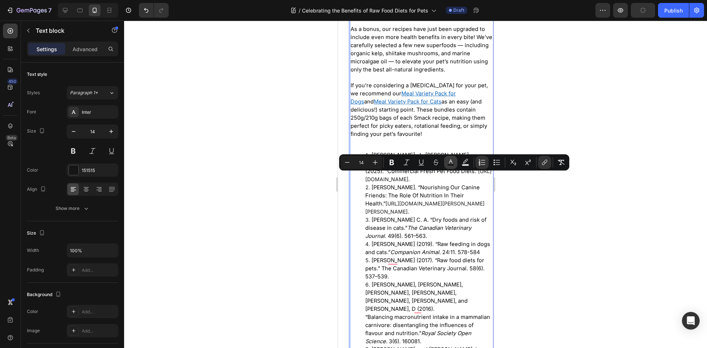
click at [450, 163] on icon "Editor contextual toolbar" at bounding box center [450, 162] width 7 height 7
type input "151515"
type input "100"
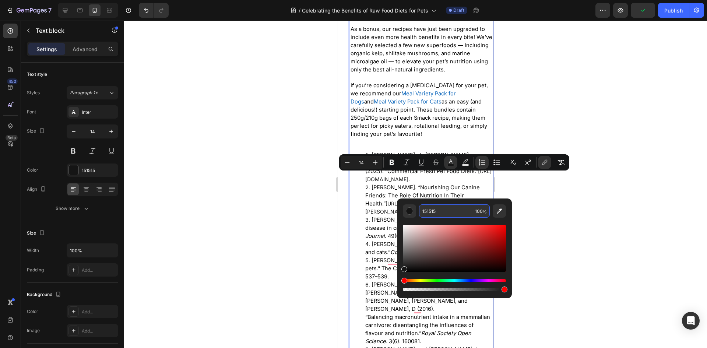
click at [450, 207] on input "151515" at bounding box center [445, 210] width 53 height 13
paste input "0964BA"
type input "0964BA"
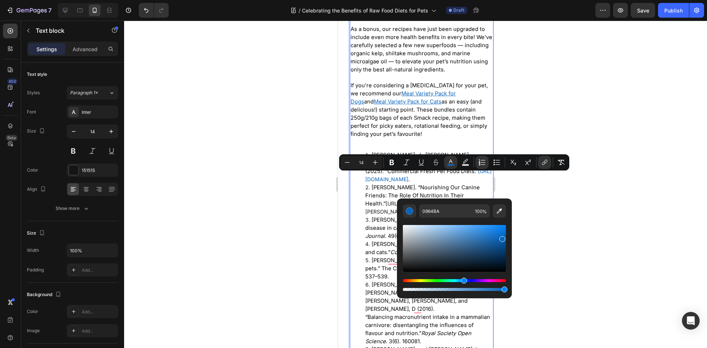
type input "11"
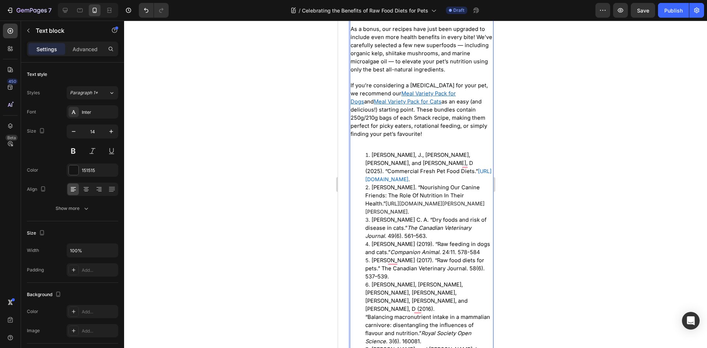
click at [366, 232] on li "Buffington C. A. “Dry foods and risk of disease in cats.” The Canadian Veterina…" at bounding box center [428, 228] width 127 height 24
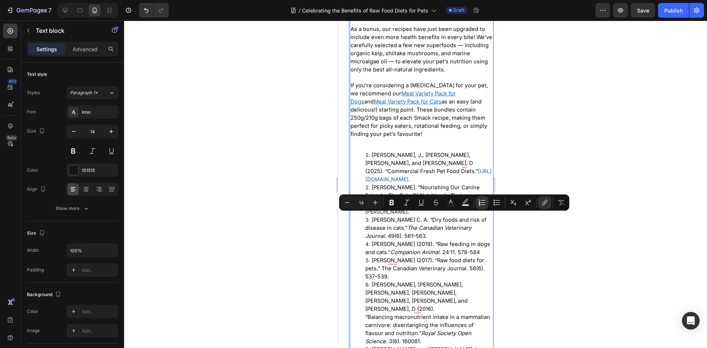
drag, startPoint x: 386, startPoint y: 218, endPoint x: 470, endPoint y: 226, distance: 84.3
click at [470, 216] on li "Becker, Karen. “Nourishing Our Canine Friends: The Role Of Nutrition In Their H…" at bounding box center [428, 199] width 127 height 32
click at [447, 205] on rect "Editor contextual toolbar" at bounding box center [450, 205] width 7 height 2
type input "151515"
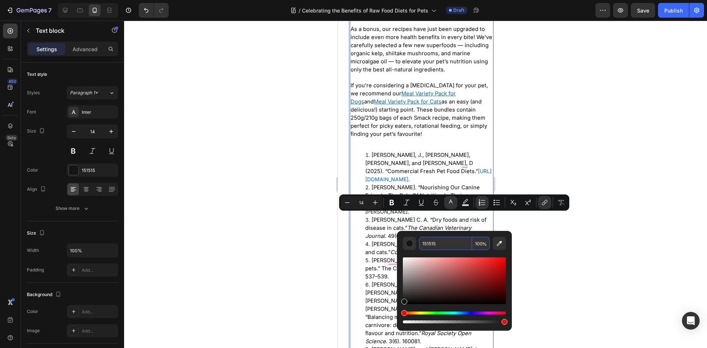
click at [442, 238] on input "151515" at bounding box center [445, 243] width 53 height 13
paste input "0964BA"
type input "0964BA"
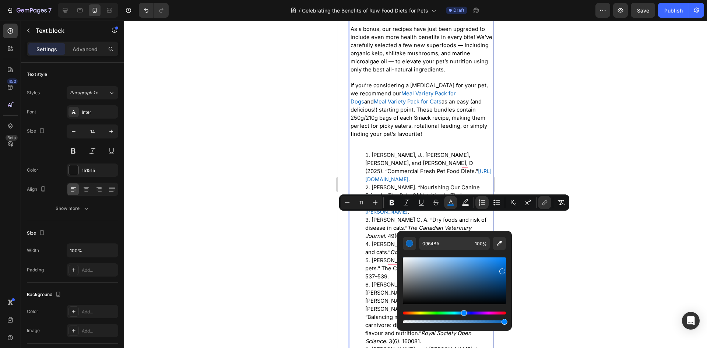
click at [374, 238] on span "Buffington C. A. “Dry foods and risk of disease in cats.” The Canadian Veterina…" at bounding box center [425, 228] width 121 height 23
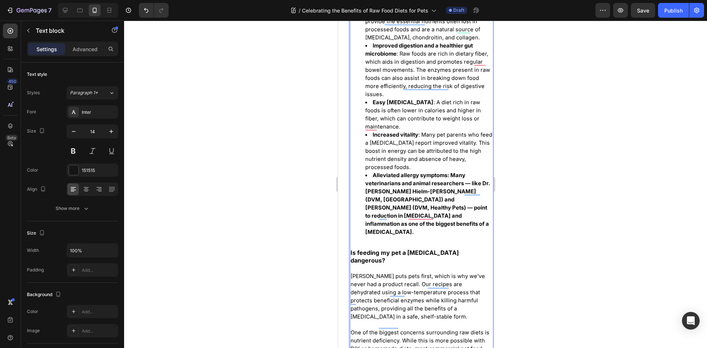
scroll to position [1105, 0]
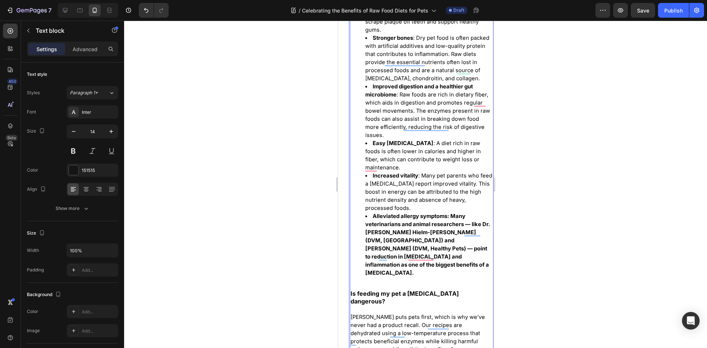
click at [423, 255] on strong "Alleviated allergy symptoms: Many veterinarians and animal researchers — like D…" at bounding box center [427, 244] width 125 height 63
click at [417, 238] on strong "Alleviated allergy symptoms: Many veterinarians and animal researchers — like D…" at bounding box center [427, 244] width 125 height 63
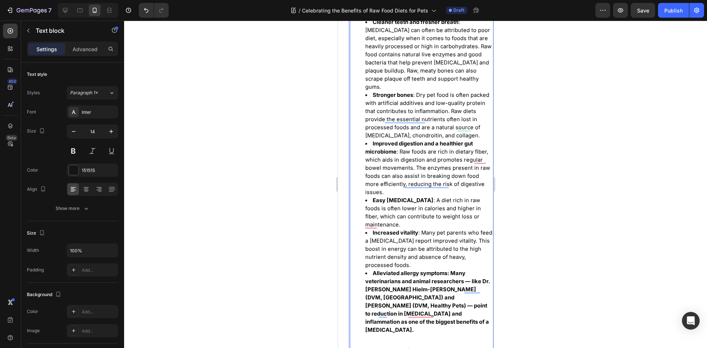
scroll to position [1031, 0]
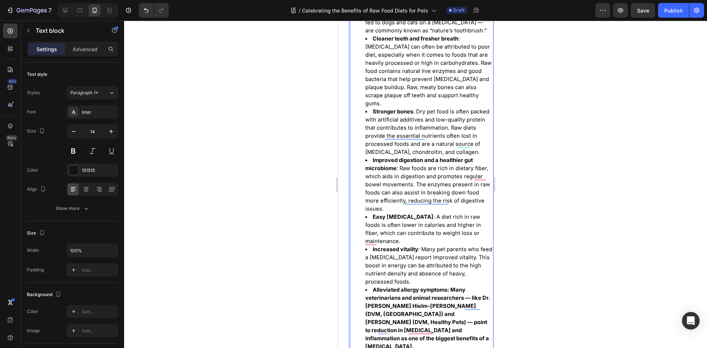
click at [372, 239] on span "Easy weight management : A diet rich in raw foods is often lower in calories an…" at bounding box center [423, 229] width 116 height 31
click at [367, 240] on span "Easy weight management : A diet rich in raw foods is often lower in calories an…" at bounding box center [423, 229] width 116 height 31
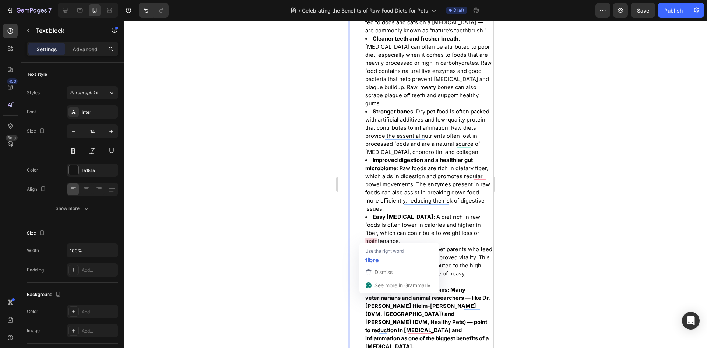
click at [419, 234] on li "Easy weight management : A diet rich in raw foods is often lower in calories an…" at bounding box center [428, 229] width 127 height 32
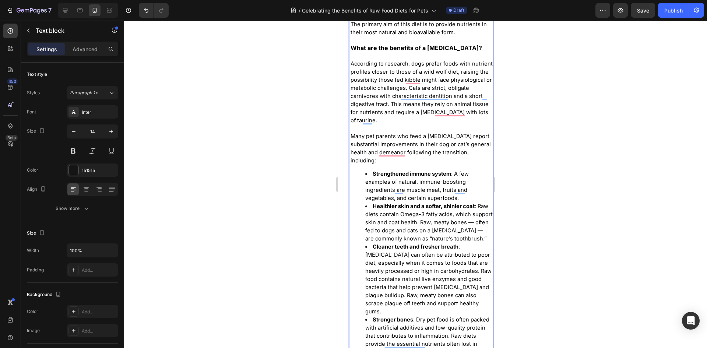
scroll to position [810, 0]
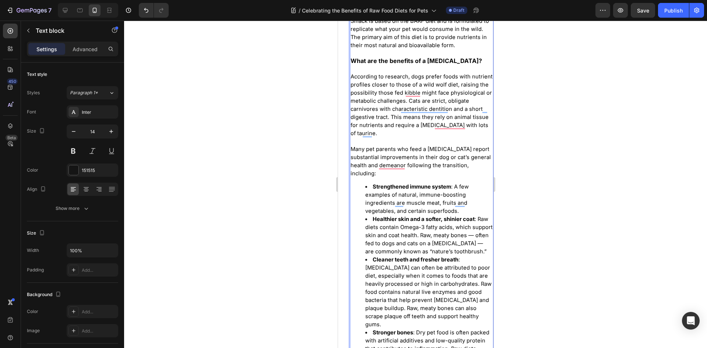
click at [391, 164] on span "Many pet parents who feed a [MEDICAL_DATA] report substantial improvements in t…" at bounding box center [420, 161] width 140 height 31
click at [395, 163] on span "Many pet parents who feed a [MEDICAL_DATA] report substantial improvements in t…" at bounding box center [420, 161] width 140 height 31
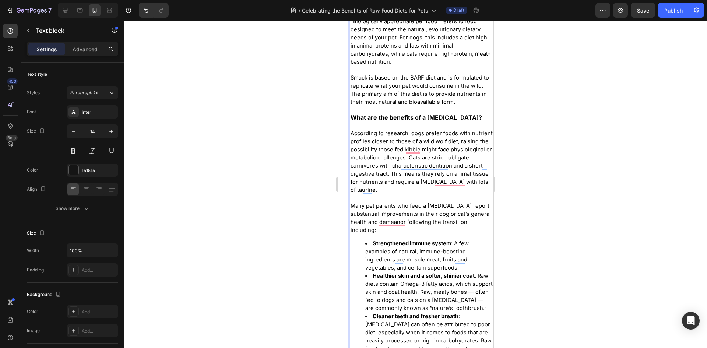
scroll to position [736, 0]
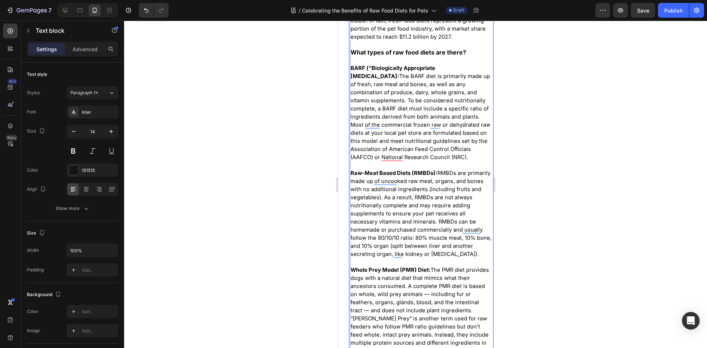
scroll to position [368, 0]
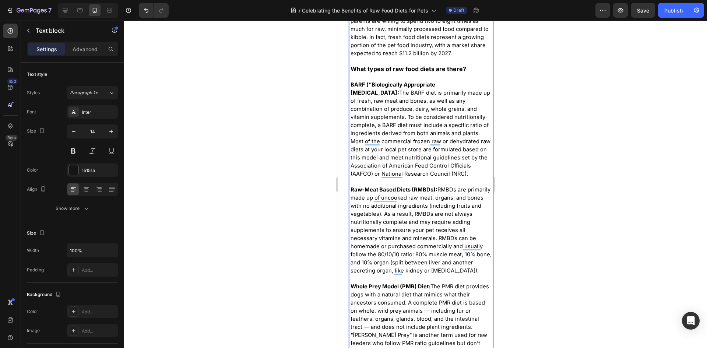
click at [399, 173] on span "BARF (“Biologically Appropriate [MEDICAL_DATA]: The BARF diet is primarily made…" at bounding box center [420, 129] width 140 height 96
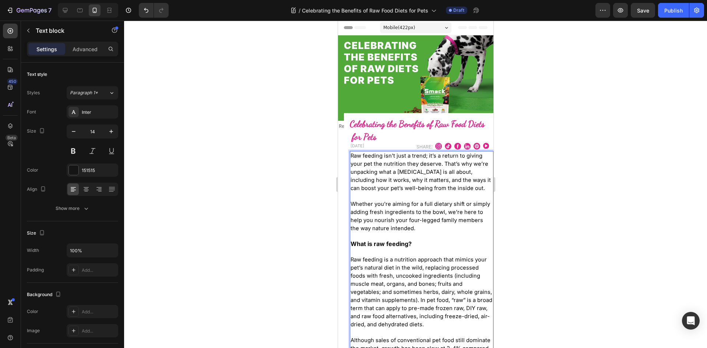
scroll to position [0, 0]
click at [66, 8] on icon at bounding box center [65, 10] width 5 height 5
type input "16"
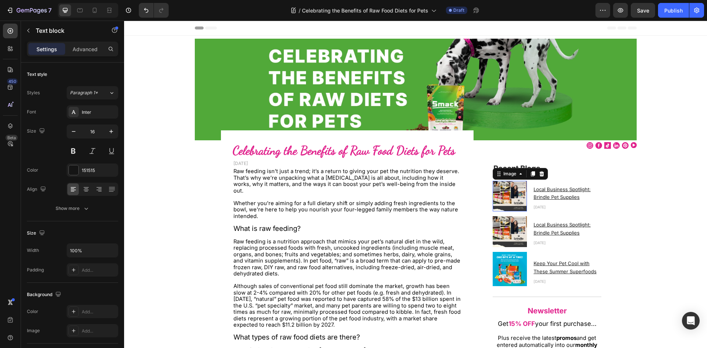
click at [513, 192] on img at bounding box center [510, 196] width 34 height 31
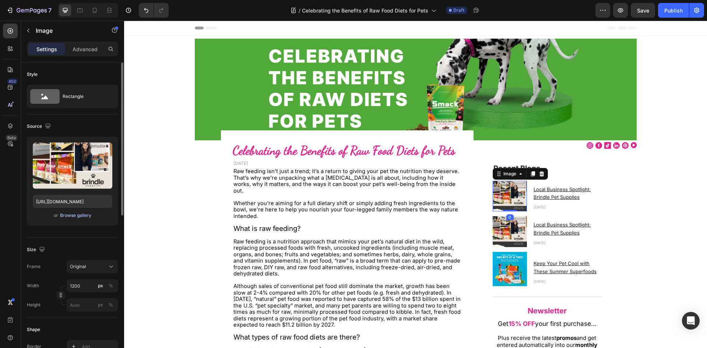
click at [89, 216] on div "Browse gallery" at bounding box center [75, 215] width 31 height 7
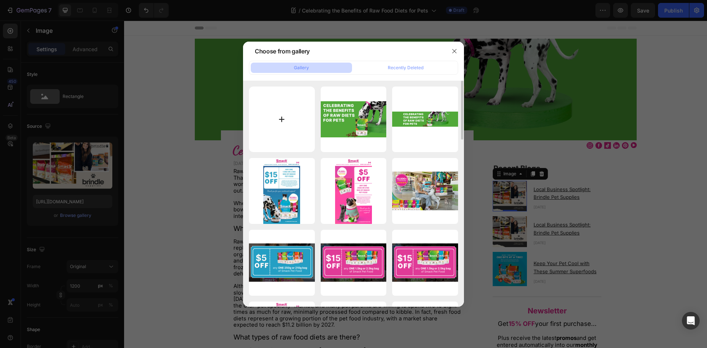
click at [287, 125] on input "file" at bounding box center [282, 120] width 66 height 66
type input "C:\fakepath\BackToSchool_Blog-Post_SocialOrganic[1015x1350].jpg"
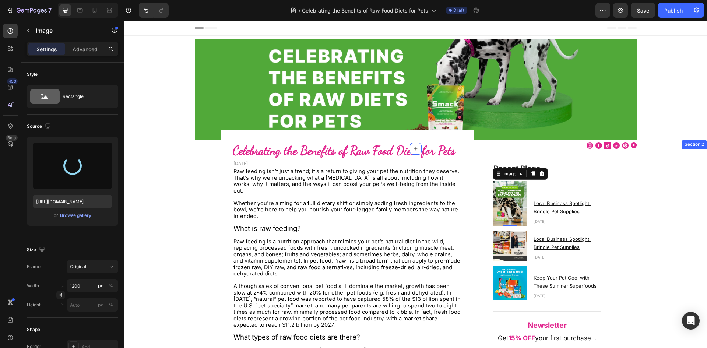
type input "https://cdn.shopify.com/s/files/1/0323/7685/files/gempages_481486671871739038-3…"
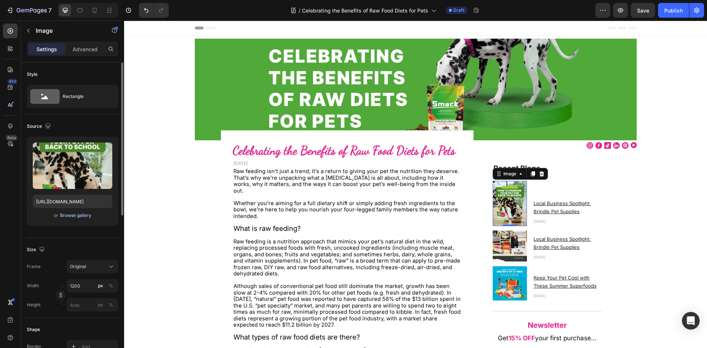
click at [78, 218] on div "Browse gallery" at bounding box center [75, 215] width 31 height 7
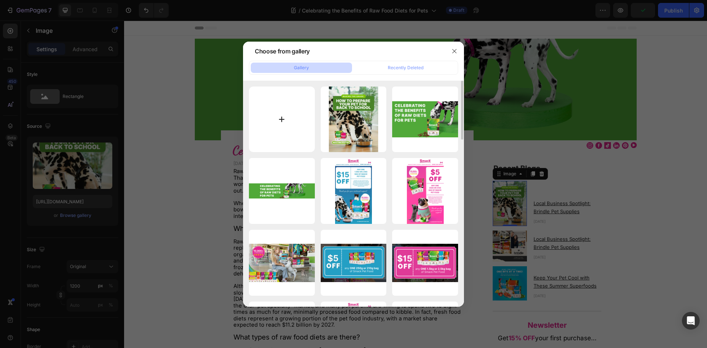
click at [285, 120] on input "file" at bounding box center [282, 120] width 66 height 66
type input "C:\fakepath\BackToSchool_Blog-Banner[1000x500].jpg"
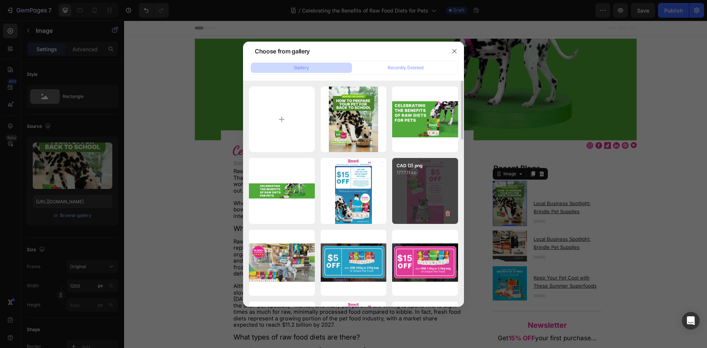
type input "[URL][DOMAIN_NAME]"
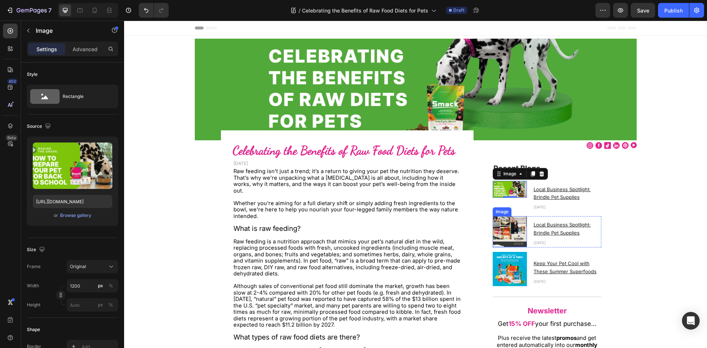
click at [516, 226] on img at bounding box center [510, 231] width 34 height 31
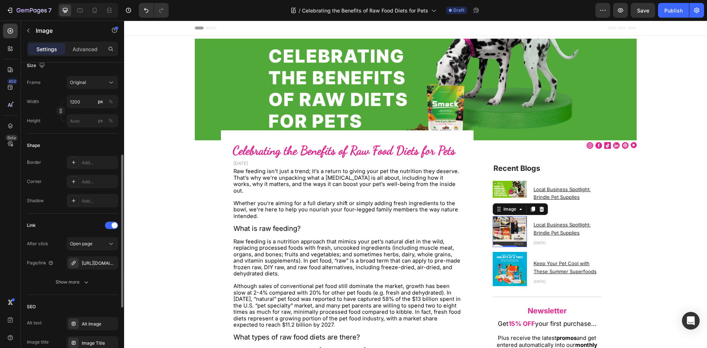
scroll to position [147, 0]
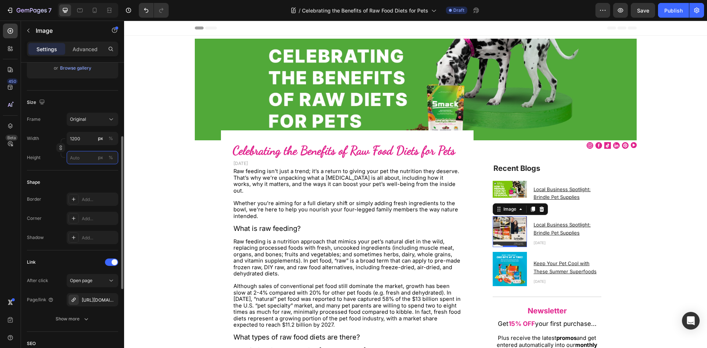
click at [82, 159] on input "px %" at bounding box center [93, 157] width 52 height 13
click at [40, 161] on div "Height" at bounding box center [34, 157] width 14 height 13
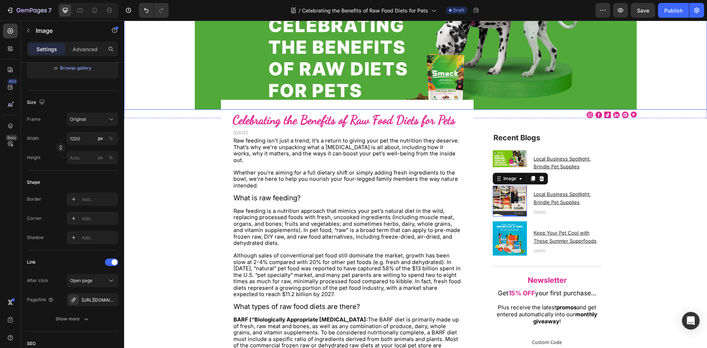
scroll to position [0, 0]
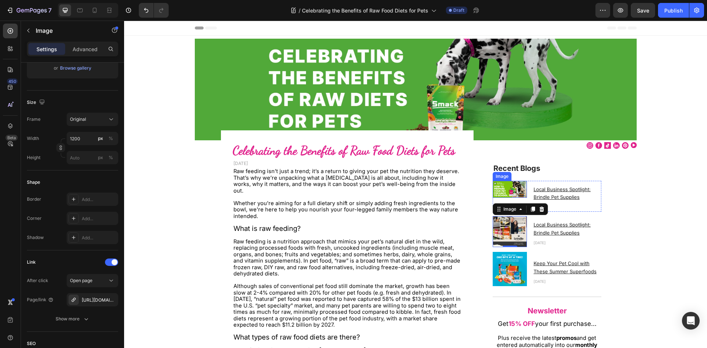
click at [500, 189] on img at bounding box center [510, 189] width 34 height 17
click at [584, 187] on u "Local Business Spotlight: Brindle Pet Supplies" at bounding box center [562, 193] width 57 height 14
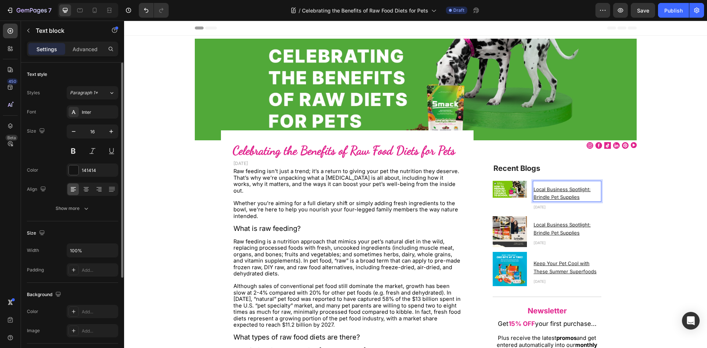
click at [584, 197] on p "Local Business Spotlight: Brindle Pet Supplies" at bounding box center [567, 193] width 67 height 16
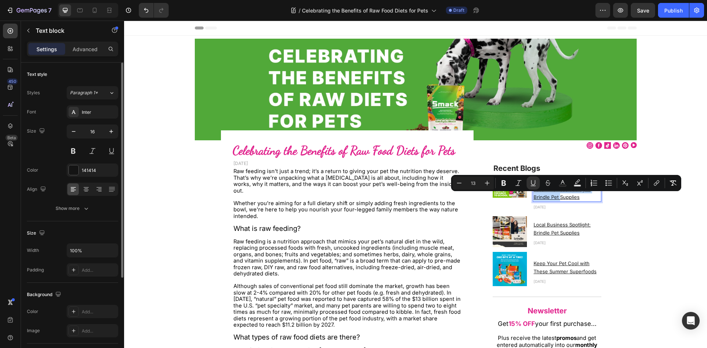
click at [584, 197] on p "Local Business Spotlight: Brindle Pet Supplies" at bounding box center [567, 193] width 67 height 16
click at [586, 194] on p "Local Business Spotlight: Brindle Pet Supplies" at bounding box center [567, 193] width 67 height 16
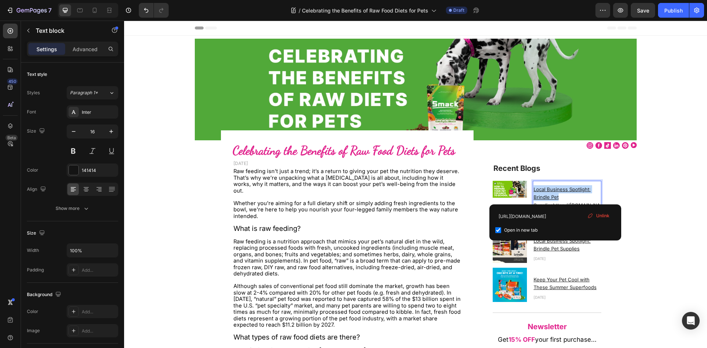
drag, startPoint x: 581, startPoint y: 197, endPoint x: 531, endPoint y: 186, distance: 51.0
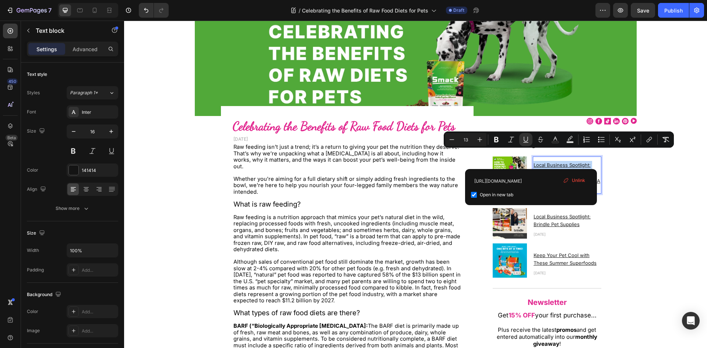
scroll to position [37, 0]
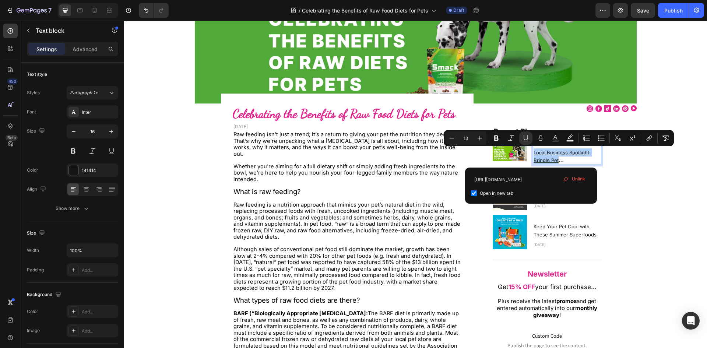
click at [577, 180] on span "Unlink" at bounding box center [578, 179] width 13 height 7
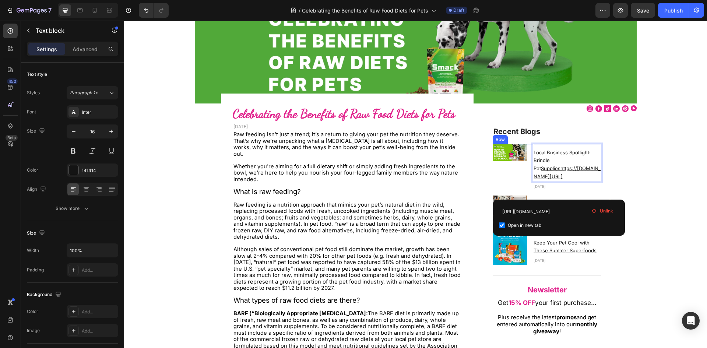
drag, startPoint x: 569, startPoint y: 193, endPoint x: 530, endPoint y: 169, distance: 45.9
click at [530, 169] on div "Image Local Business Spotlight: Brindle Pet Supplieshttps://ca.smackpetfood.com…" at bounding box center [547, 167] width 109 height 47
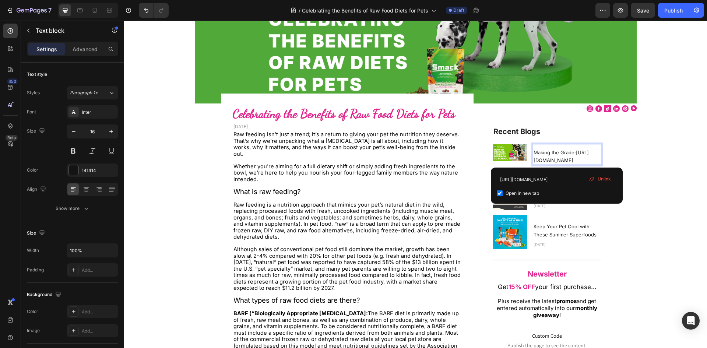
click at [582, 151] on p "Making the Grade: https://ca.smackpetfood.com/blogs/news/local-business-spotlig…" at bounding box center [567, 156] width 67 height 16
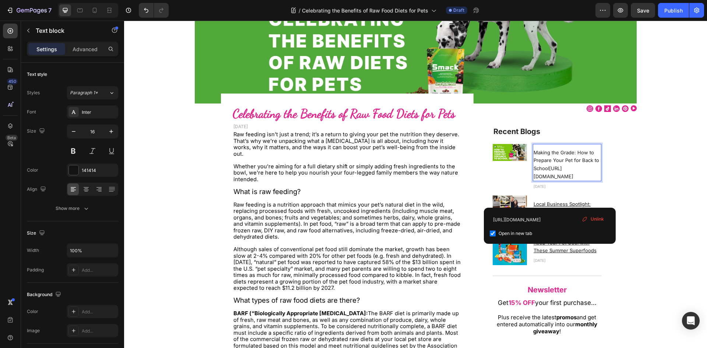
drag, startPoint x: 547, startPoint y: 196, endPoint x: 531, endPoint y: 175, distance: 25.8
click at [534, 175] on p "Making the Grade: How to Prepare Your Pet for Back to School https://ca.smackpe…" at bounding box center [567, 164] width 67 height 32
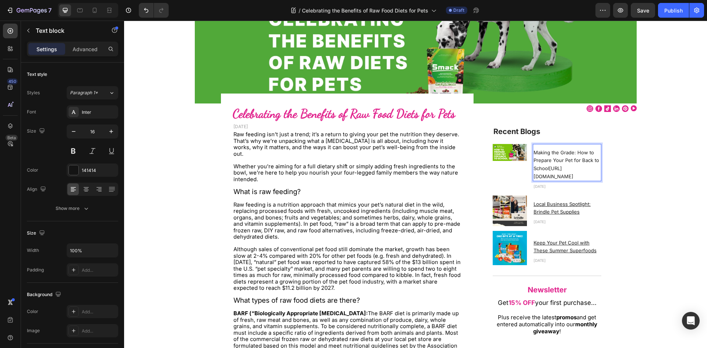
drag, startPoint x: 552, startPoint y: 166, endPoint x: 534, endPoint y: 154, distance: 21.9
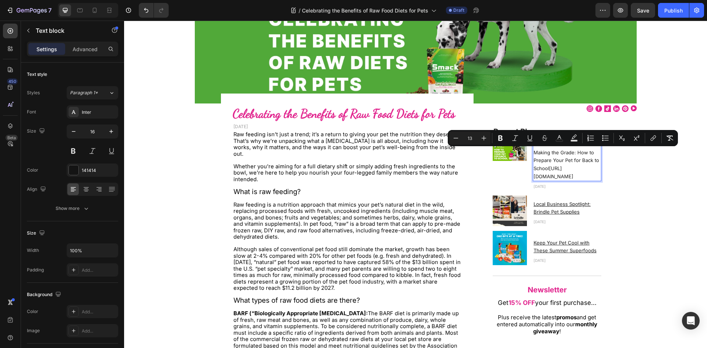
click at [562, 175] on span "https://ca.smackpetfood.com/blogs/news/local-business-spotlight-brindle-pet-sup…" at bounding box center [554, 172] width 40 height 14
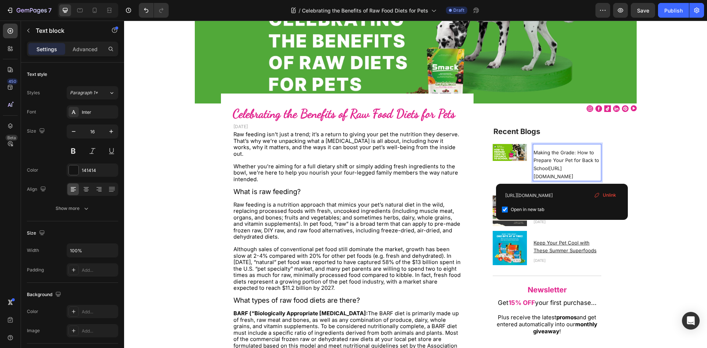
drag, startPoint x: 606, startPoint y: 195, endPoint x: 467, endPoint y: 172, distance: 140.4
click at [606, 195] on span "Unlink" at bounding box center [609, 195] width 13 height 7
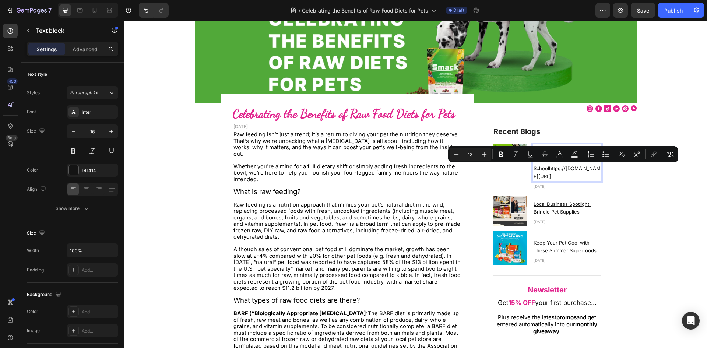
drag, startPoint x: 563, startPoint y: 191, endPoint x: 546, endPoint y: 168, distance: 28.6
click at [546, 168] on p "Making the Grade: How to Prepare Your Pet for Back to Schoolhttps://ca.smackpet…" at bounding box center [567, 164] width 67 height 32
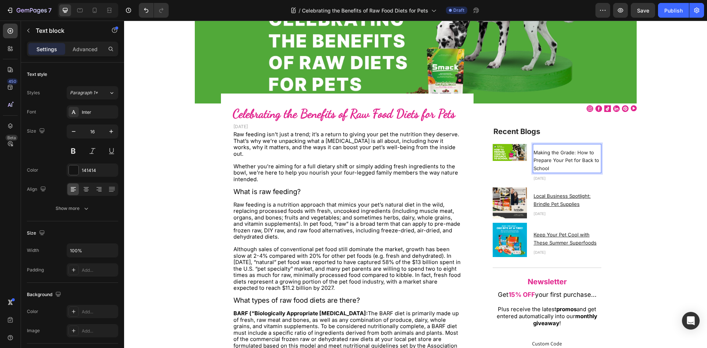
click at [562, 165] on p "Making the Grade: How to Prepare Your Pet for Back to School" at bounding box center [567, 160] width 67 height 24
drag, startPoint x: 547, startPoint y: 165, endPoint x: 529, endPoint y: 152, distance: 22.2
click at [529, 152] on div "Image Making the Grade: How to Prepare Your Pet for Back to School Text block 0…" at bounding box center [547, 163] width 109 height 39
click at [576, 152] on span "Making the Grade: How to Prepare Your Pet for Back to School" at bounding box center [567, 161] width 66 height 22
drag, startPoint x: 536, startPoint y: 155, endPoint x: 530, endPoint y: 151, distance: 7.1
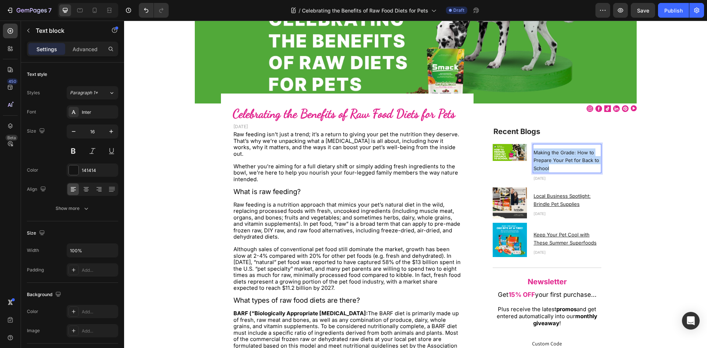
click at [533, 151] on div "Making the Grade: How to Prepare Your Pet for Back to School" at bounding box center [567, 160] width 68 height 25
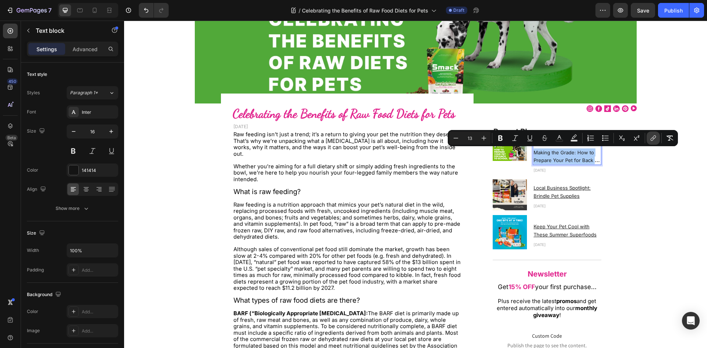
click at [655, 137] on icon "Editor contextual toolbar" at bounding box center [654, 138] width 3 height 4
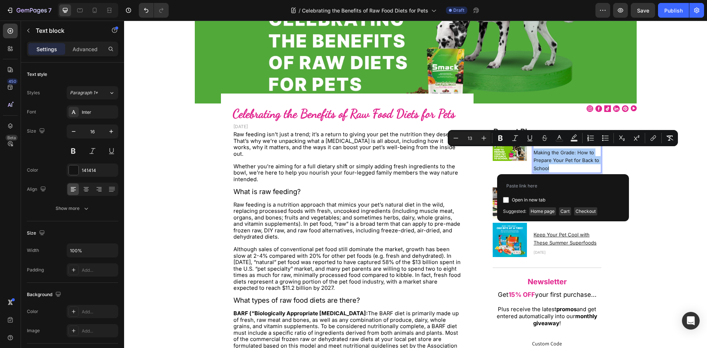
click at [520, 201] on span "Open in new tab" at bounding box center [529, 200] width 34 height 9
checkbox input "true"
click at [522, 190] on input "Editor contextual toolbar" at bounding box center [563, 186] width 120 height 12
type input "https://ca.smackpetfood.com/blogs/news/making-the-grade-how-to-prepare-your-pet…"
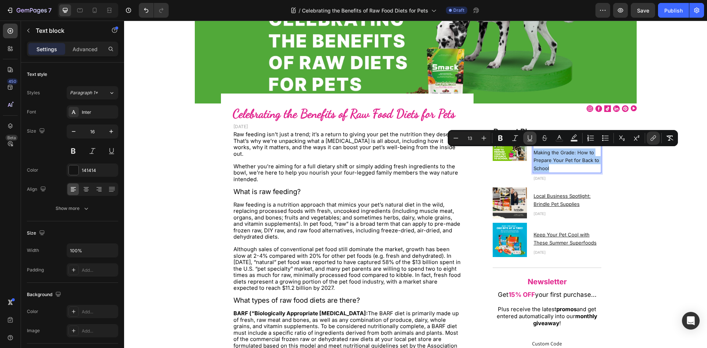
click at [531, 139] on icon "Editor contextual toolbar" at bounding box center [529, 137] width 7 height 7
click at [531, 140] on icon "Editor contextual toolbar" at bounding box center [529, 137] width 7 height 7
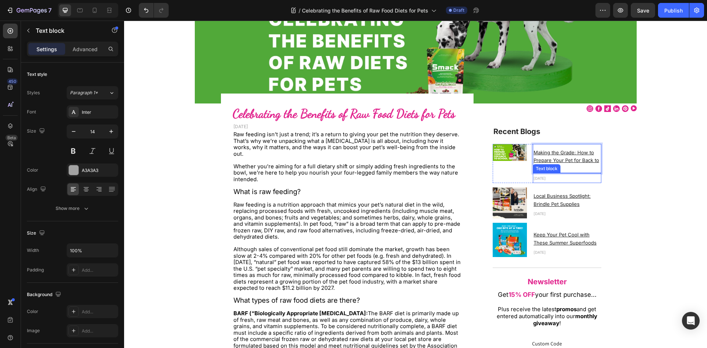
click at [577, 174] on p "[DATE]" at bounding box center [567, 178] width 67 height 8
click at [570, 155] on link "Making the Grade: How to Prepare Your Pet for Back to School" at bounding box center [567, 160] width 66 height 24
click at [546, 180] on span "[DATE]" at bounding box center [540, 178] width 12 height 4
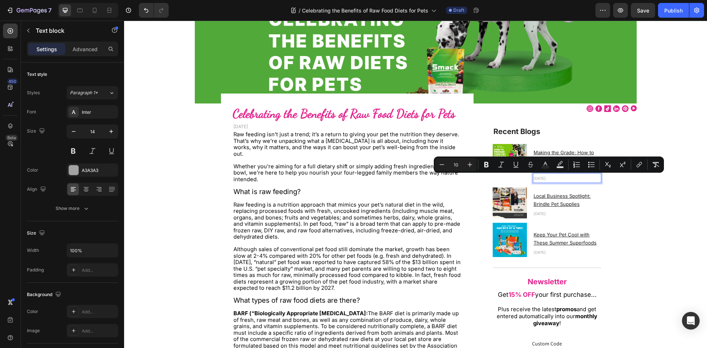
click at [545, 179] on span "[DATE]" at bounding box center [540, 178] width 12 height 4
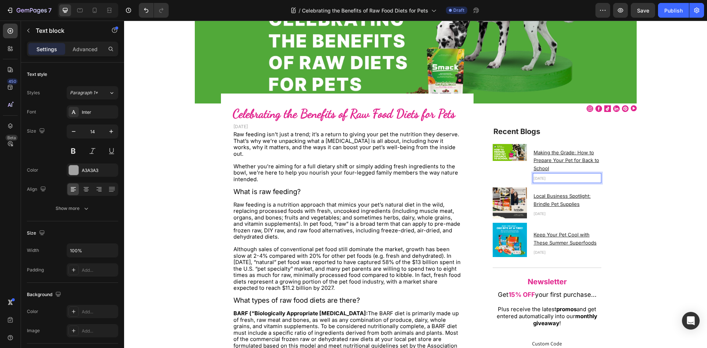
click at [546, 179] on span "[DATE]" at bounding box center [540, 178] width 12 height 4
click at [503, 155] on img at bounding box center [510, 152] width 34 height 17
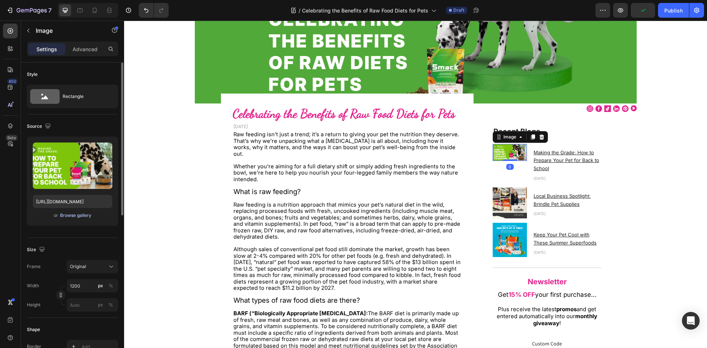
click at [72, 214] on div "Browse gallery" at bounding box center [75, 215] width 31 height 7
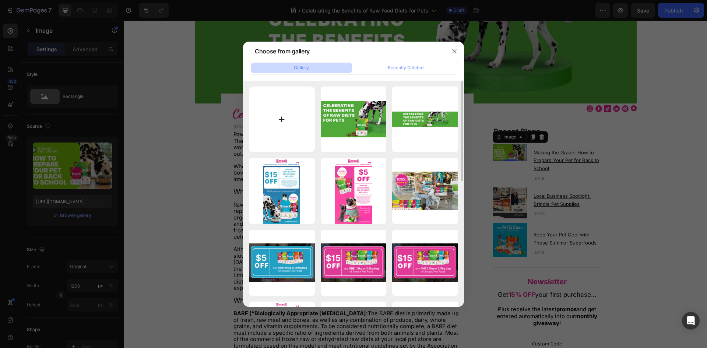
click at [271, 136] on input "file" at bounding box center [282, 120] width 66 height 66
type input "C:\fakepath\BackToSchool_Blog-Post_SocialOrganic[1015x1350].jpg"
type input "https://cdn.shopify.com/s/files/1/0323/7685/files/gempages_481486671871739038-3…"
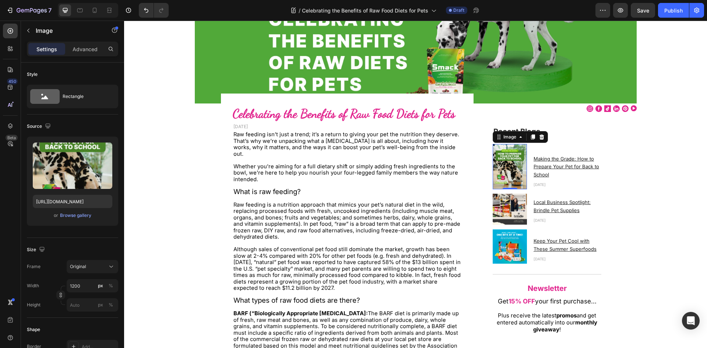
click at [510, 168] on img at bounding box center [510, 167] width 34 height 46
click at [90, 215] on div "Browse gallery" at bounding box center [75, 215] width 31 height 7
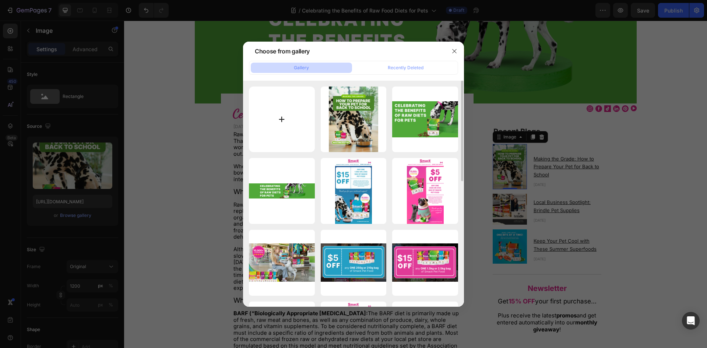
click at [270, 129] on input "file" at bounding box center [282, 120] width 66 height 66
type input "C:\fakepath\Adobe Express - file.jpg"
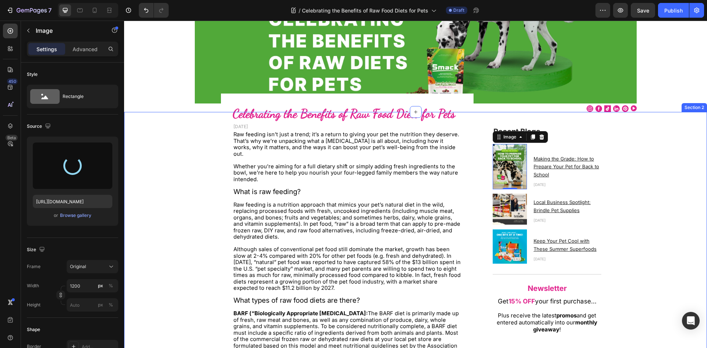
type input "https://cdn.shopify.com/s/files/1/0323/7685/files/gempages_481486671871739038-c…"
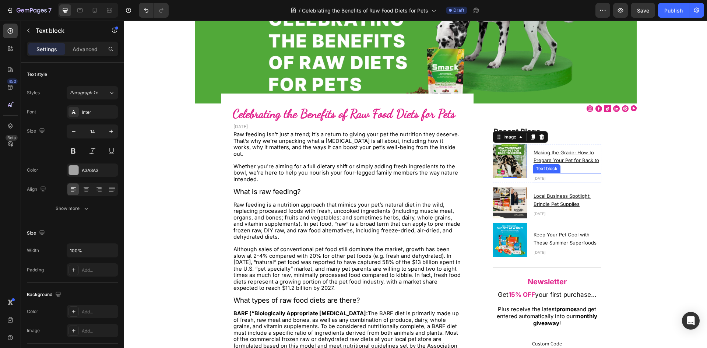
click at [545, 177] on span "August 12, 2025" at bounding box center [540, 178] width 12 height 4
click at [546, 179] on span "August 12, 2025" at bounding box center [540, 178] width 12 height 4
click at [545, 178] on span "August 12, 2025" at bounding box center [540, 178] width 12 height 4
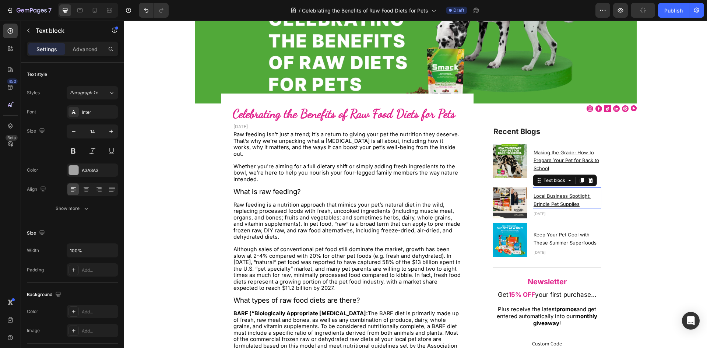
click at [553, 199] on link "Local Business Spotlight: Brindle Pet Supplies" at bounding box center [562, 199] width 57 height 15
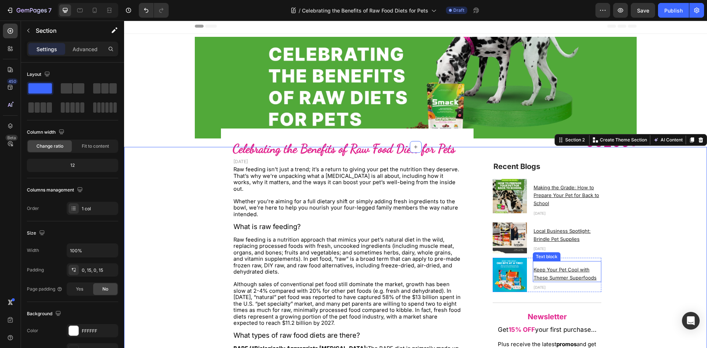
scroll to position [0, 0]
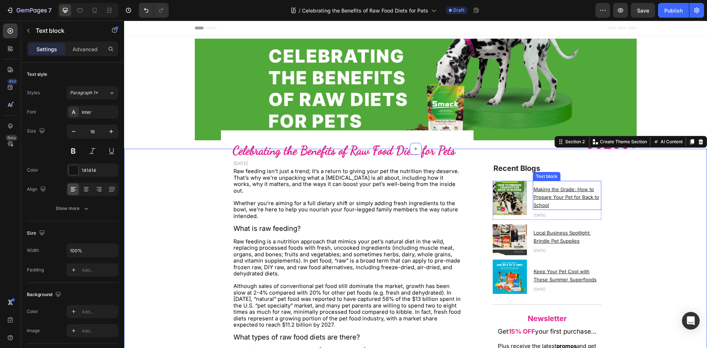
click at [551, 194] on link "Making the Grade: How to Prepare Your Pet for Back to School" at bounding box center [567, 197] width 66 height 24
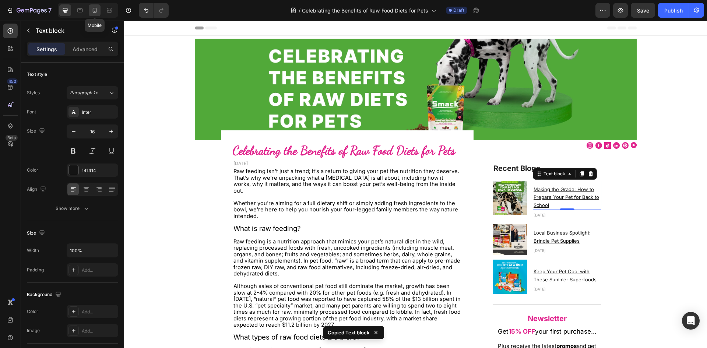
click at [97, 10] on icon at bounding box center [94, 10] width 7 height 7
type input "14"
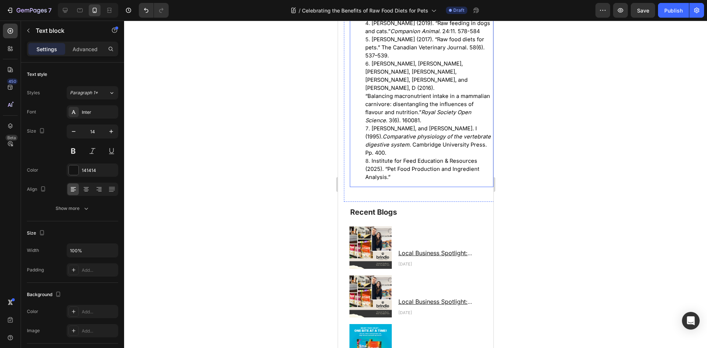
scroll to position [2320, 0]
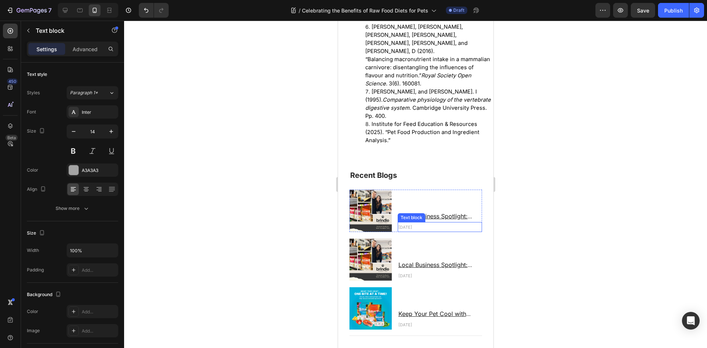
click at [421, 214] on div "Text block" at bounding box center [411, 217] width 25 height 7
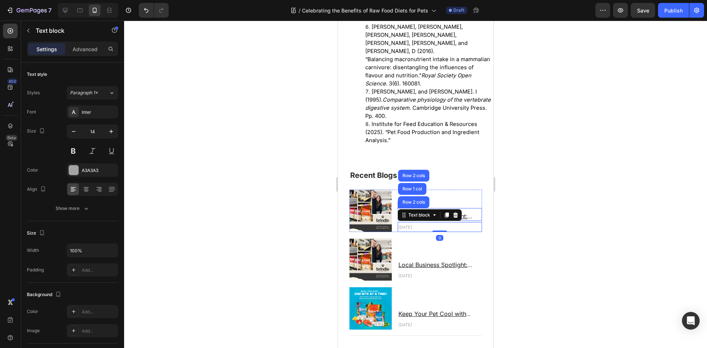
click at [464, 212] on u "Local Business Spotlight: Brindle Pet Supplies" at bounding box center [435, 219] width 74 height 15
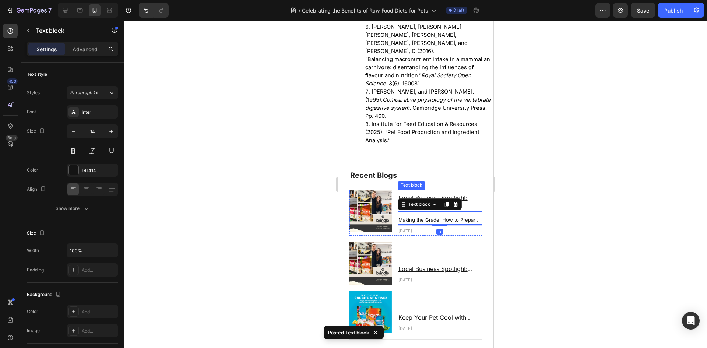
click at [463, 195] on u "Local Business Spotlight: Brindle Pet Supplies" at bounding box center [432, 201] width 69 height 15
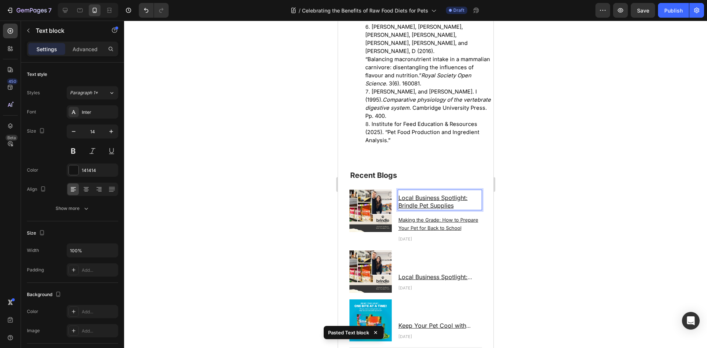
click at [459, 196] on u "Local Business Spotlight: Brindle Pet Supplies" at bounding box center [432, 201] width 69 height 15
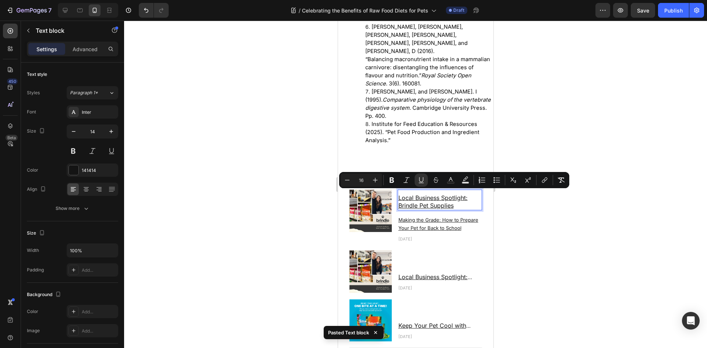
click at [461, 206] on p "Local Business Spotlight: Brindle Pet Supplies" at bounding box center [439, 201] width 83 height 15
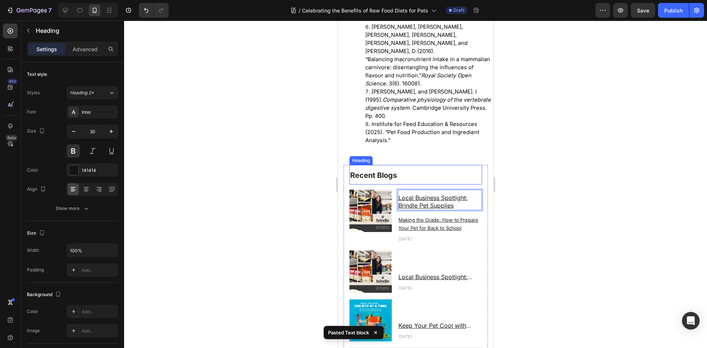
click at [463, 169] on h2 "Recent Blogs" at bounding box center [415, 175] width 133 height 20
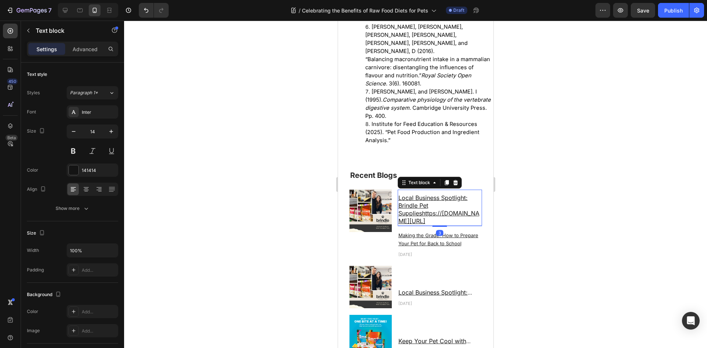
click at [455, 181] on icon at bounding box center [455, 183] width 6 height 6
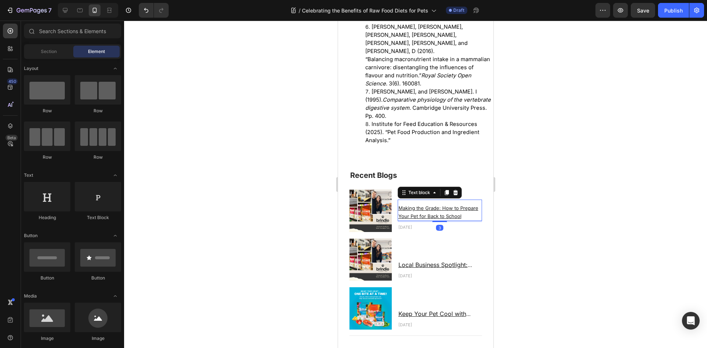
click at [437, 208] on u "Making the Grade: How to Prepare Your Pet for Back to School" at bounding box center [438, 212] width 80 height 14
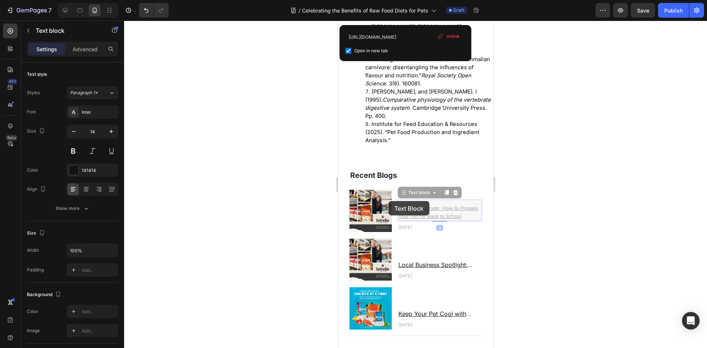
scroll to position [2312, 0]
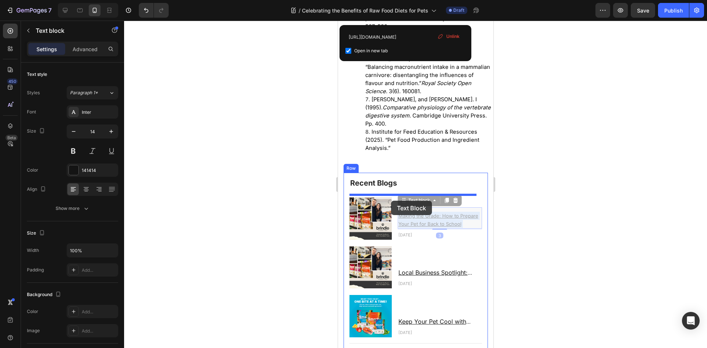
drag, startPoint x: 463, startPoint y: 211, endPoint x: 426, endPoint y: 228, distance: 40.5
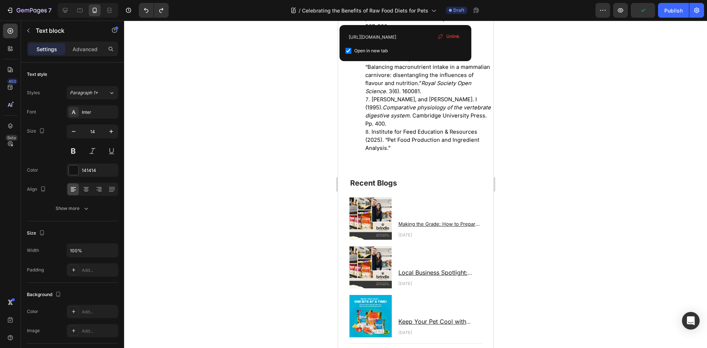
click at [432, 221] on u "Making the Grade: How to Prepare Your Pet for Back to School" at bounding box center [438, 228] width 81 height 14
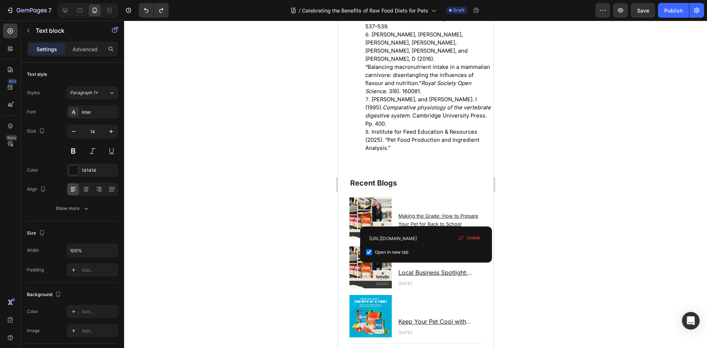
click at [454, 216] on u "Making the Grade: How to Prepare Your Pet for Back to School" at bounding box center [438, 220] width 80 height 14
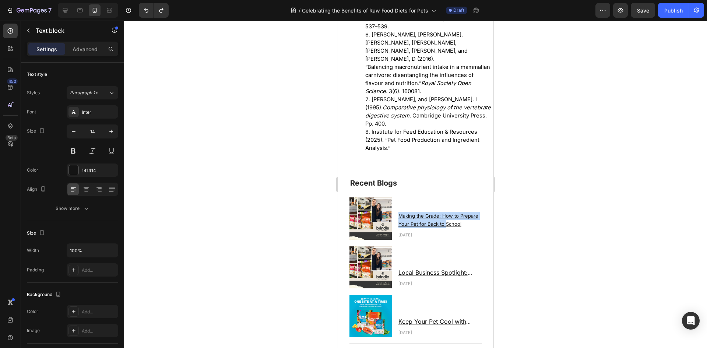
click at [453, 216] on u "Making the Grade: How to Prepare Your Pet for Back to School" at bounding box center [438, 220] width 80 height 14
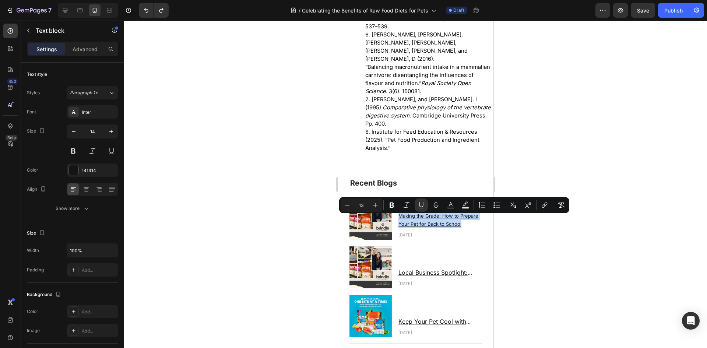
click at [453, 216] on u "Making the Grade: How to Prepare Your Pet for Back to School" at bounding box center [438, 220] width 80 height 14
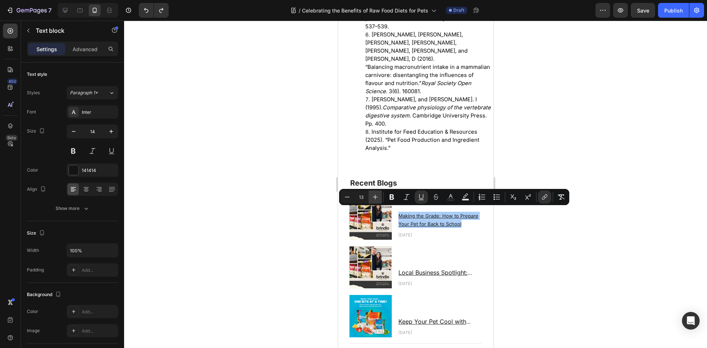
click at [372, 194] on icon "Editor contextual toolbar" at bounding box center [375, 196] width 7 height 7
click at [373, 194] on icon "Editor contextual toolbar" at bounding box center [375, 196] width 7 height 7
type input "16"
click at [504, 220] on div at bounding box center [415, 184] width 583 height 327
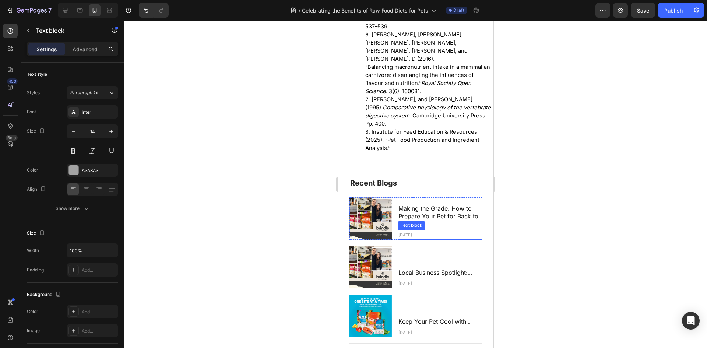
click at [412, 232] on span "[DATE]" at bounding box center [405, 234] width 14 height 5
click at [361, 203] on img at bounding box center [370, 218] width 42 height 42
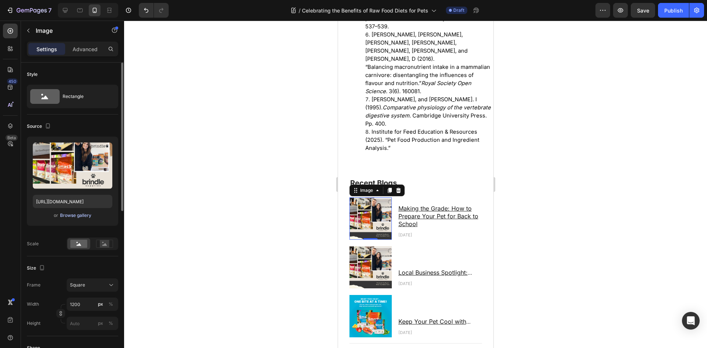
click at [84, 214] on div "Browse gallery" at bounding box center [75, 215] width 31 height 7
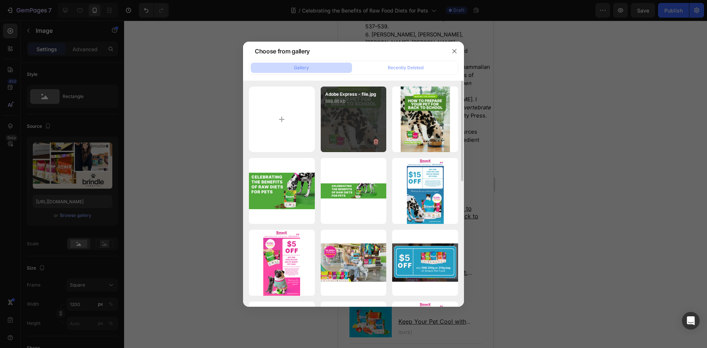
click at [359, 144] on div "Adobe Express - file.jpg 888.86 kb" at bounding box center [354, 120] width 66 height 66
type input "https://cdn.shopify.com/s/files/1/0323/7685/files/gempages_481486671871739038-c…"
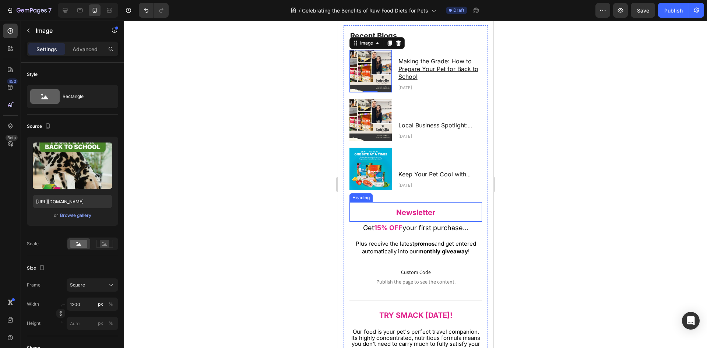
scroll to position [2349, 0]
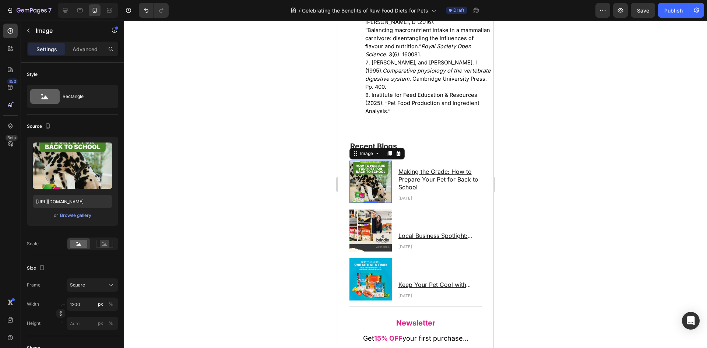
click at [557, 214] on div at bounding box center [415, 184] width 583 height 327
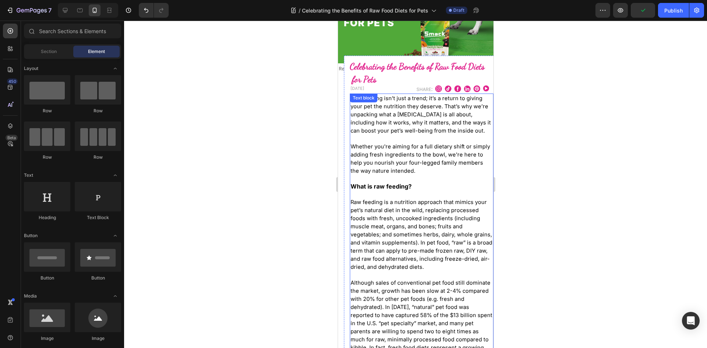
scroll to position [0, 0]
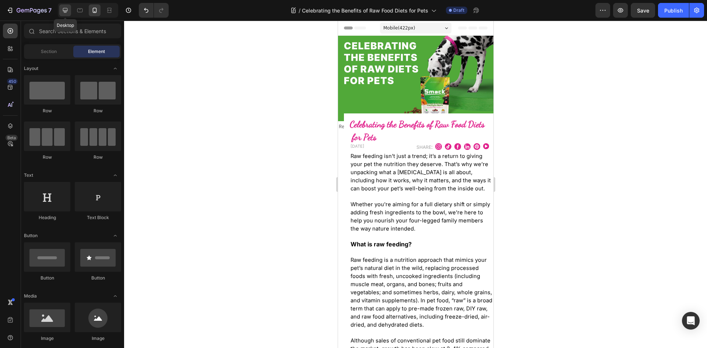
click at [70, 11] on div at bounding box center [65, 10] width 12 height 12
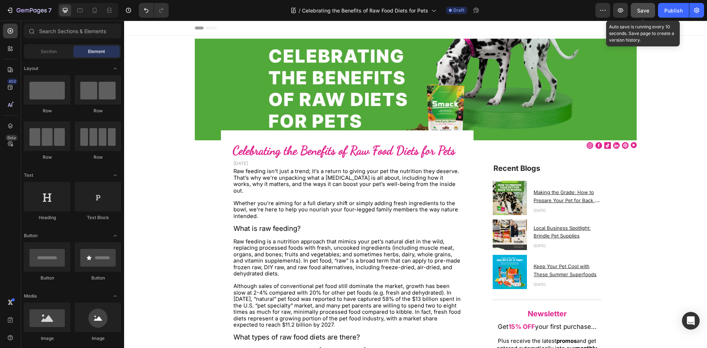
click at [640, 14] on div "Save" at bounding box center [643, 11] width 12 height 8
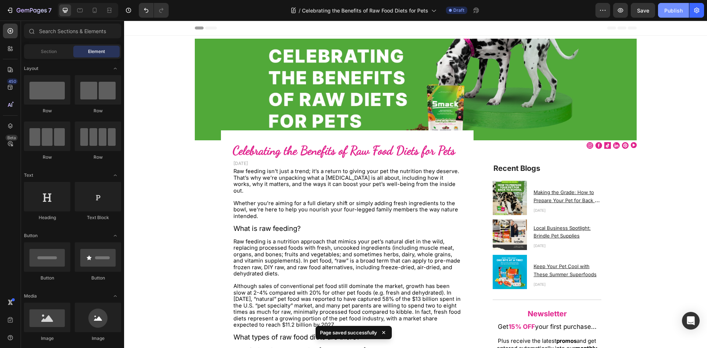
click at [673, 9] on div "Publish" at bounding box center [673, 11] width 18 height 8
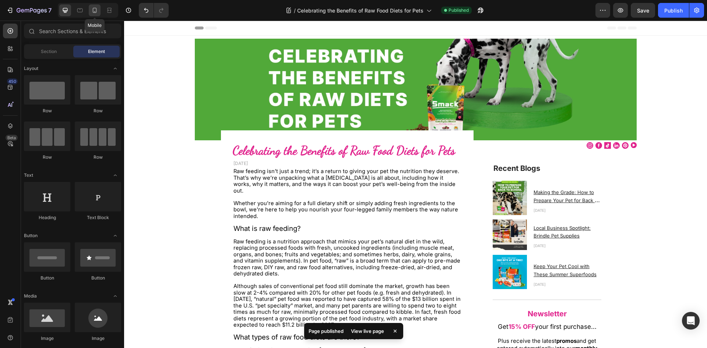
click at [94, 10] on icon at bounding box center [94, 10] width 7 height 7
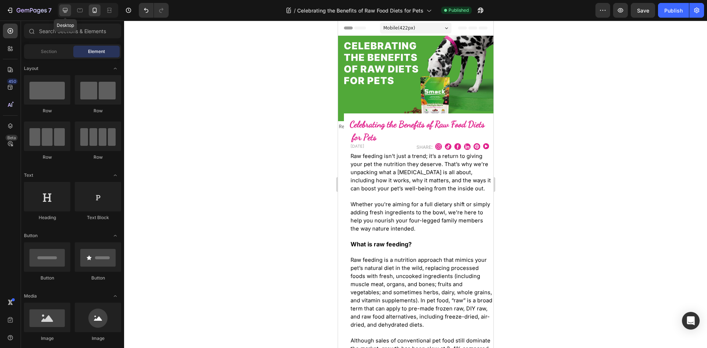
click at [65, 11] on icon at bounding box center [65, 10] width 5 height 5
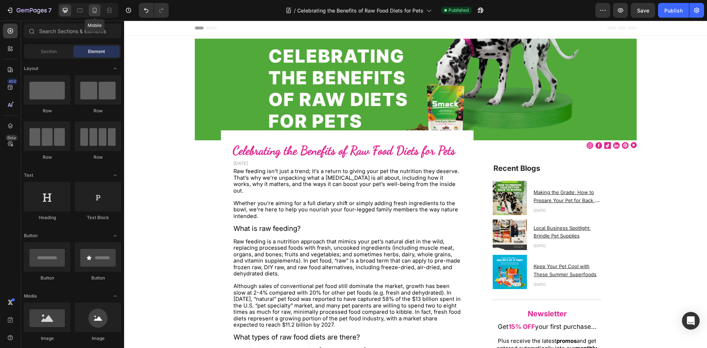
click at [95, 12] on icon at bounding box center [95, 10] width 4 height 5
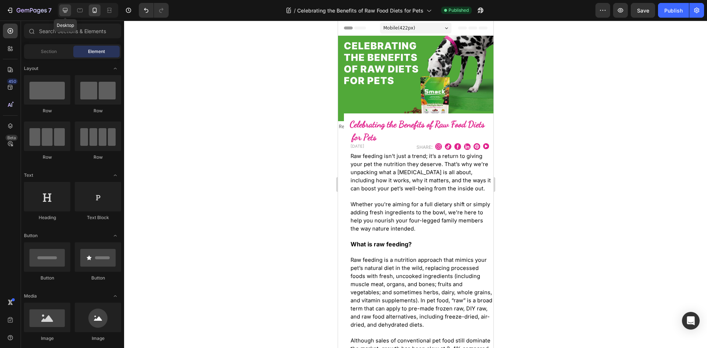
click at [63, 10] on icon at bounding box center [64, 10] width 7 height 7
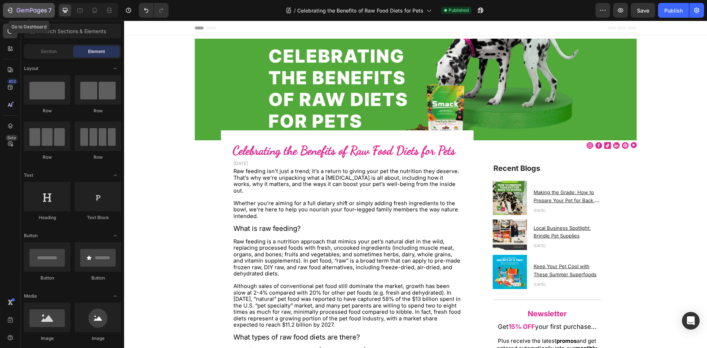
click at [36, 10] on icon "button" at bounding box center [34, 10] width 3 height 3
